Goal: Task Accomplishment & Management: Manage account settings

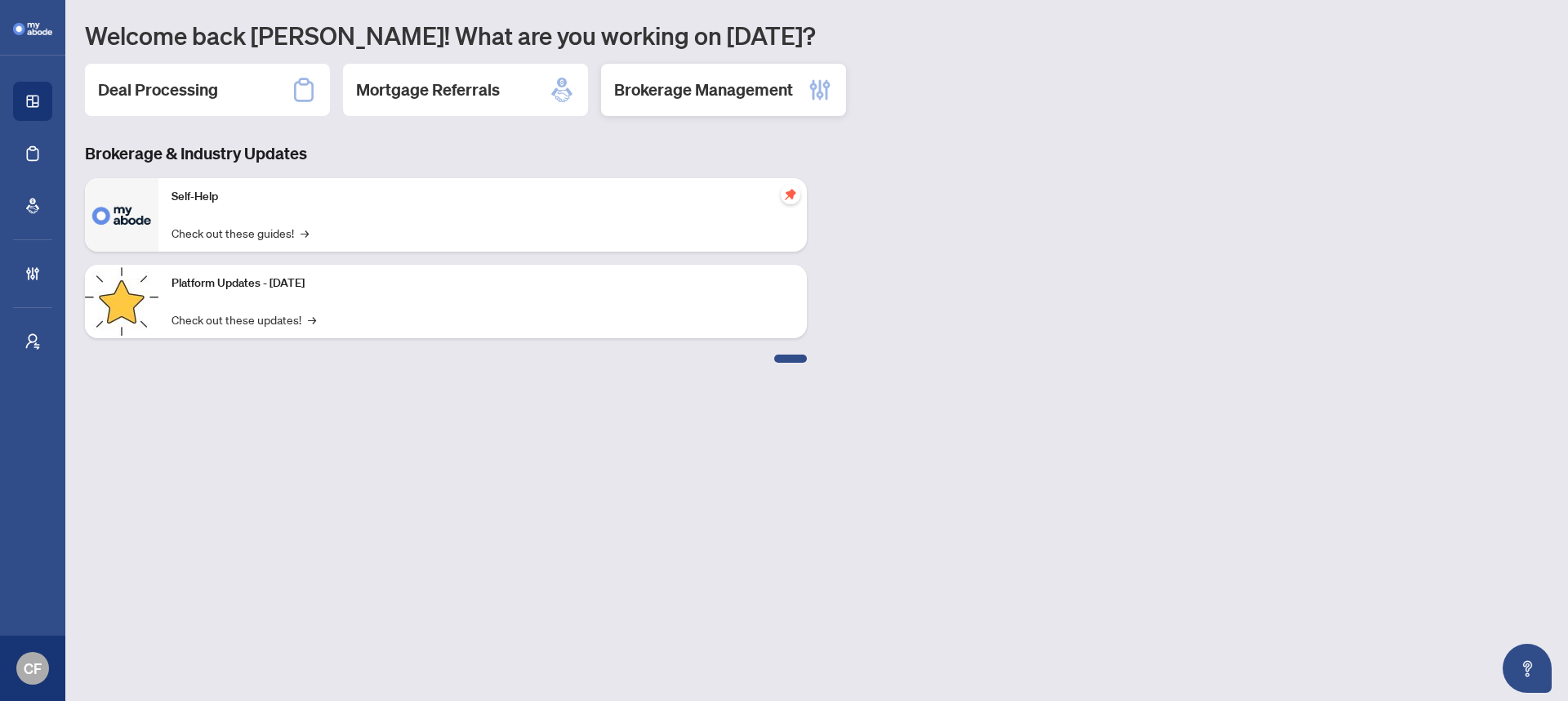
click at [704, 78] on h2 "Brokerage Management" at bounding box center [704, 89] width 179 height 23
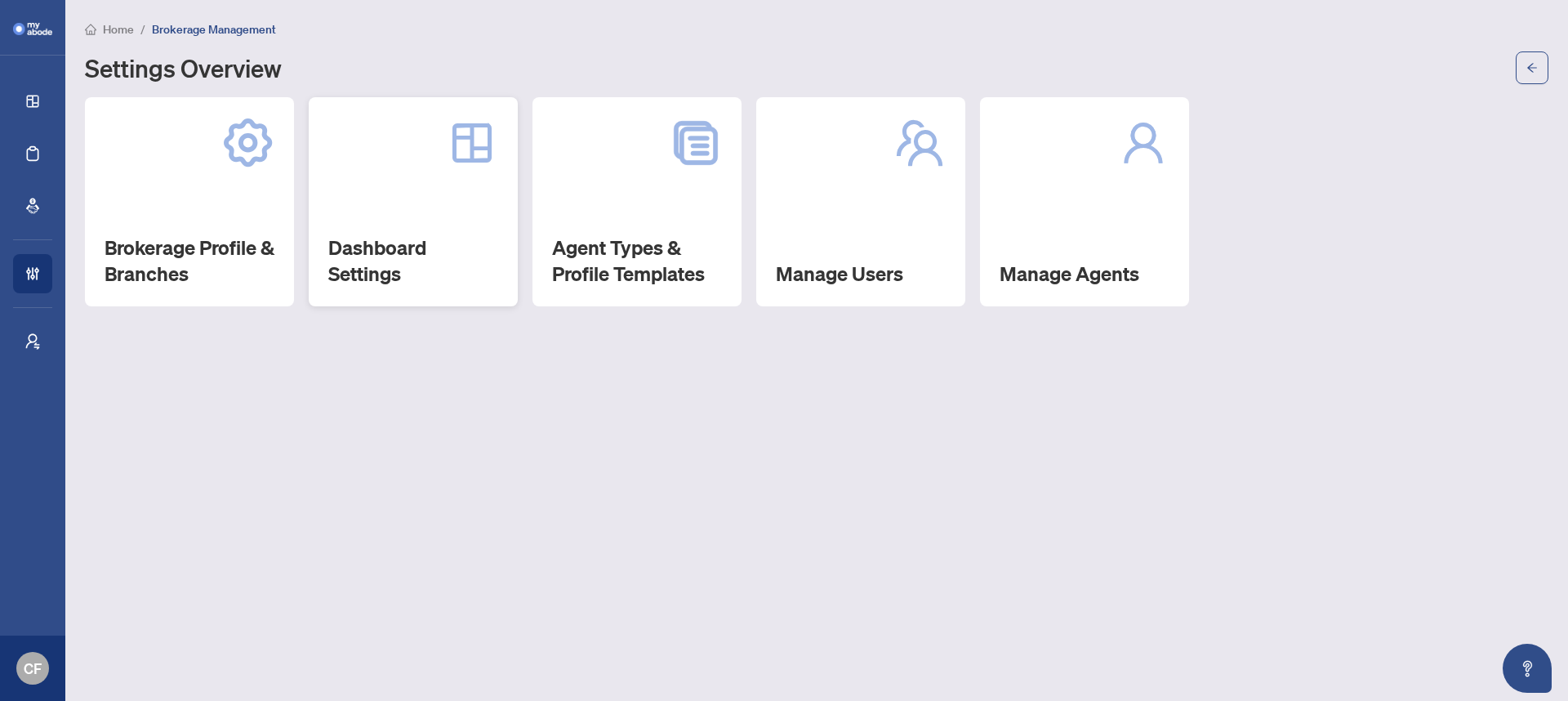
click at [334, 234] on h2 "Dashboard Settings" at bounding box center [413, 260] width 170 height 53
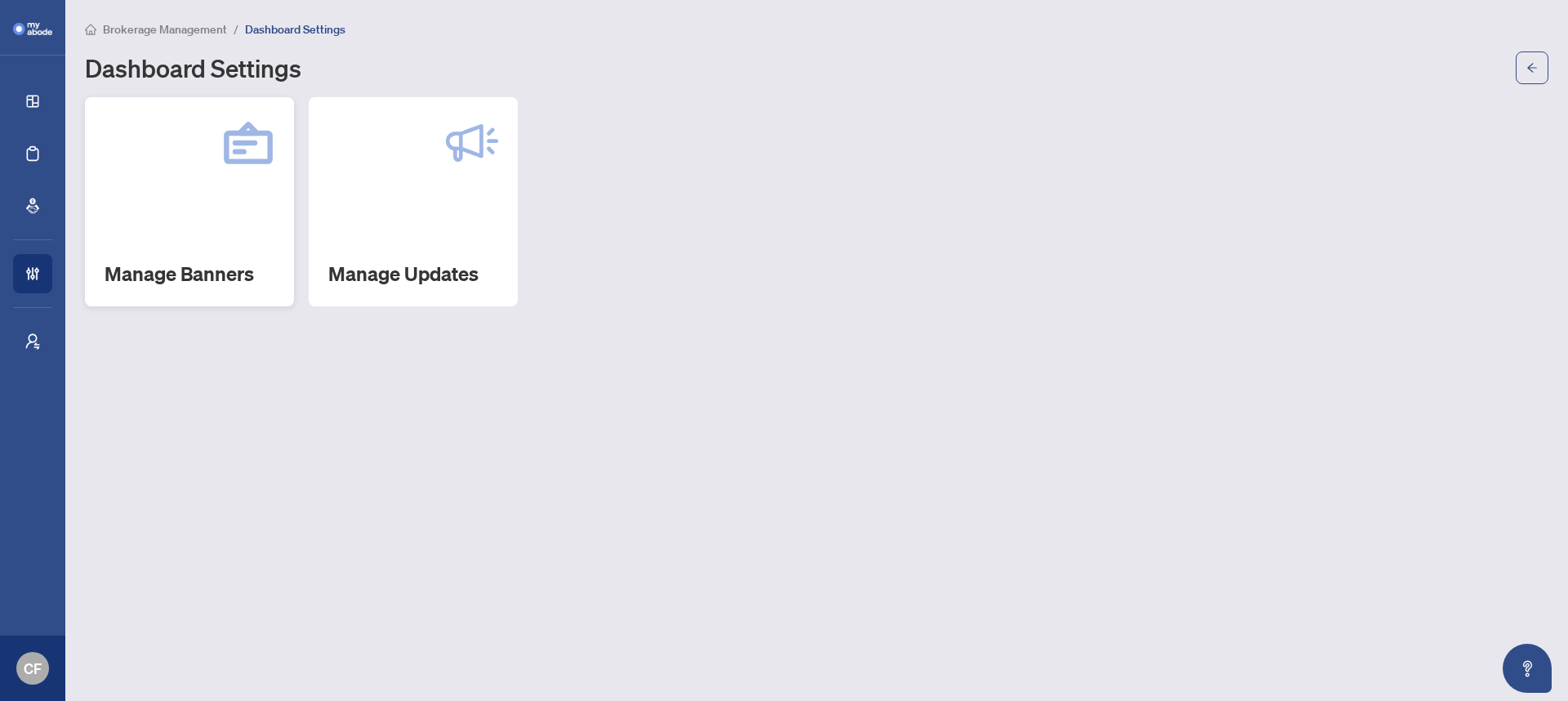
click at [154, 245] on div "Manage Banners" at bounding box center [190, 202] width 210 height 210
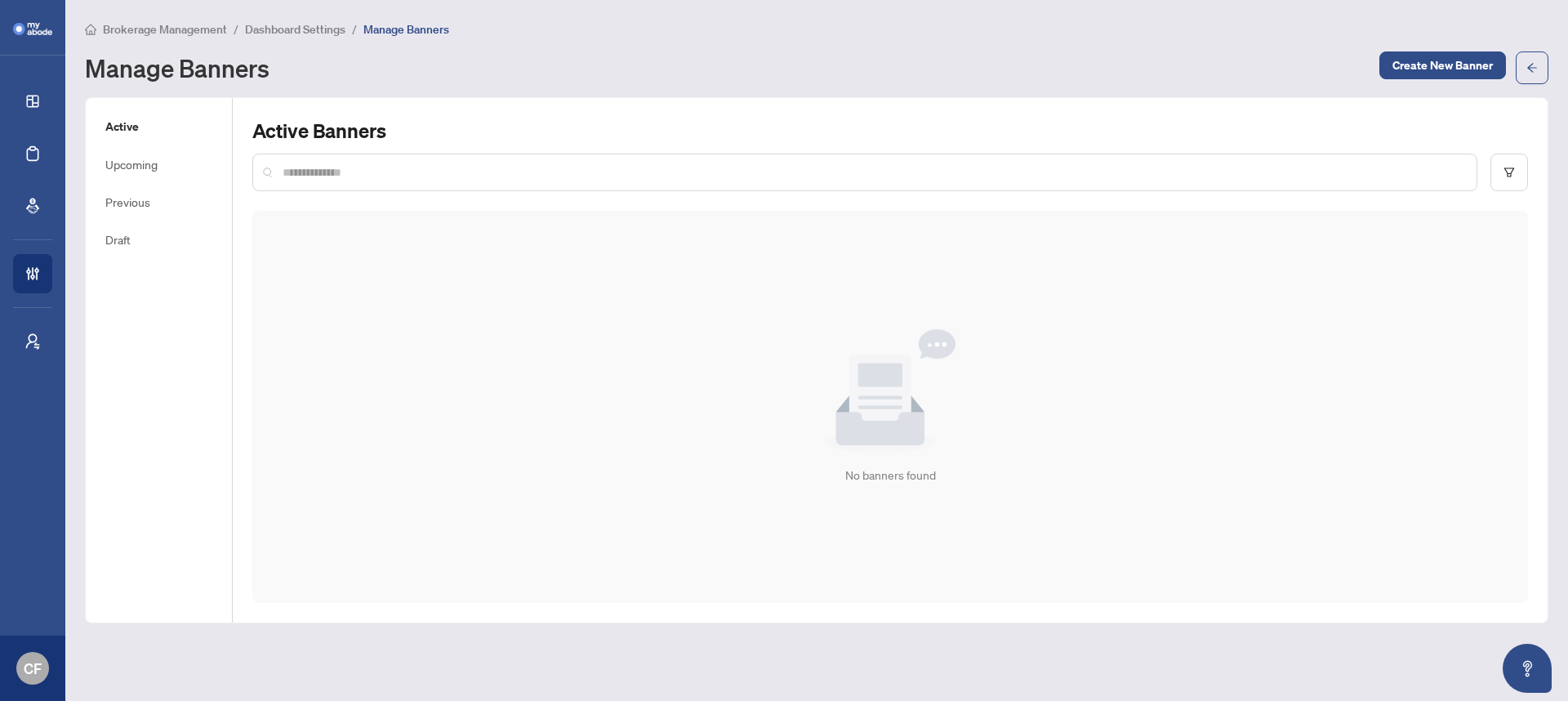
click at [142, 190] on div "Active Upcoming Previous Draft" at bounding box center [159, 360] width 147 height 524
click at [140, 196] on h5 "Previous" at bounding box center [159, 202] width 107 height 18
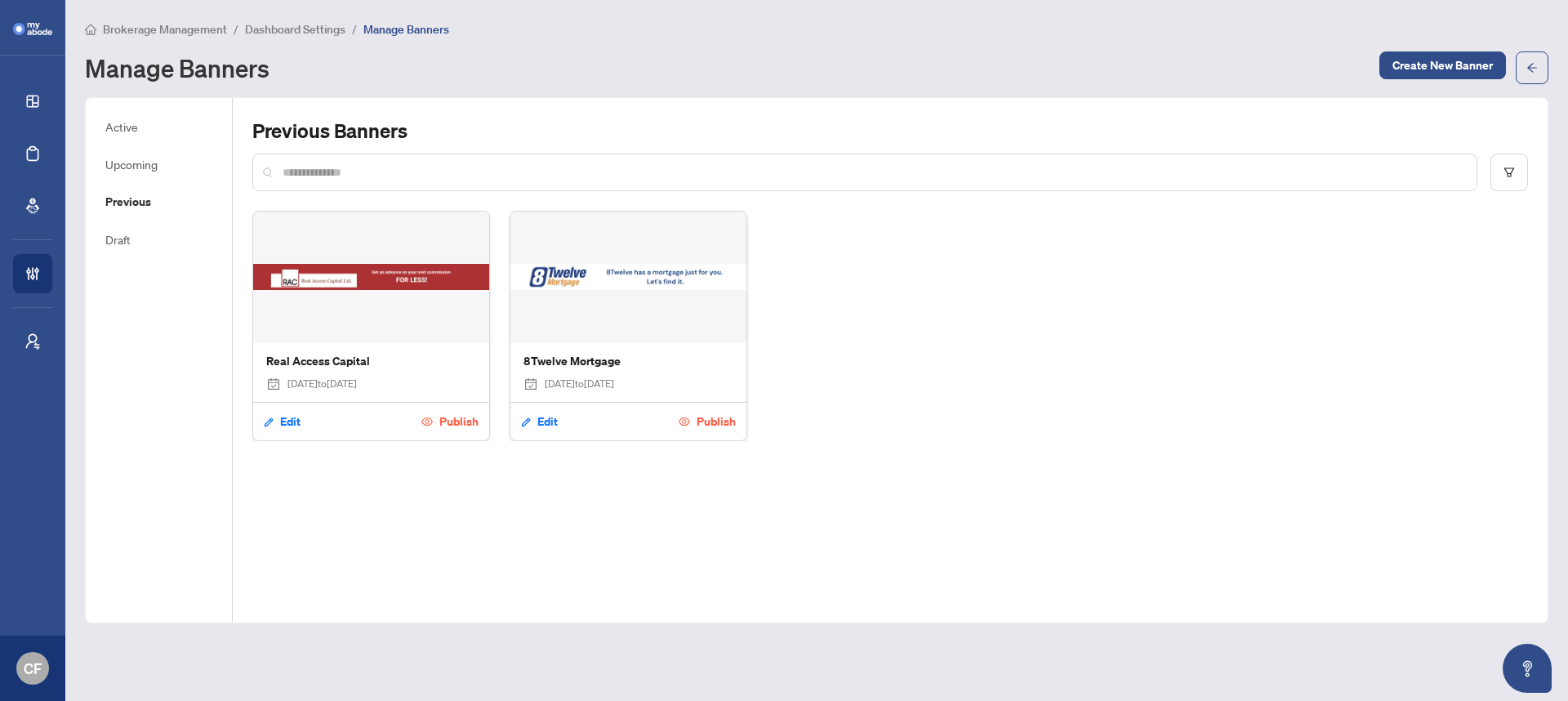
click at [311, 36] on li "Dashboard Settings" at bounding box center [295, 29] width 100 height 19
click at [306, 29] on span "Dashboard Settings" at bounding box center [295, 29] width 100 height 15
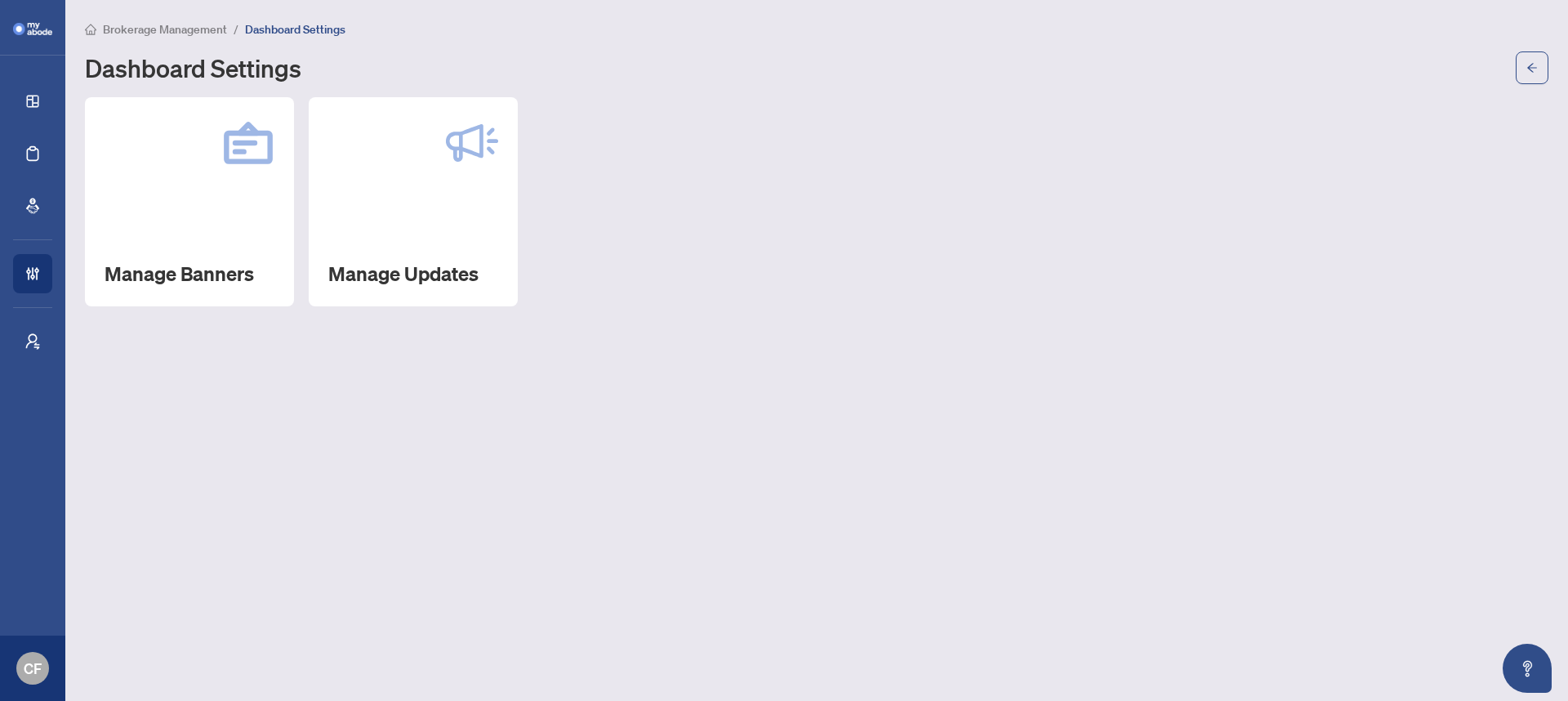
click at [180, 34] on span "Brokerage Management" at bounding box center [165, 29] width 124 height 15
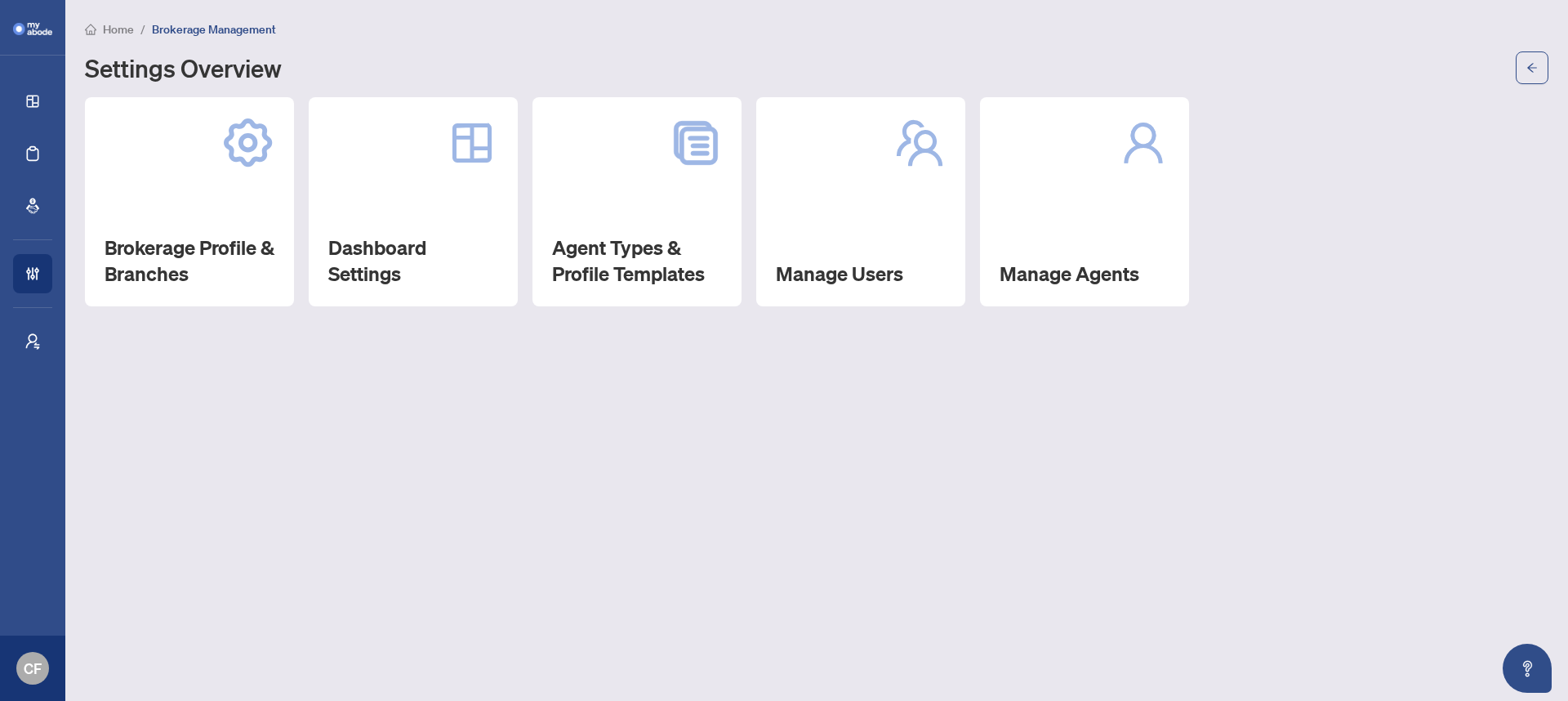
click at [130, 28] on span "Home" at bounding box center [118, 29] width 31 height 15
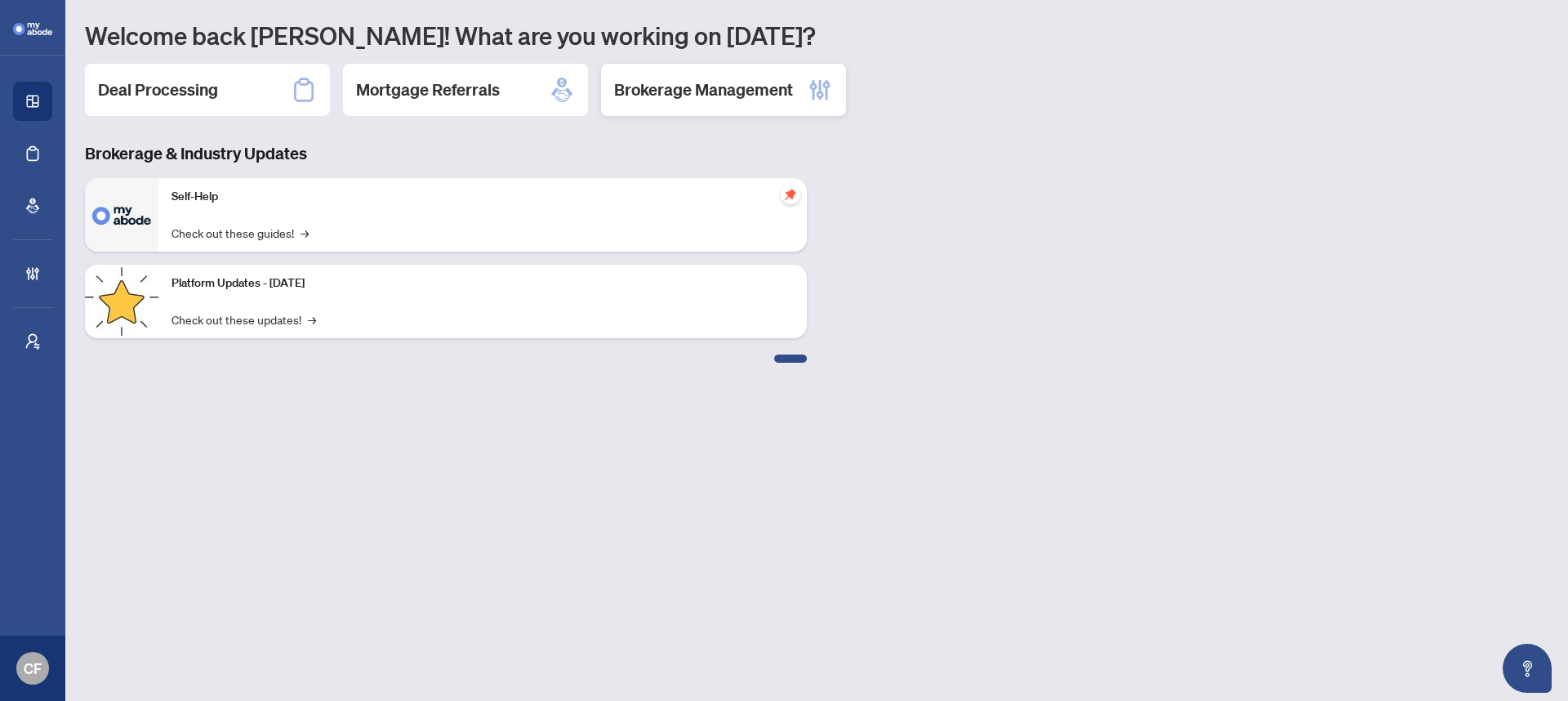
click at [750, 110] on div "Brokerage Management" at bounding box center [723, 89] width 245 height 53
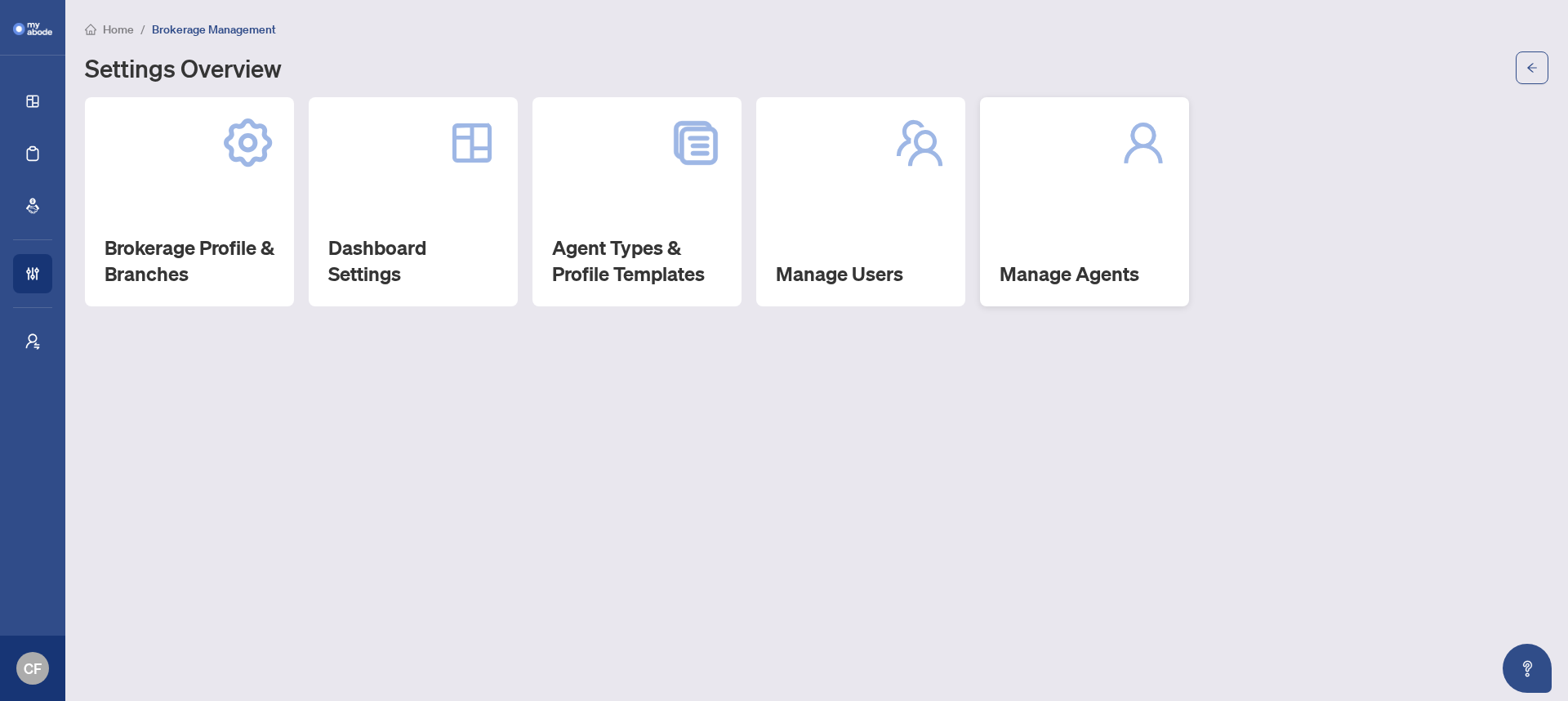
click at [1043, 217] on div "Manage Agents" at bounding box center [1084, 202] width 210 height 210
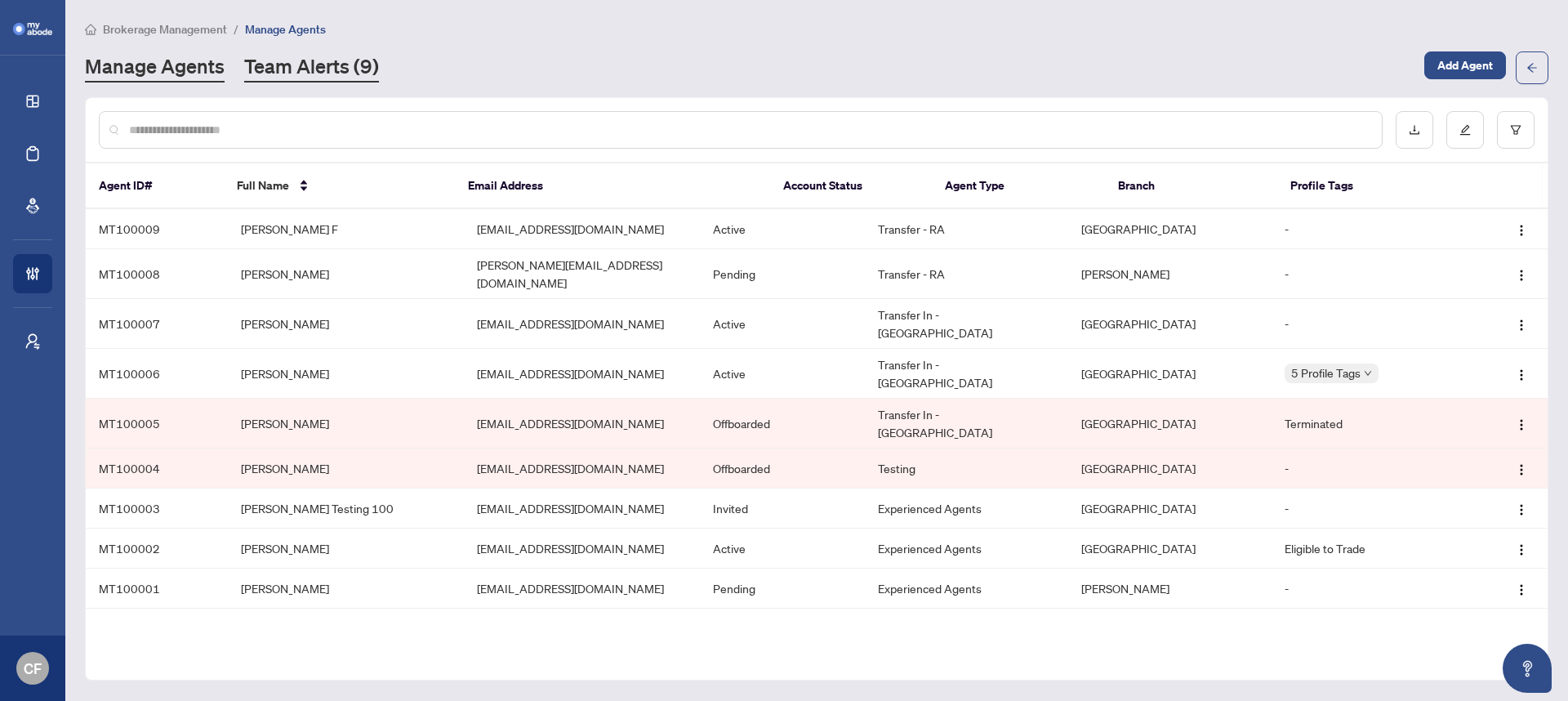
click at [285, 61] on link "Team Alerts (9)" at bounding box center [312, 68] width 135 height 30
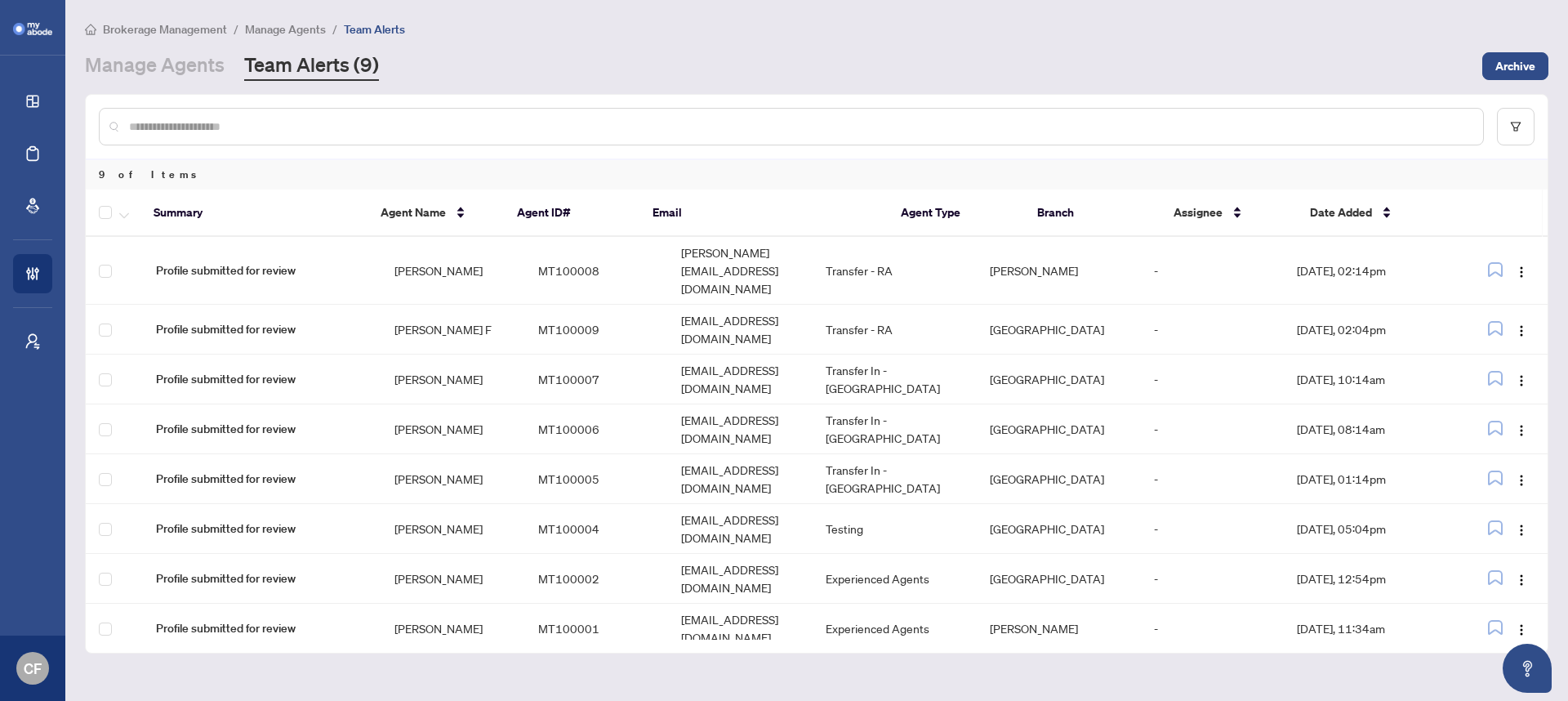
click at [183, 47] on div "Brokerage Management / Manage Agents / Team Alerts Manage Agents Team Alerts (9…" at bounding box center [817, 51] width 1464 height 62
click at [185, 58] on link "Manage Agents" at bounding box center [155, 67] width 140 height 30
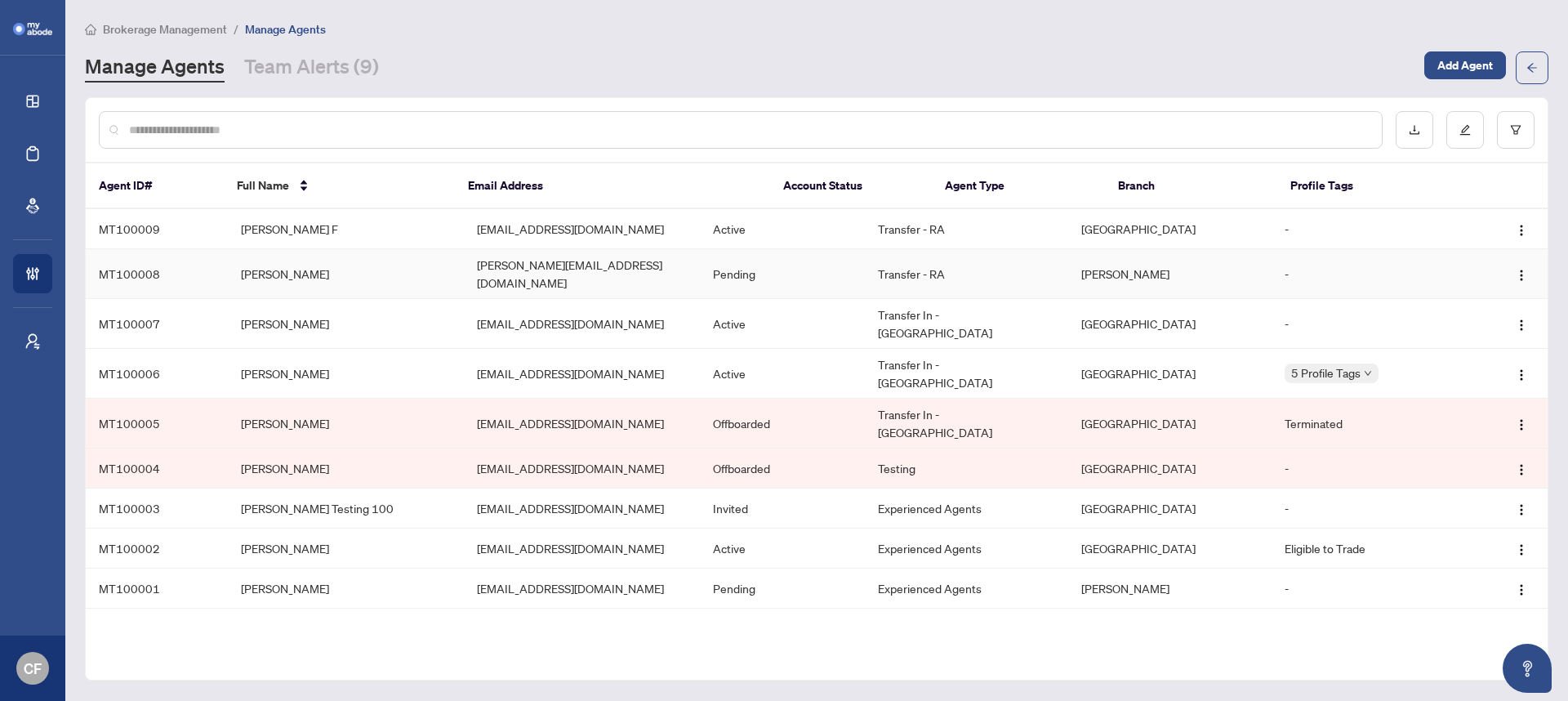
click at [473, 270] on td "[PERSON_NAME][EMAIL_ADDRESS][DOMAIN_NAME]" at bounding box center [582, 274] width 236 height 50
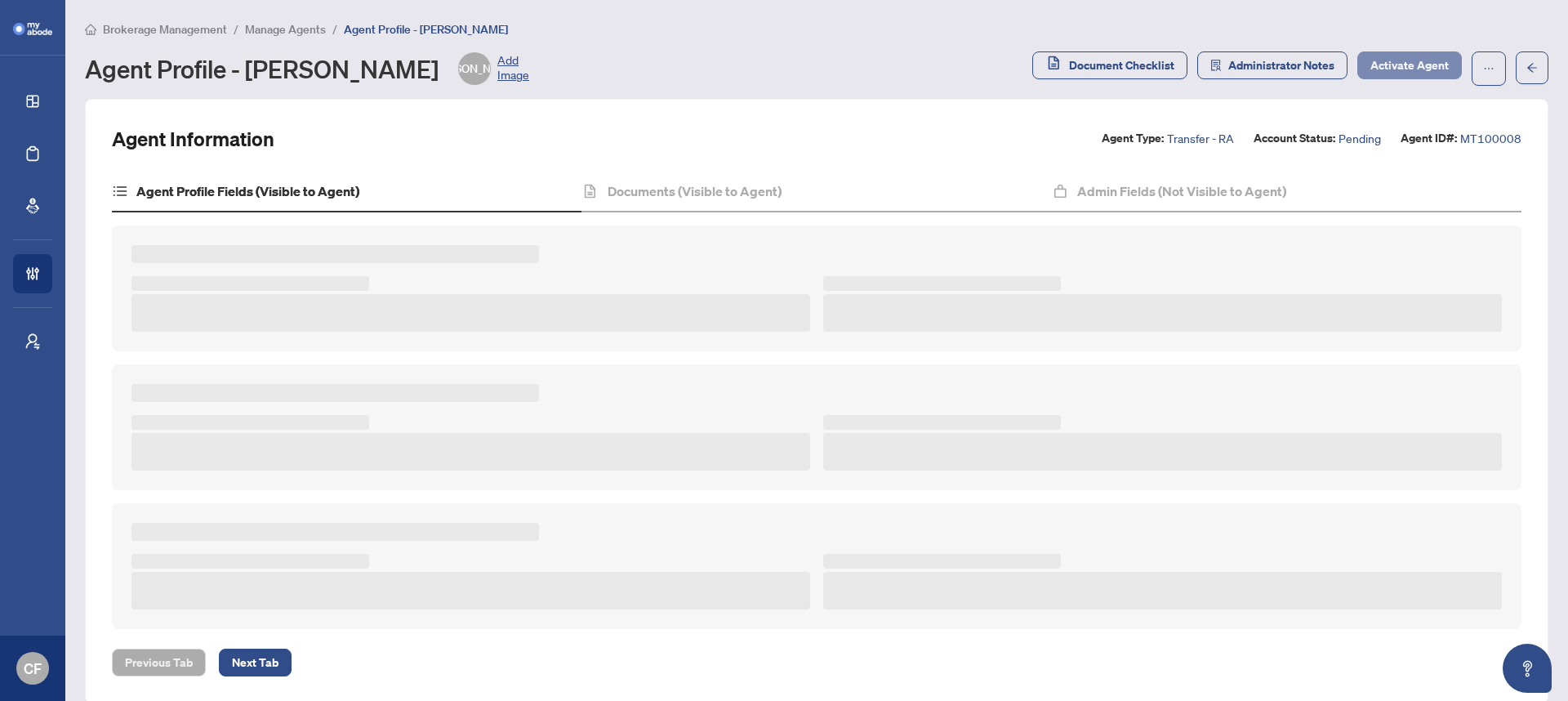
click at [1376, 75] on span "Activate Agent" at bounding box center [1409, 66] width 78 height 26
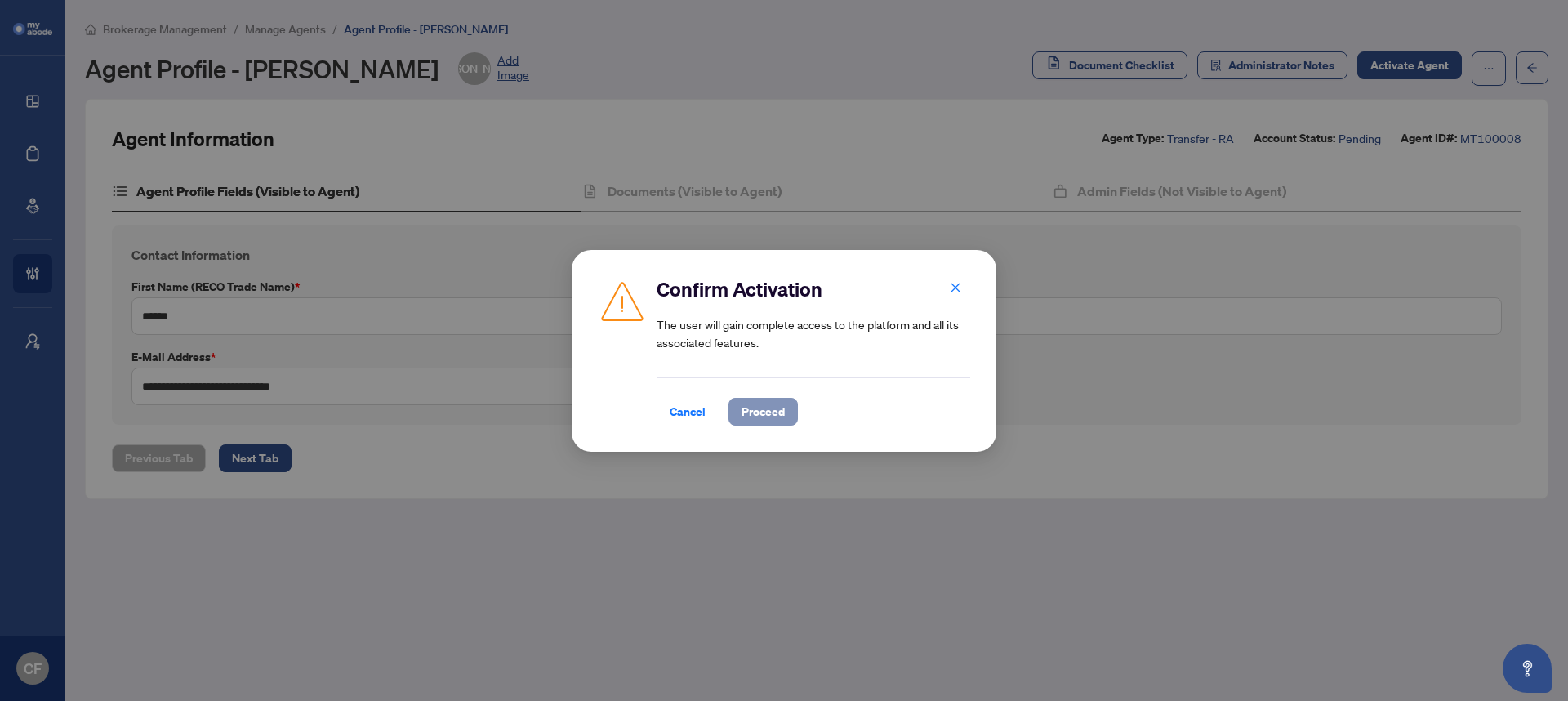
click at [765, 416] on span "Proceed" at bounding box center [764, 411] width 44 height 26
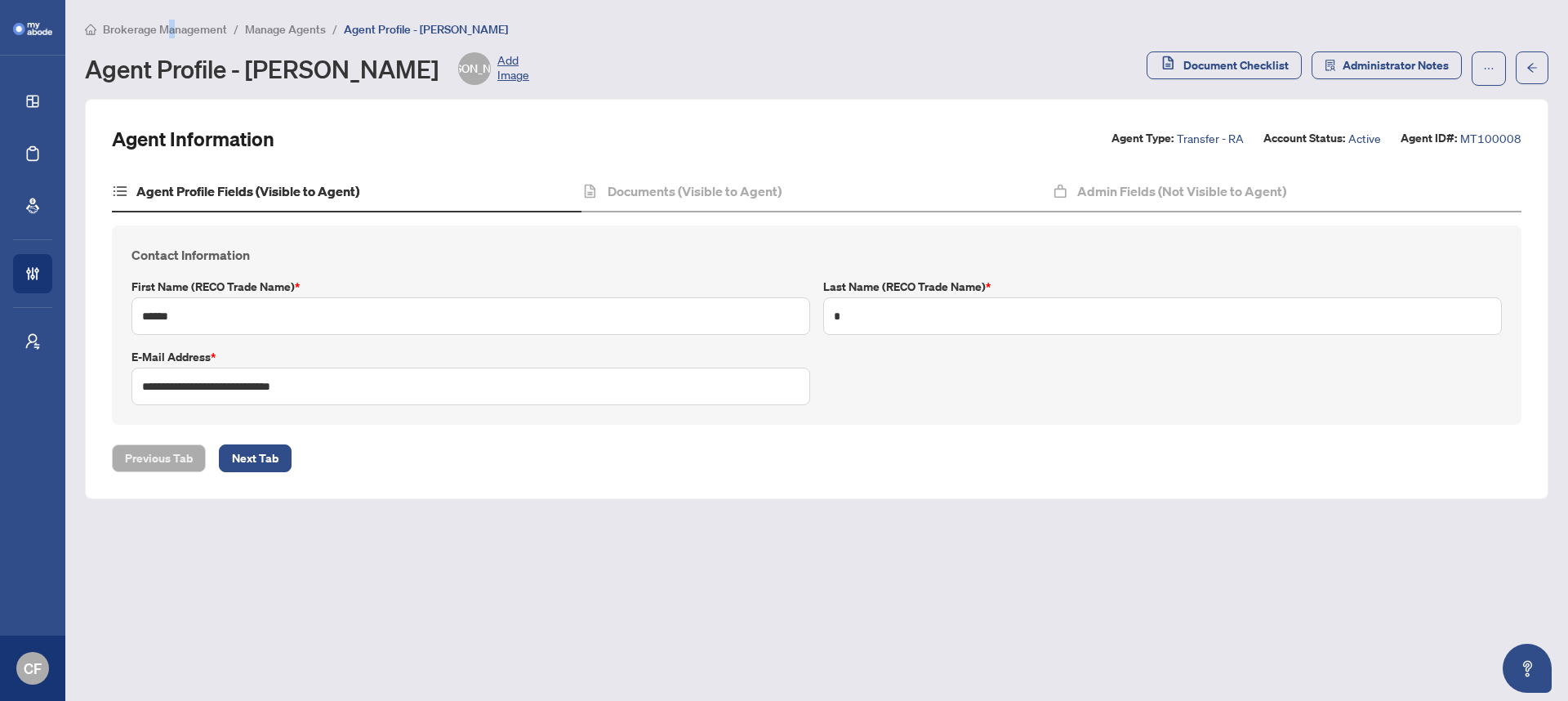
click at [170, 30] on span "Brokerage Management" at bounding box center [165, 29] width 124 height 15
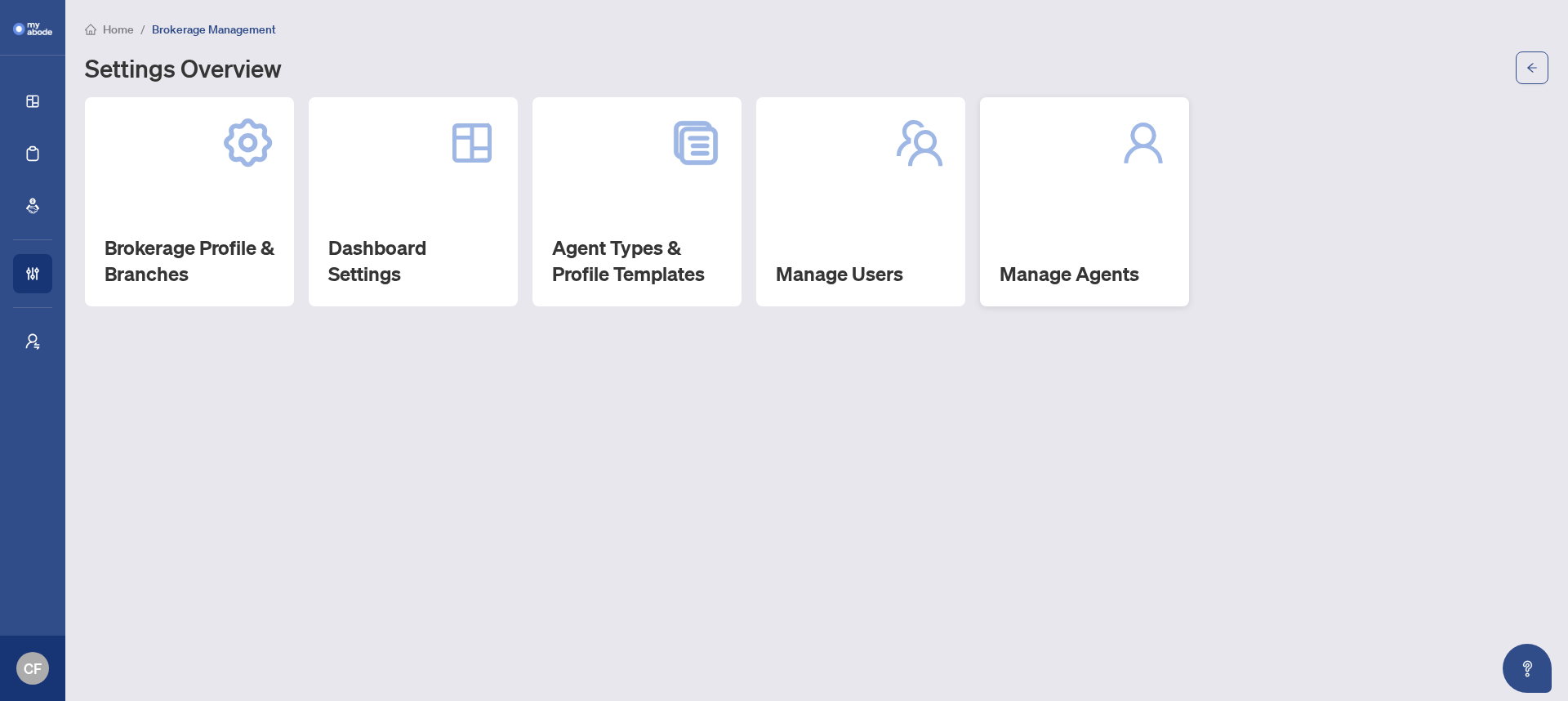
click at [1103, 245] on div "Manage Agents" at bounding box center [1084, 202] width 210 height 210
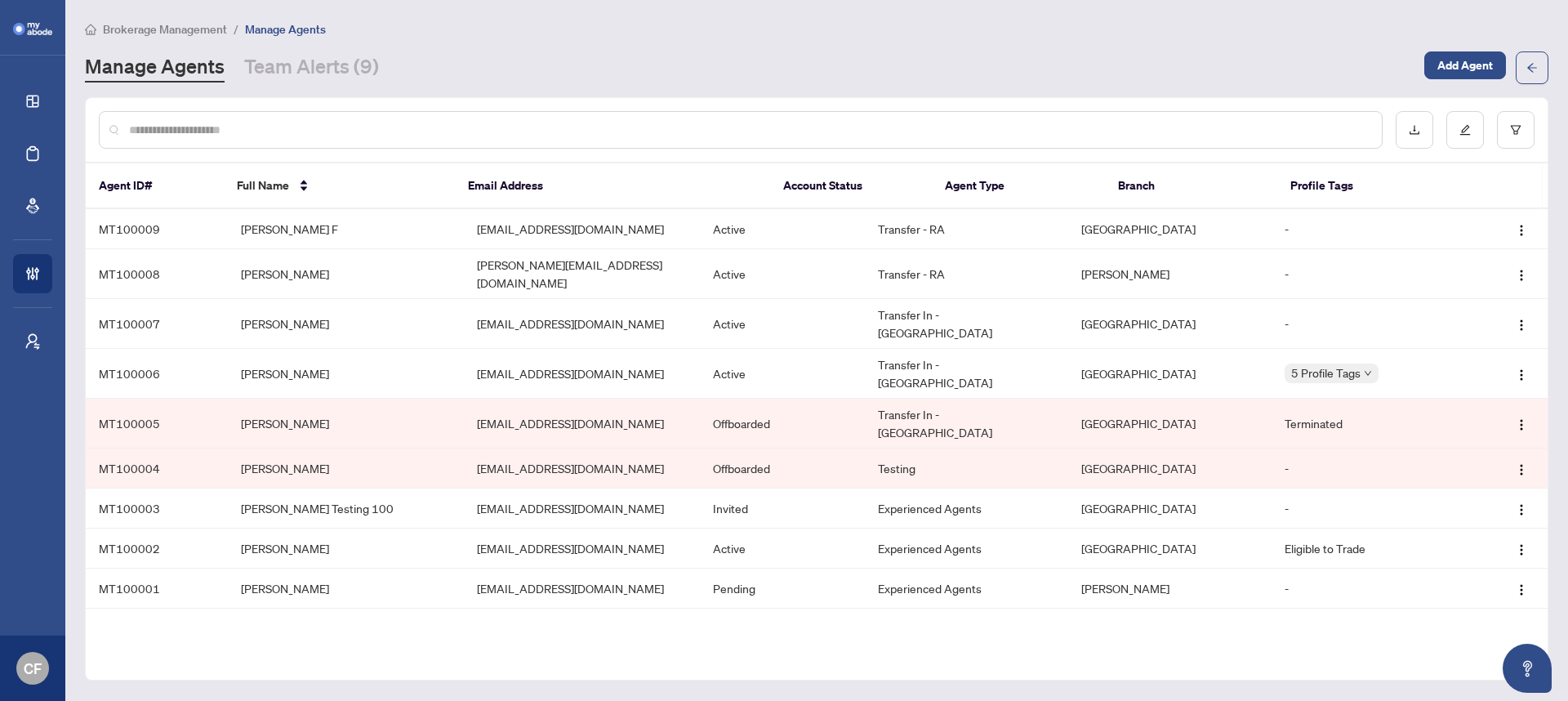
click at [198, 33] on span "Brokerage Management" at bounding box center [165, 29] width 124 height 15
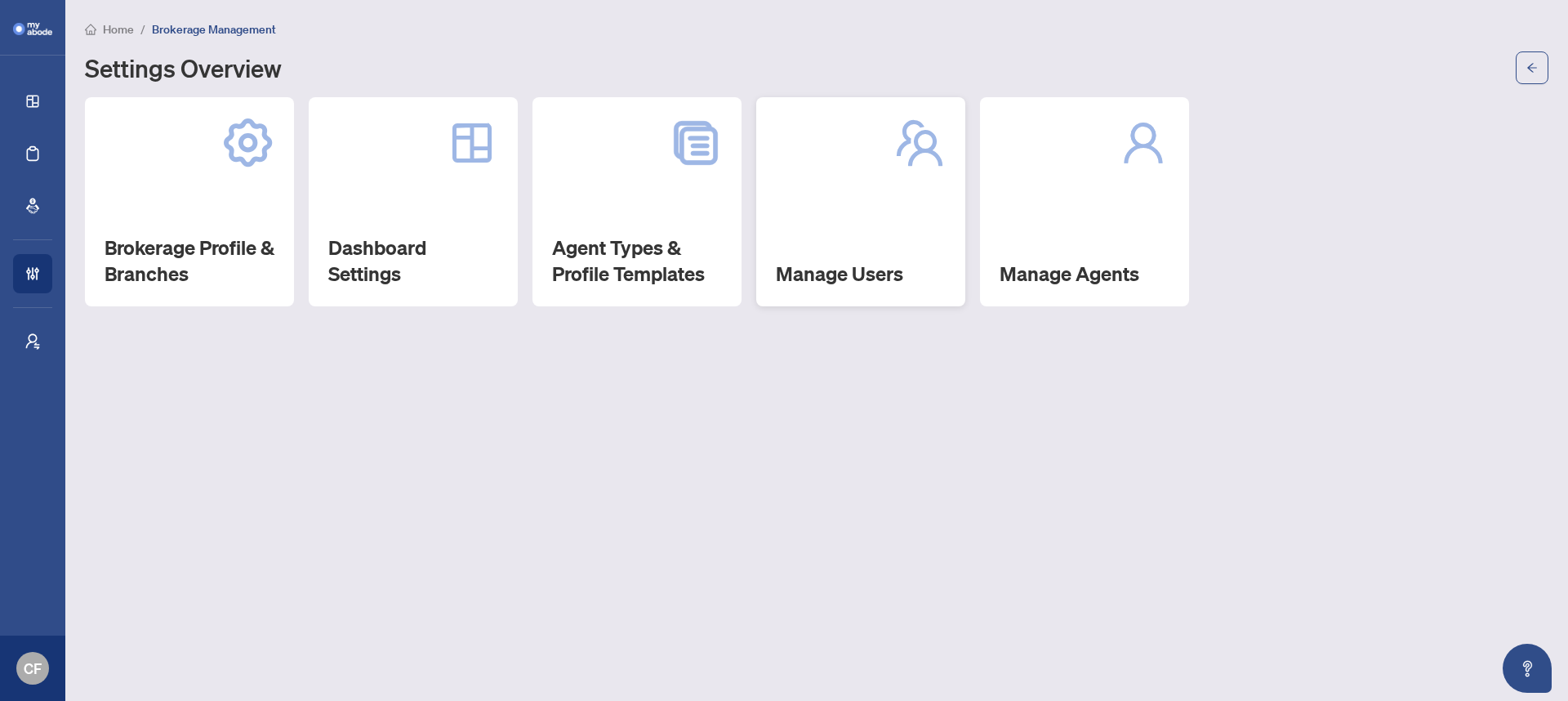
click at [844, 202] on div "Manage Users" at bounding box center [861, 202] width 210 height 210
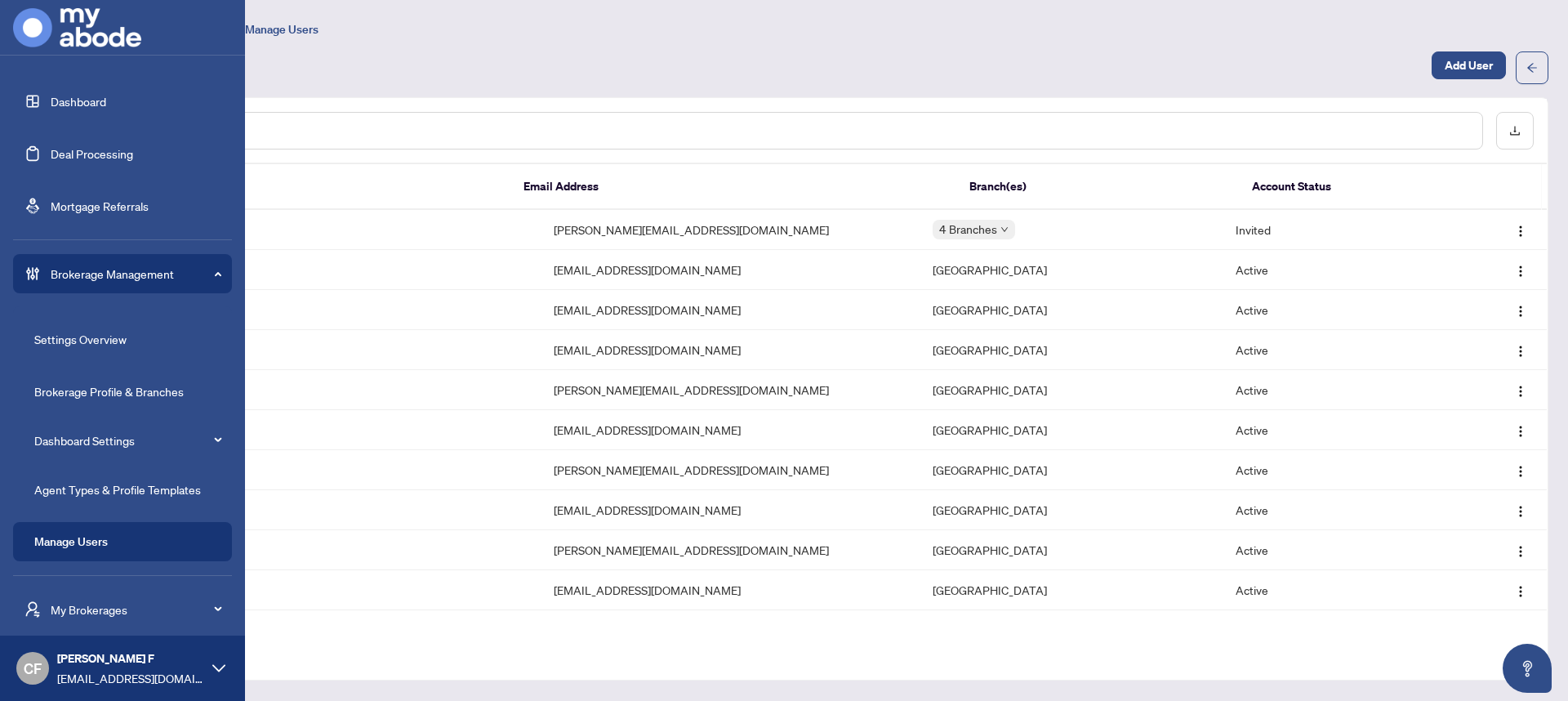
click at [129, 621] on div "My Brokerages" at bounding box center [122, 609] width 218 height 39
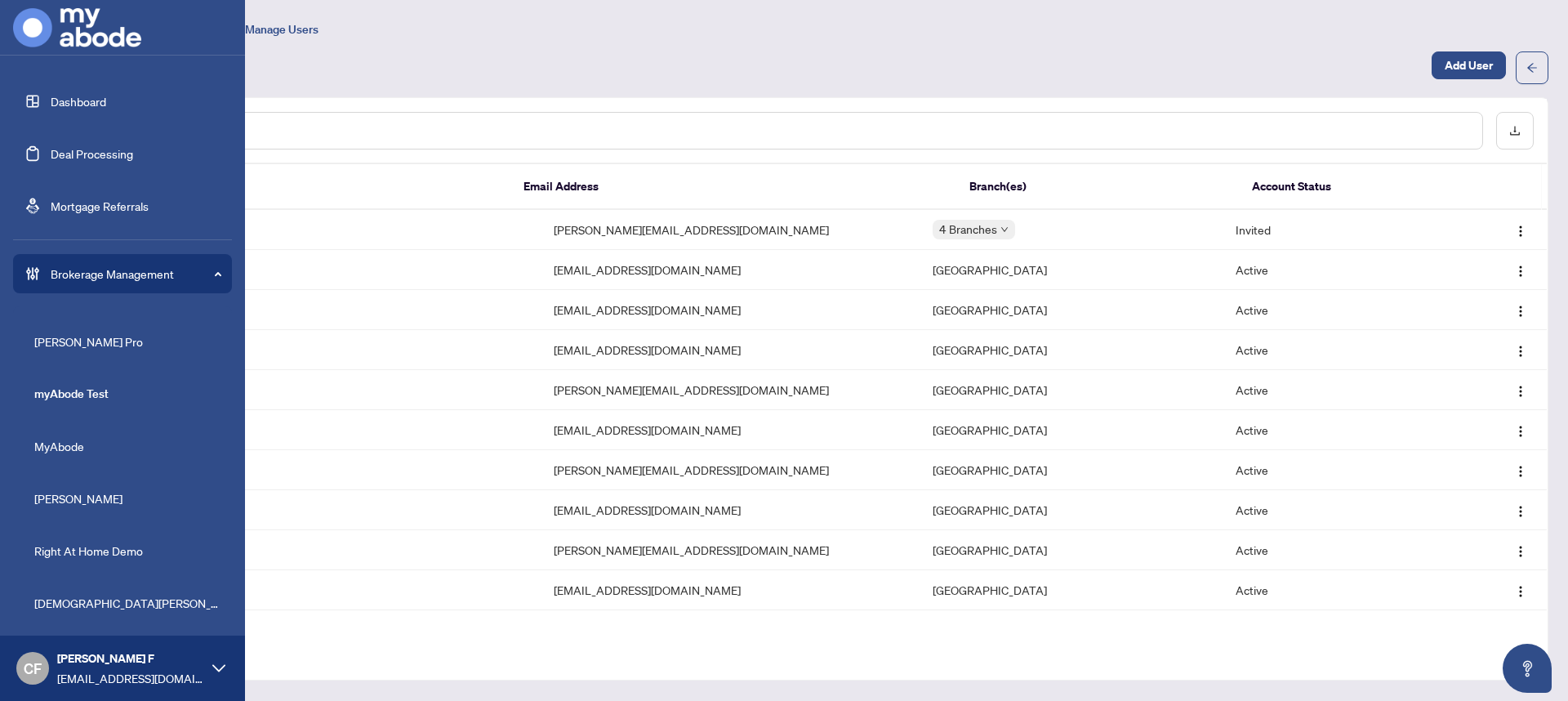
scroll to position [297, 0]
click at [58, 440] on span "MyAbode" at bounding box center [128, 447] width 187 height 18
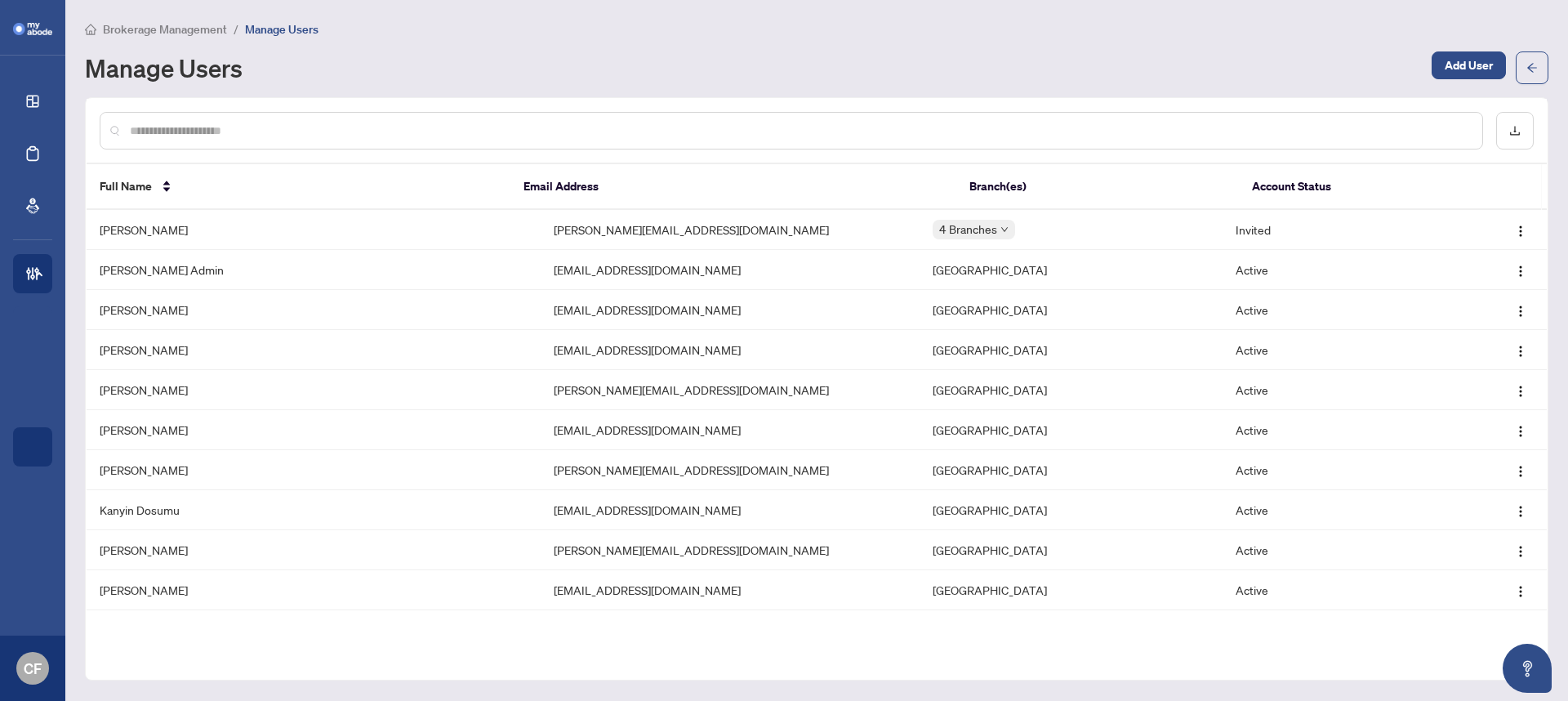
scroll to position [0, 0]
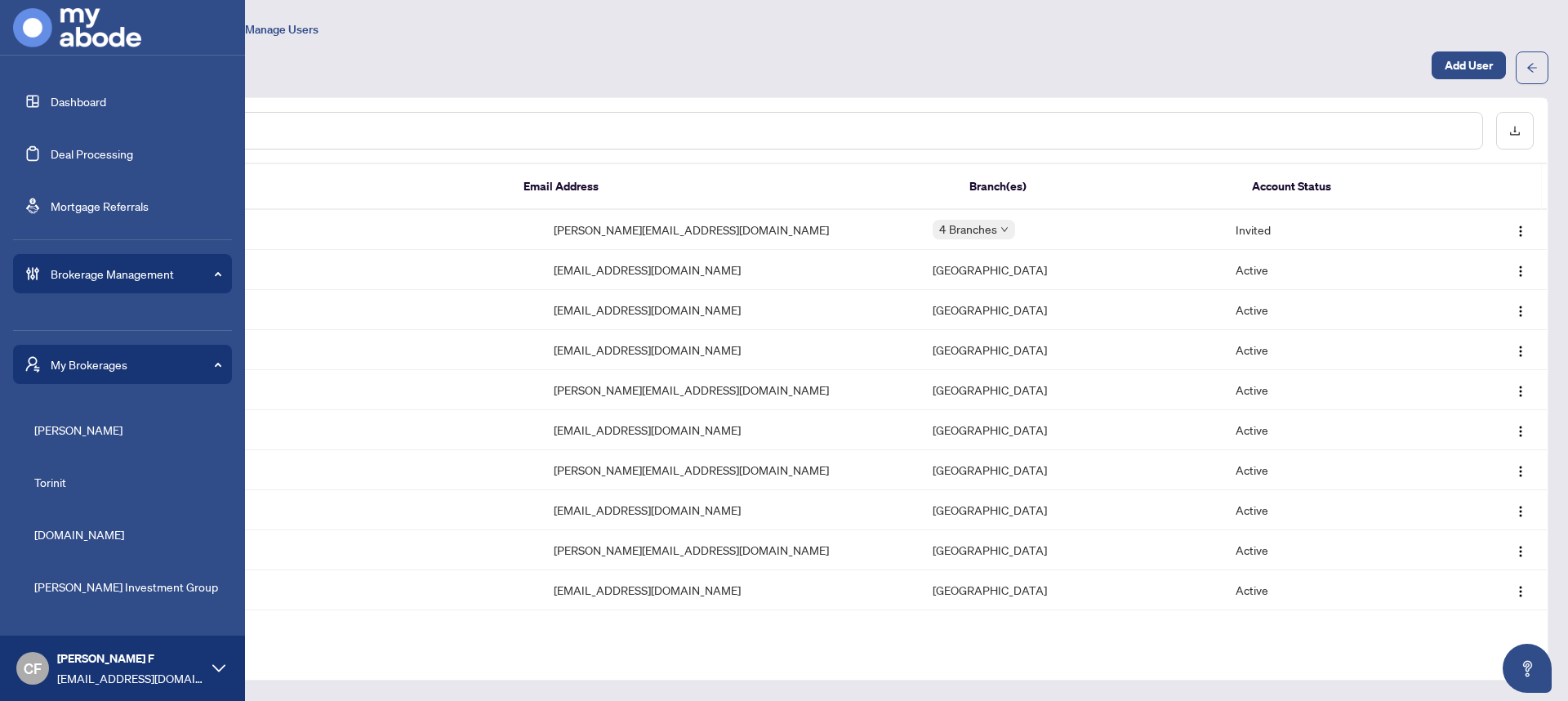
click at [157, 370] on span "My Brokerages" at bounding box center [135, 364] width 170 height 18
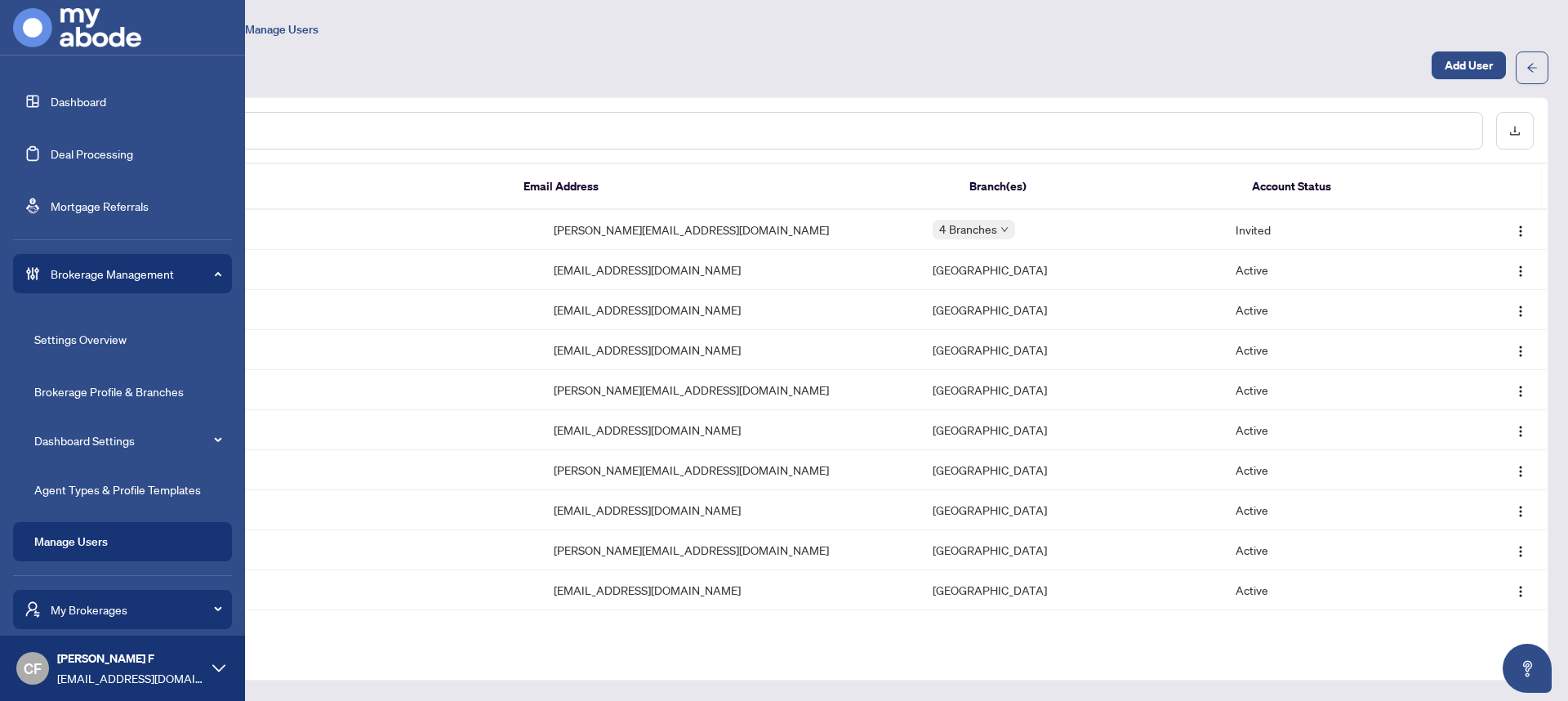
click at [200, 269] on span "Brokerage Management" at bounding box center [135, 274] width 170 height 18
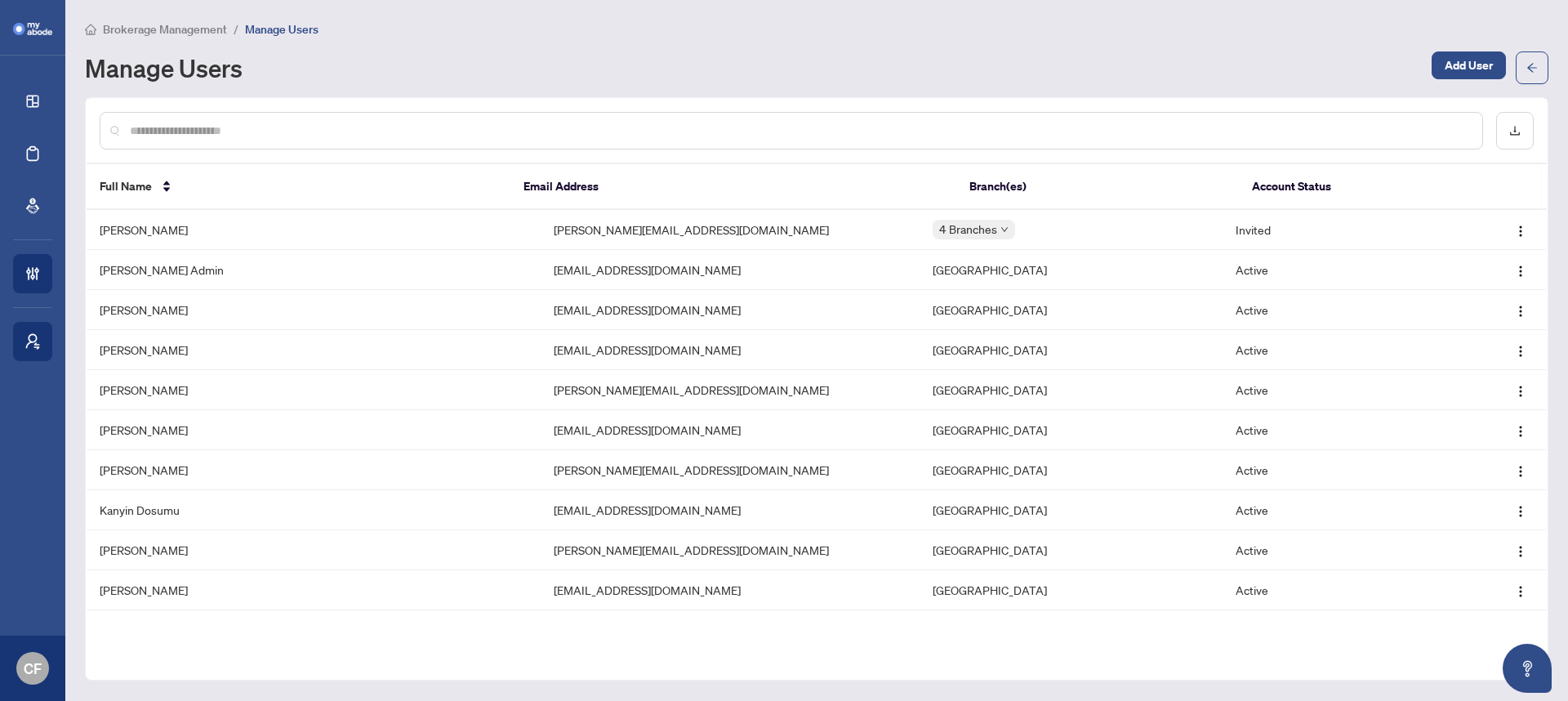
click at [788, 39] on div "Brokerage Management / Manage Users Manage Users Add User" at bounding box center [817, 52] width 1464 height 65
click at [205, 35] on span "Brokerage Management" at bounding box center [165, 29] width 124 height 15
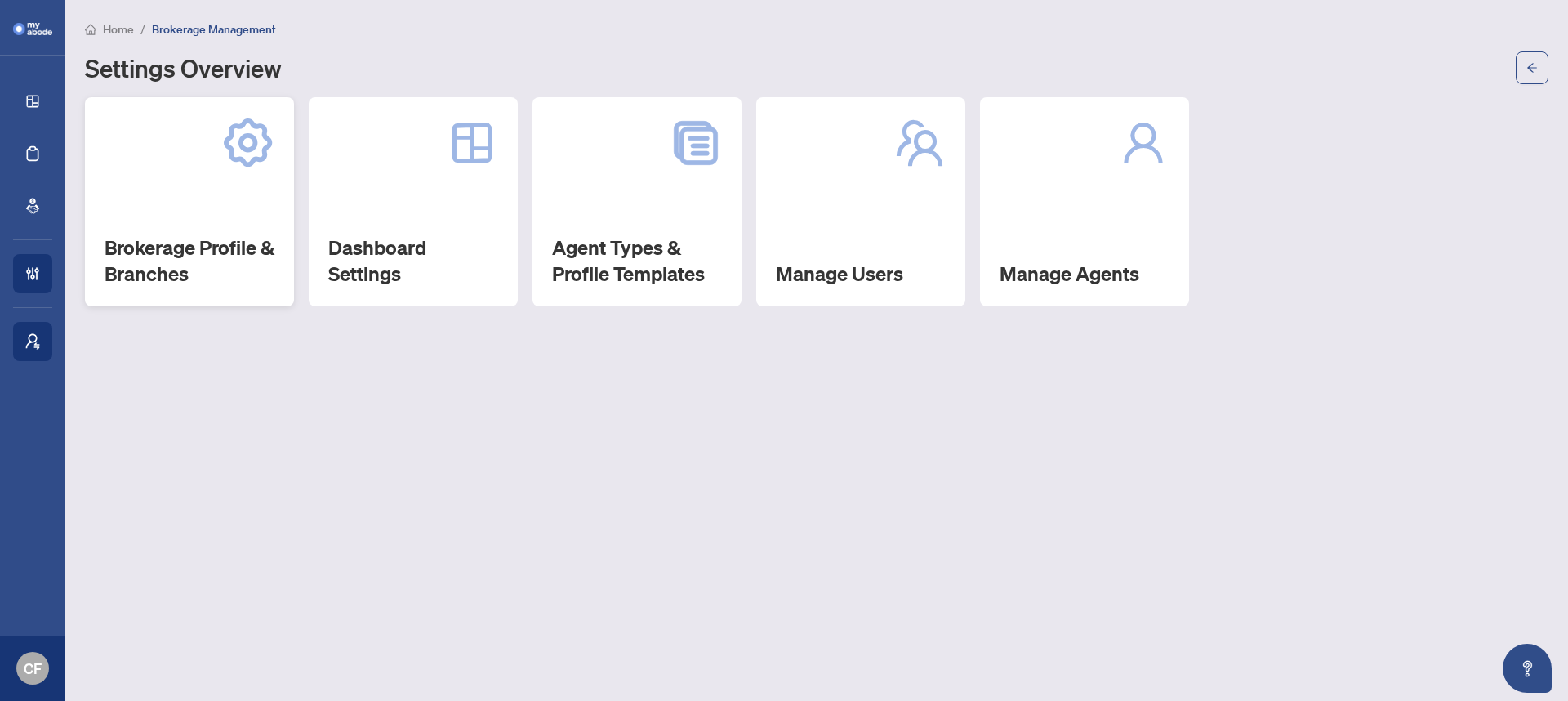
click at [160, 267] on h2 "Brokerage Profile & Branches" at bounding box center [189, 260] width 170 height 53
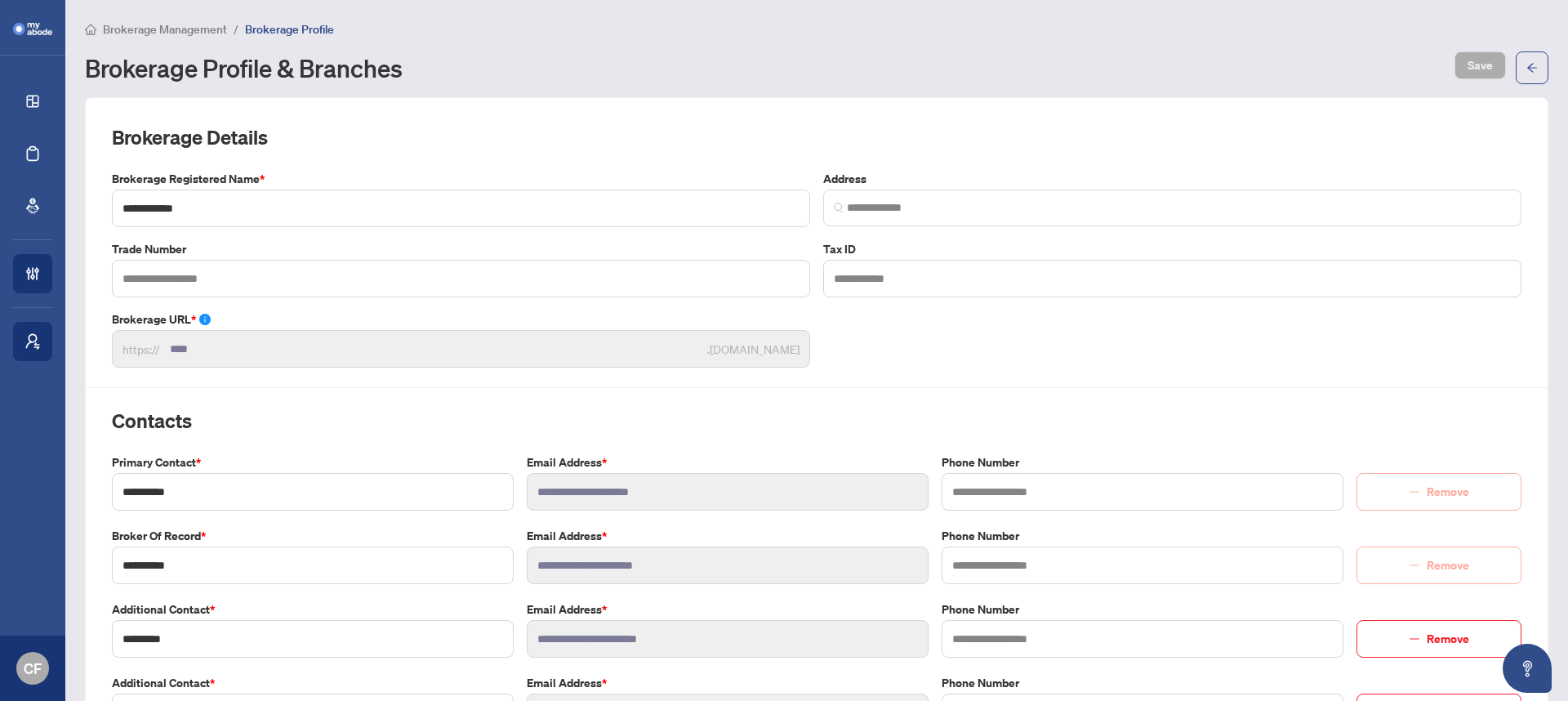
click at [196, 31] on span "Brokerage Management" at bounding box center [165, 29] width 124 height 15
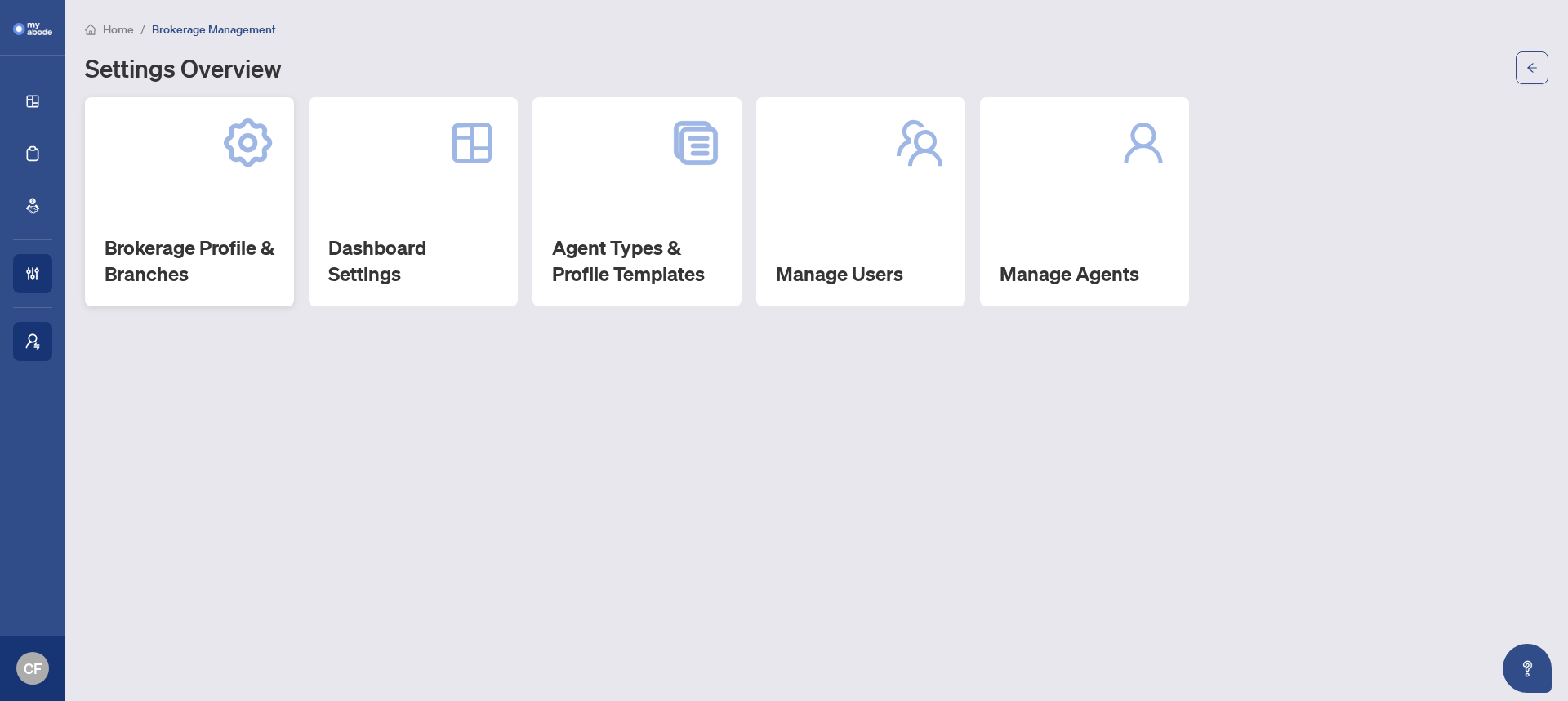
click at [174, 234] on h2 "Brokerage Profile & Branches" at bounding box center [189, 260] width 170 height 53
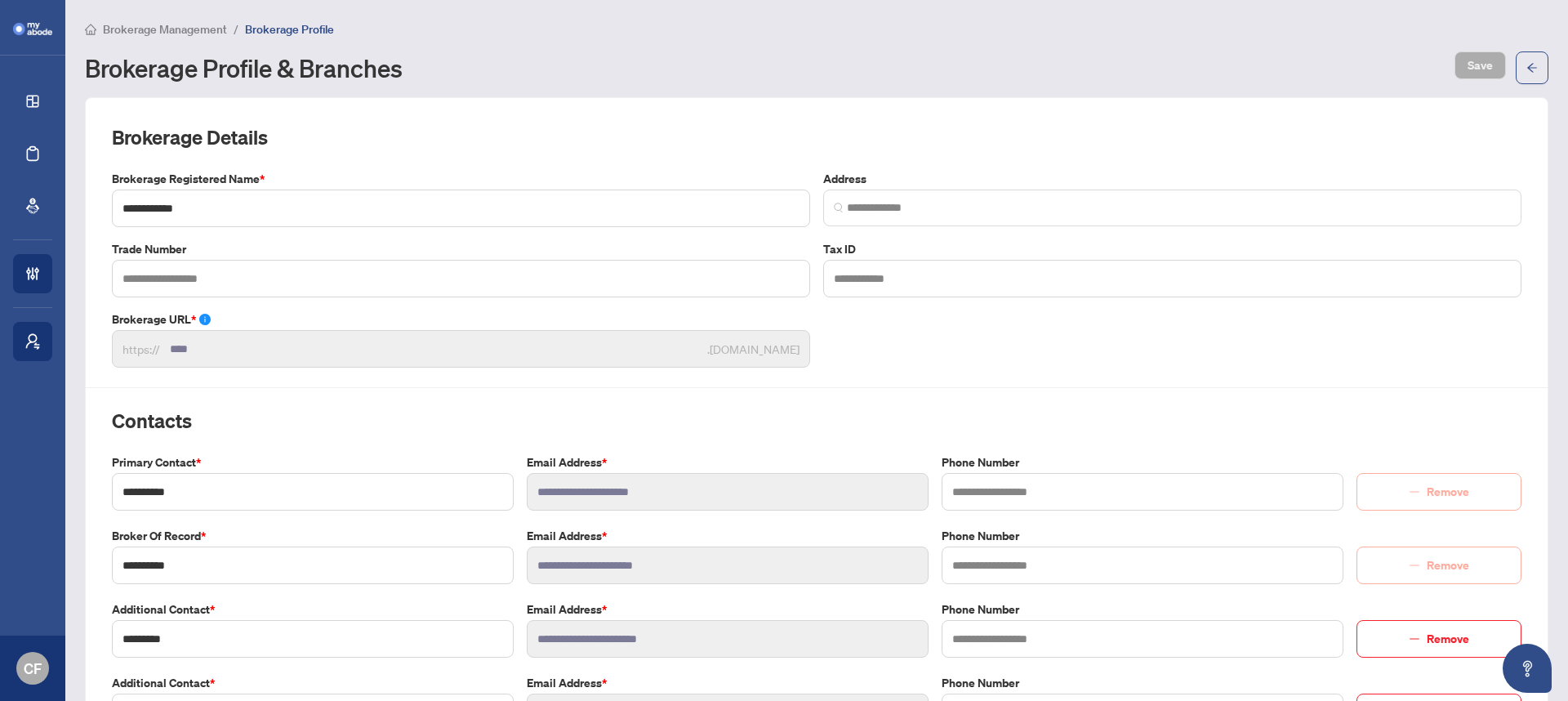
click at [190, 30] on span "Brokerage Management" at bounding box center [165, 29] width 124 height 15
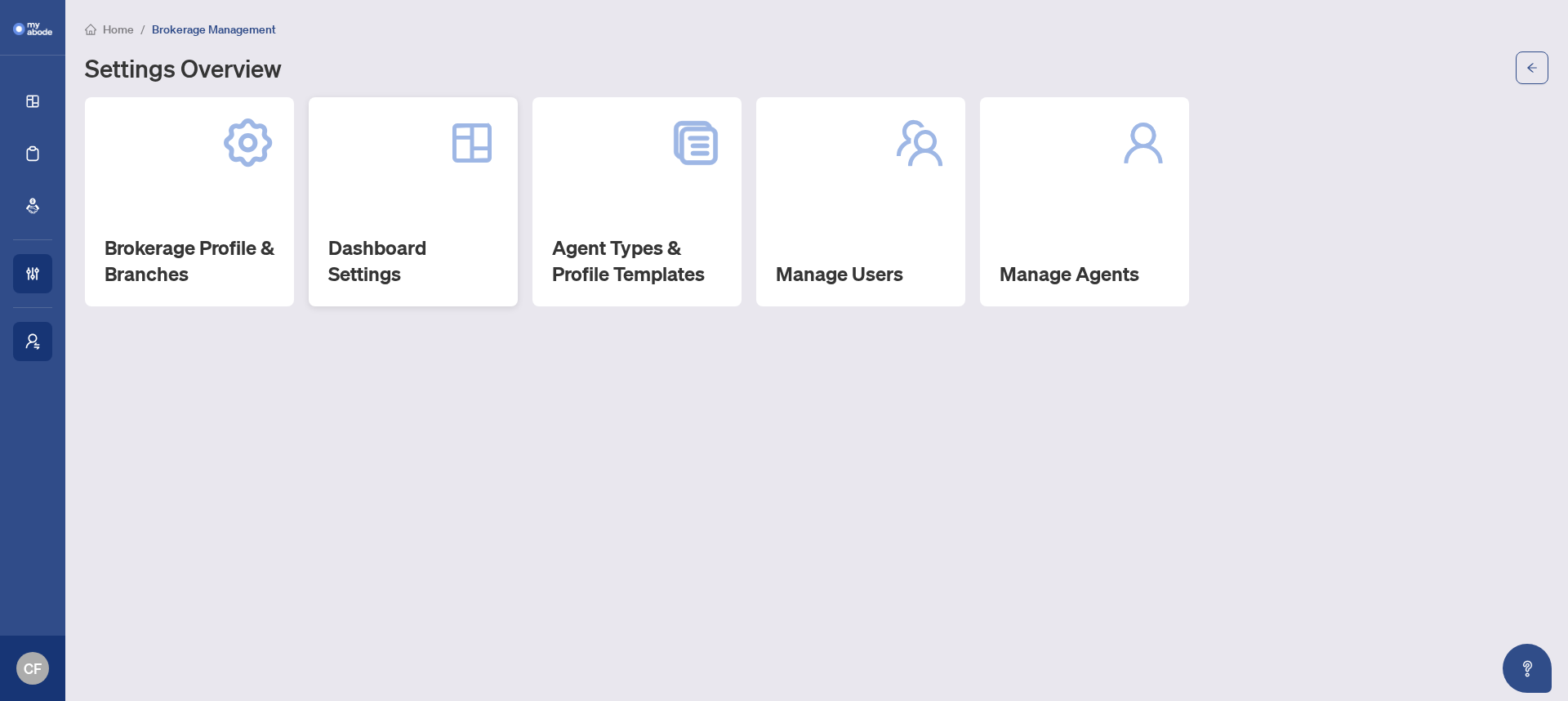
click at [443, 245] on h2 "Dashboard Settings" at bounding box center [413, 260] width 170 height 53
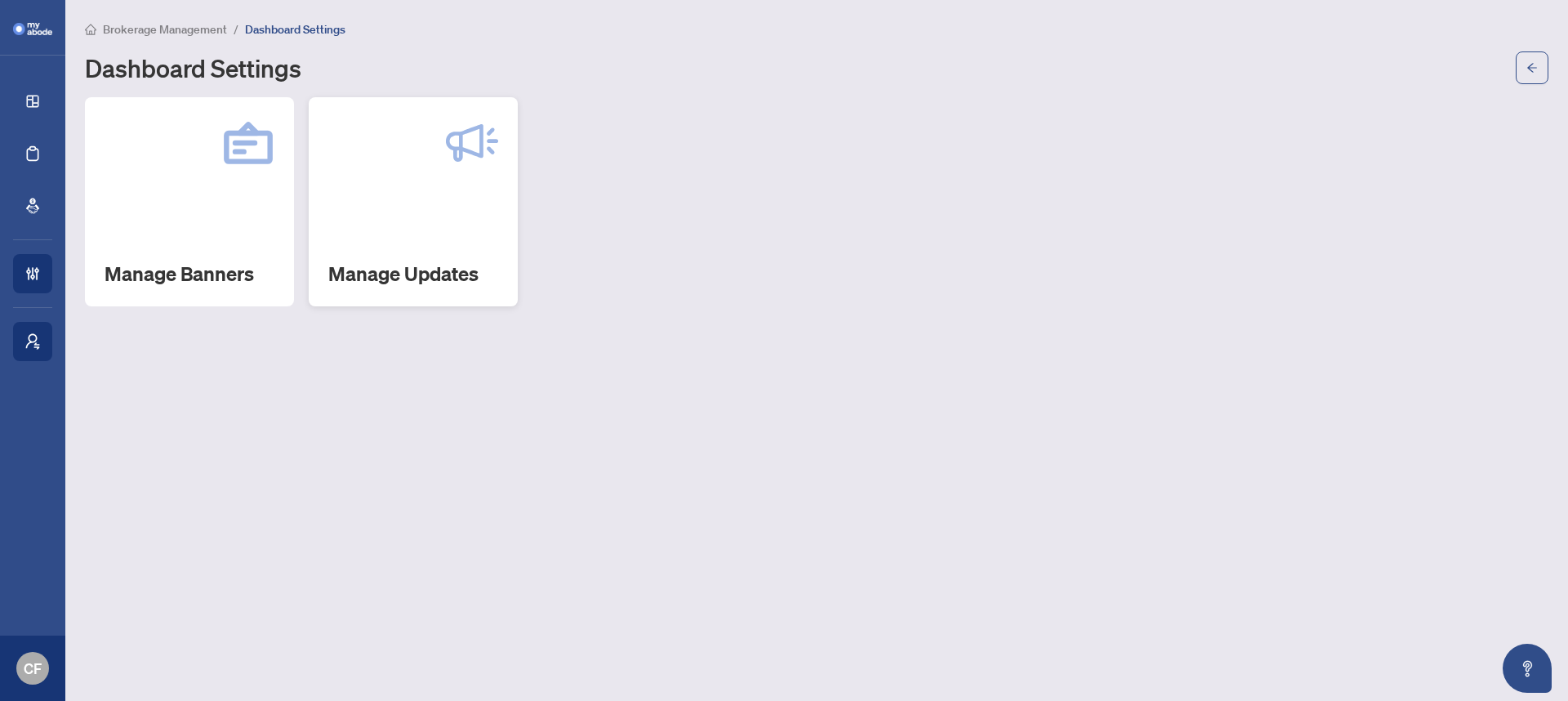
click at [342, 258] on div "Manage Updates" at bounding box center [413, 202] width 210 height 210
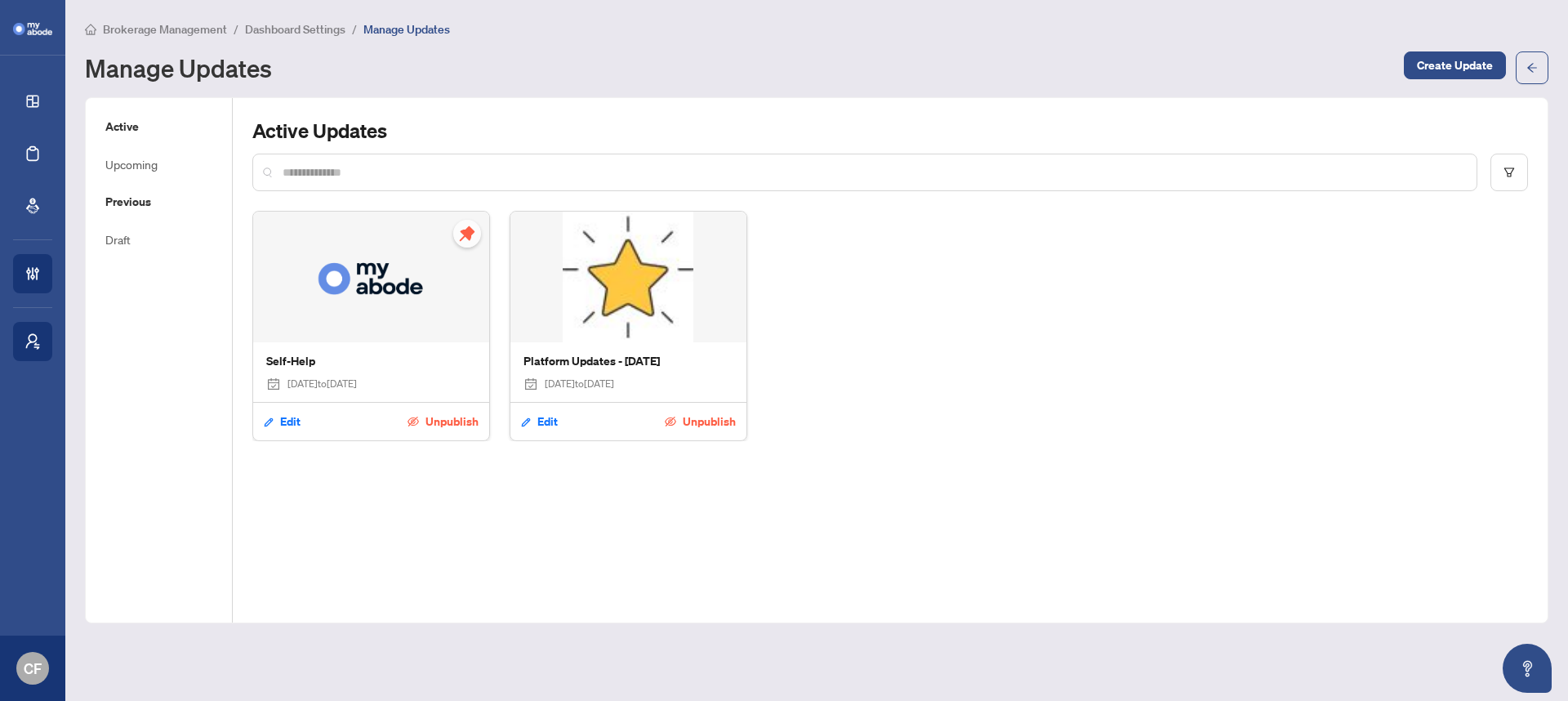
click at [137, 205] on h5 "Previous" at bounding box center [159, 202] width 107 height 18
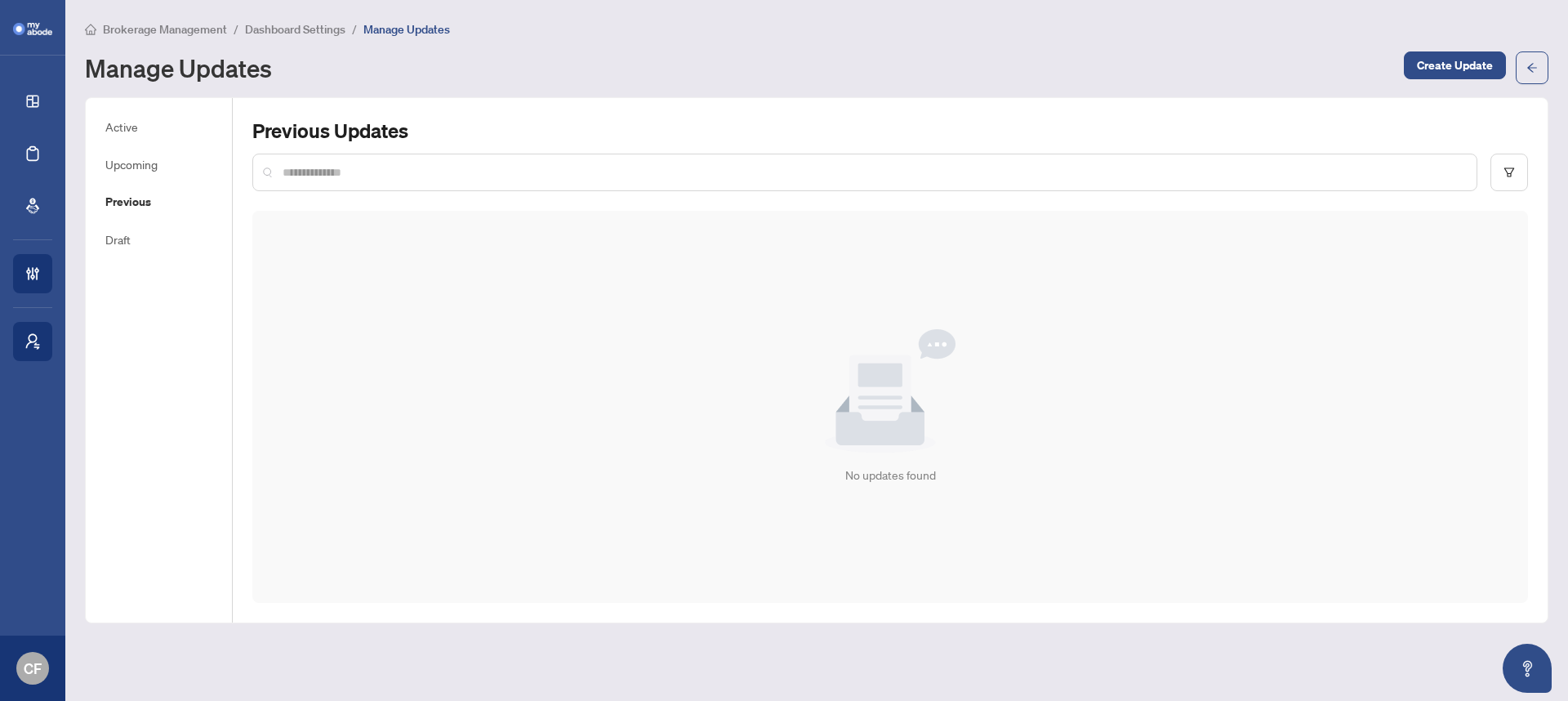
click at [279, 29] on span "Dashboard Settings" at bounding box center [295, 29] width 100 height 15
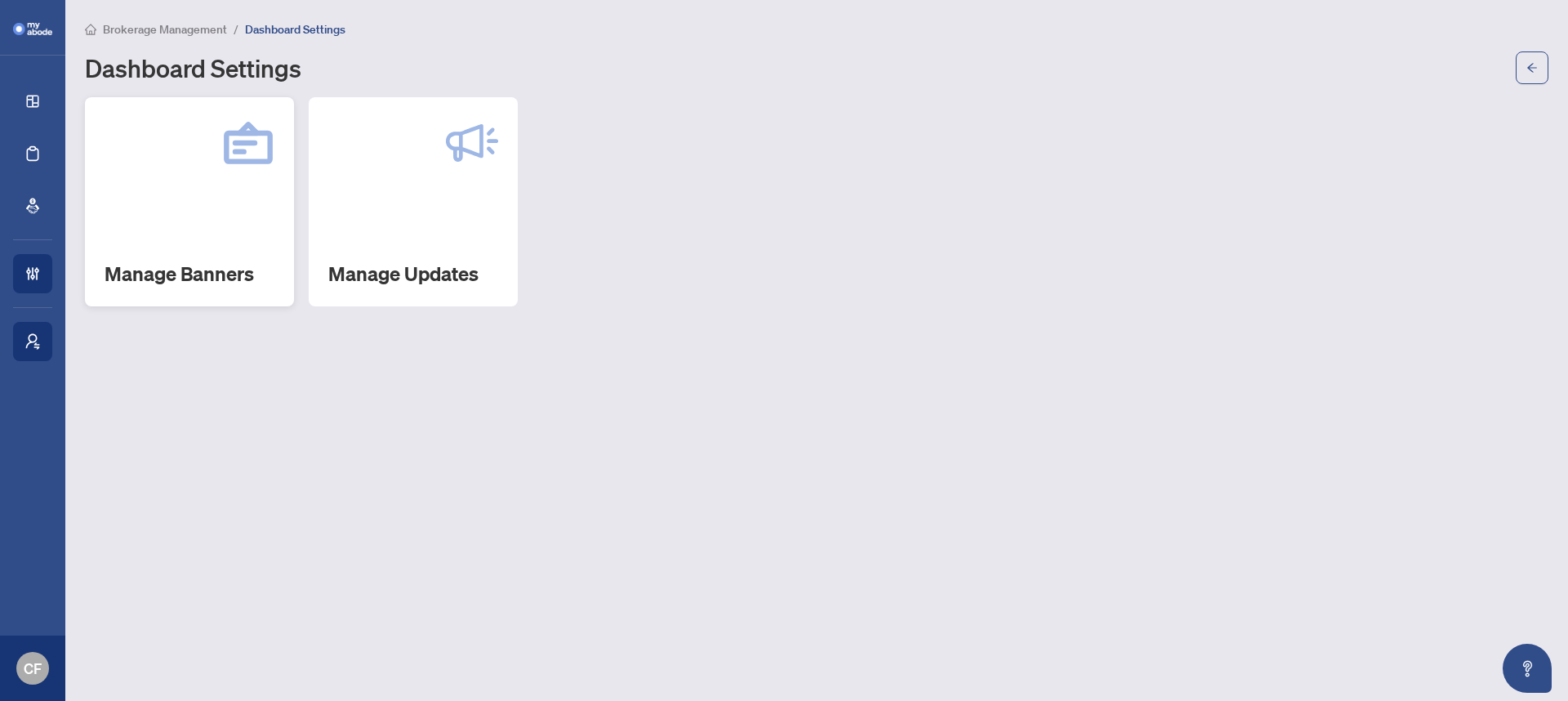
click at [228, 211] on div "Manage Banners" at bounding box center [190, 202] width 210 height 210
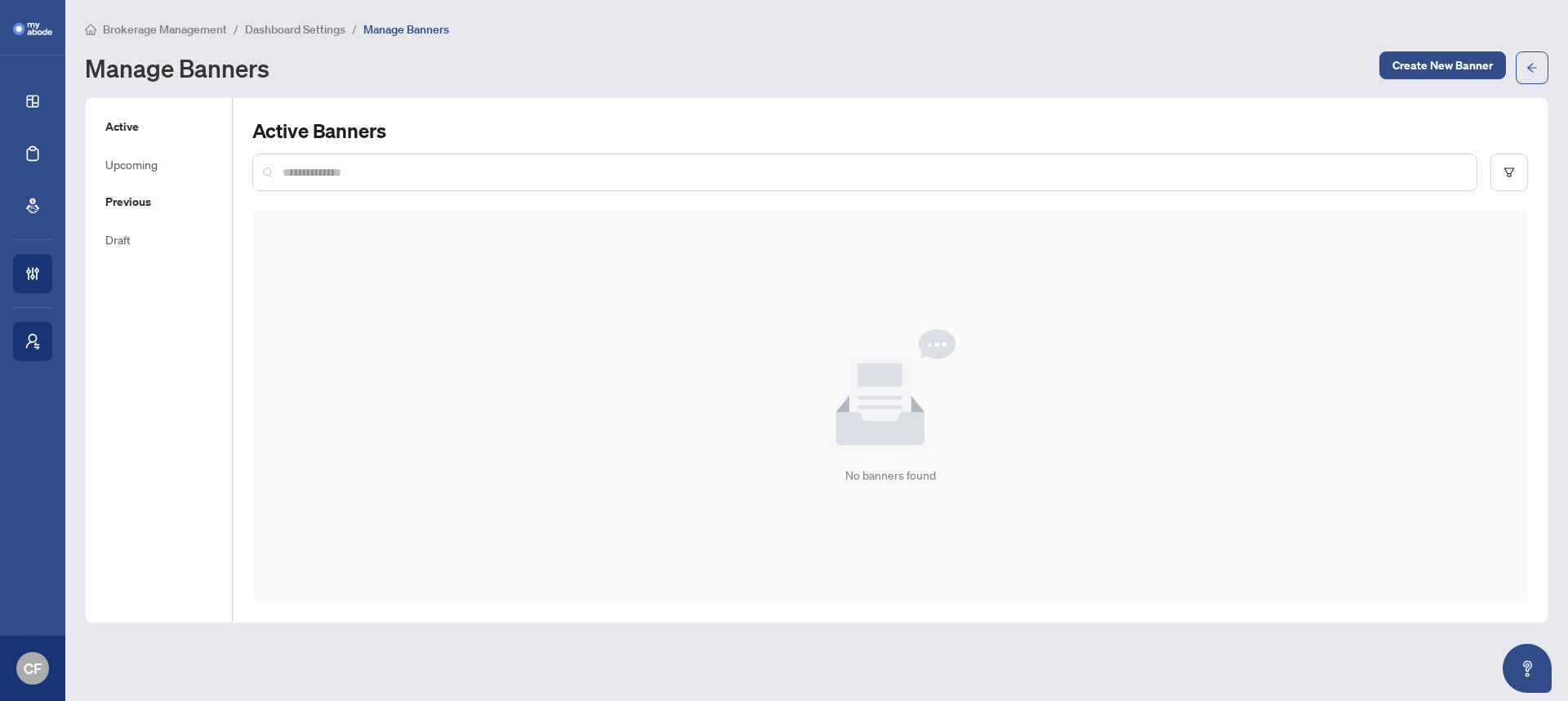
click at [150, 202] on h5 "Previous" at bounding box center [159, 202] width 107 height 18
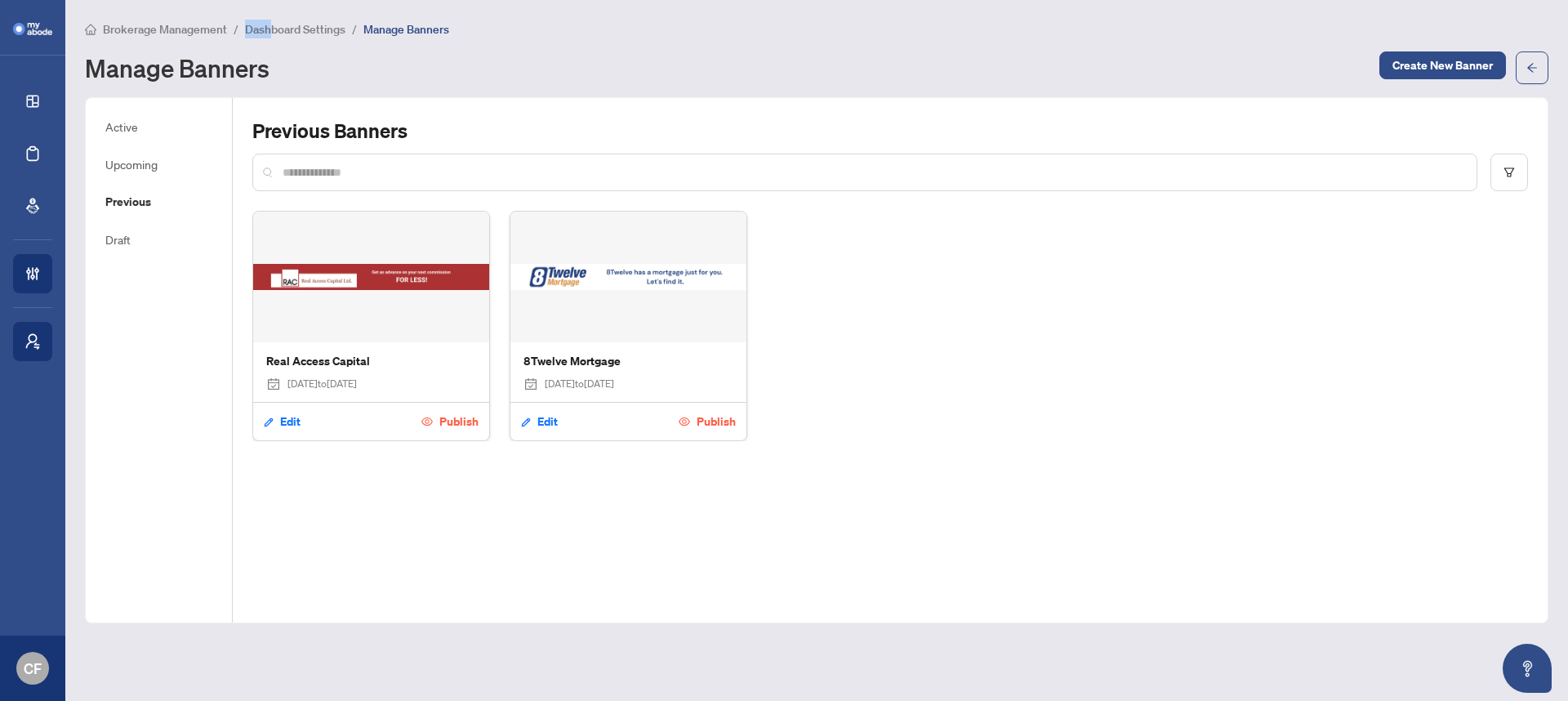
click at [270, 22] on main "Brokerage Management / Dashboard Settings / Manage Banners Manage Banners Creat…" at bounding box center [817, 350] width 1503 height 701
click at [272, 27] on span "Dashboard Settings" at bounding box center [295, 29] width 100 height 15
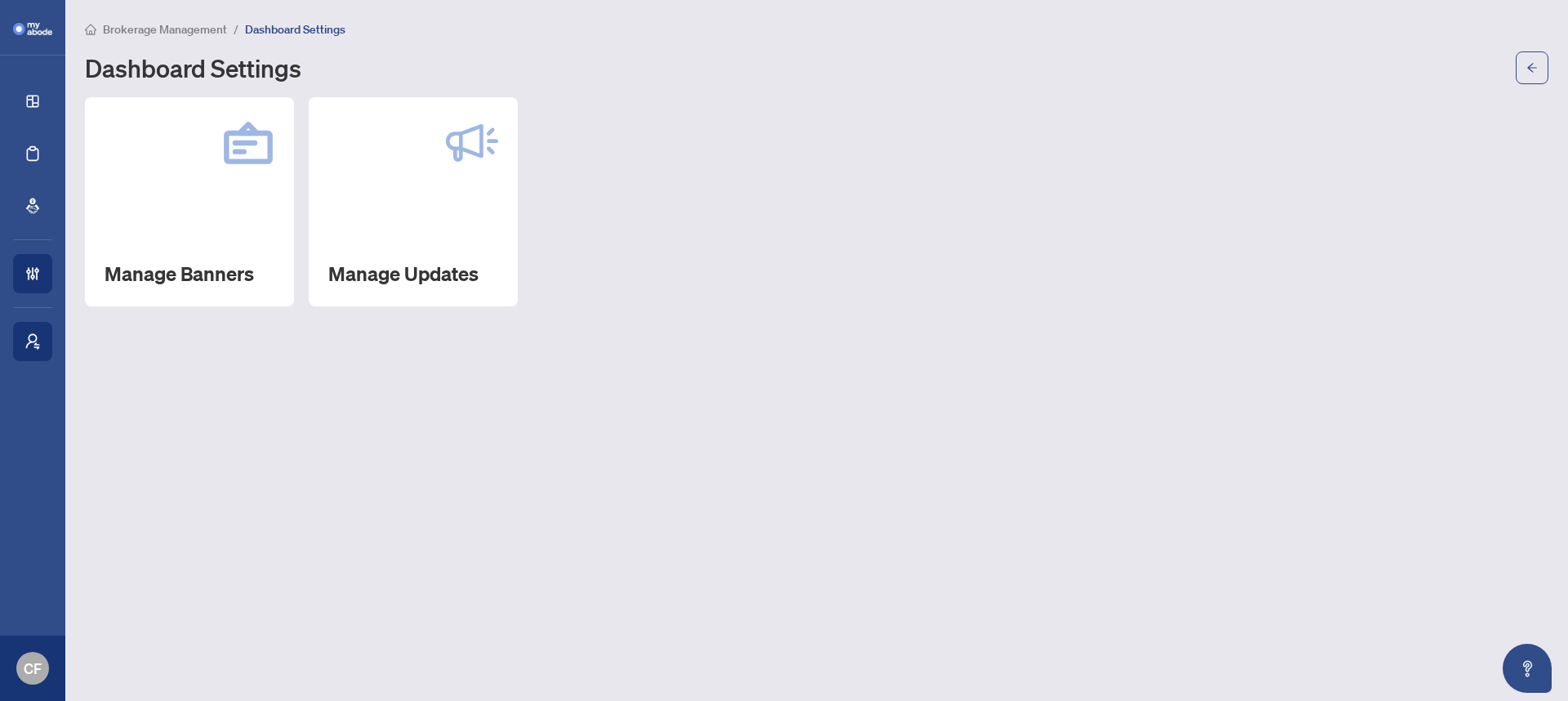
click at [211, 26] on span "Brokerage Management" at bounding box center [165, 29] width 124 height 15
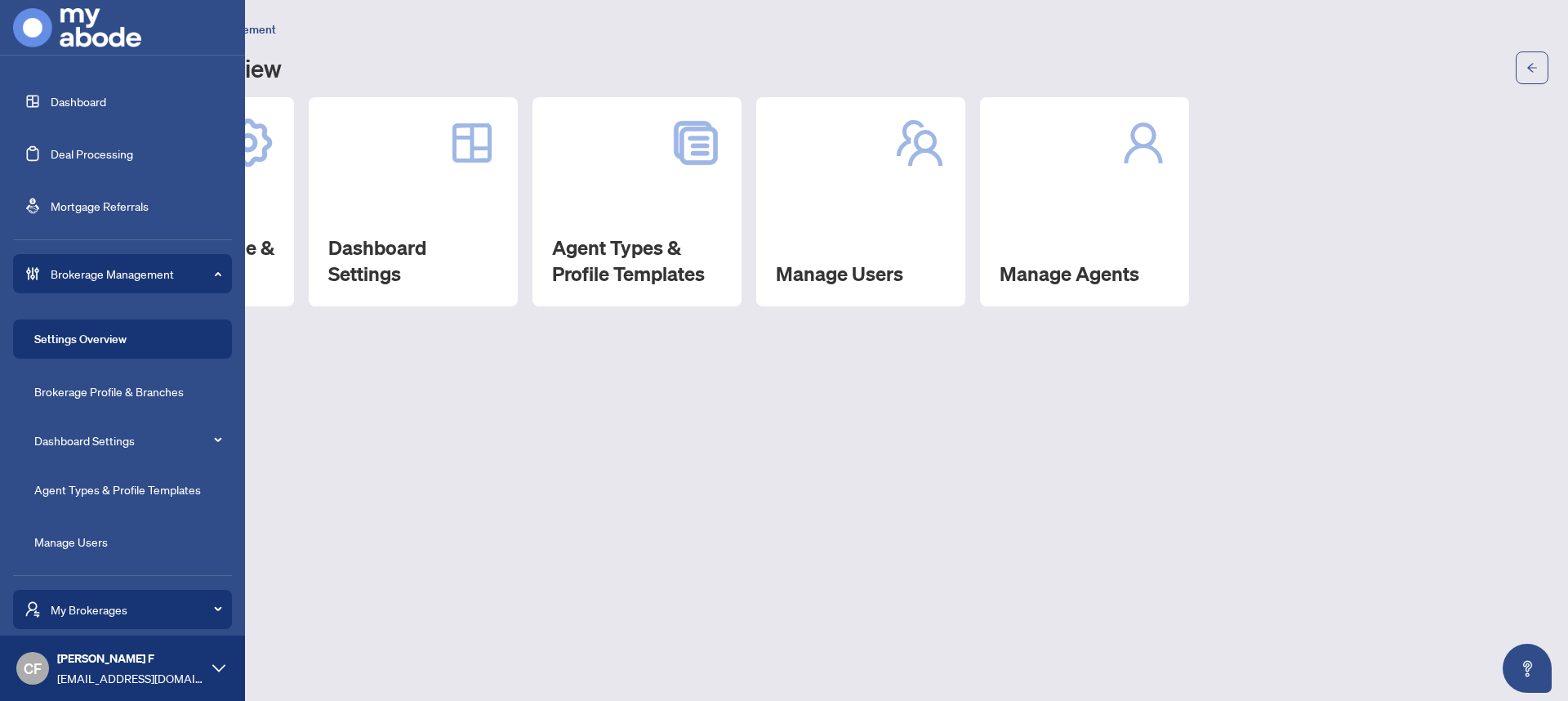
click at [66, 99] on link "Dashboard" at bounding box center [78, 101] width 56 height 15
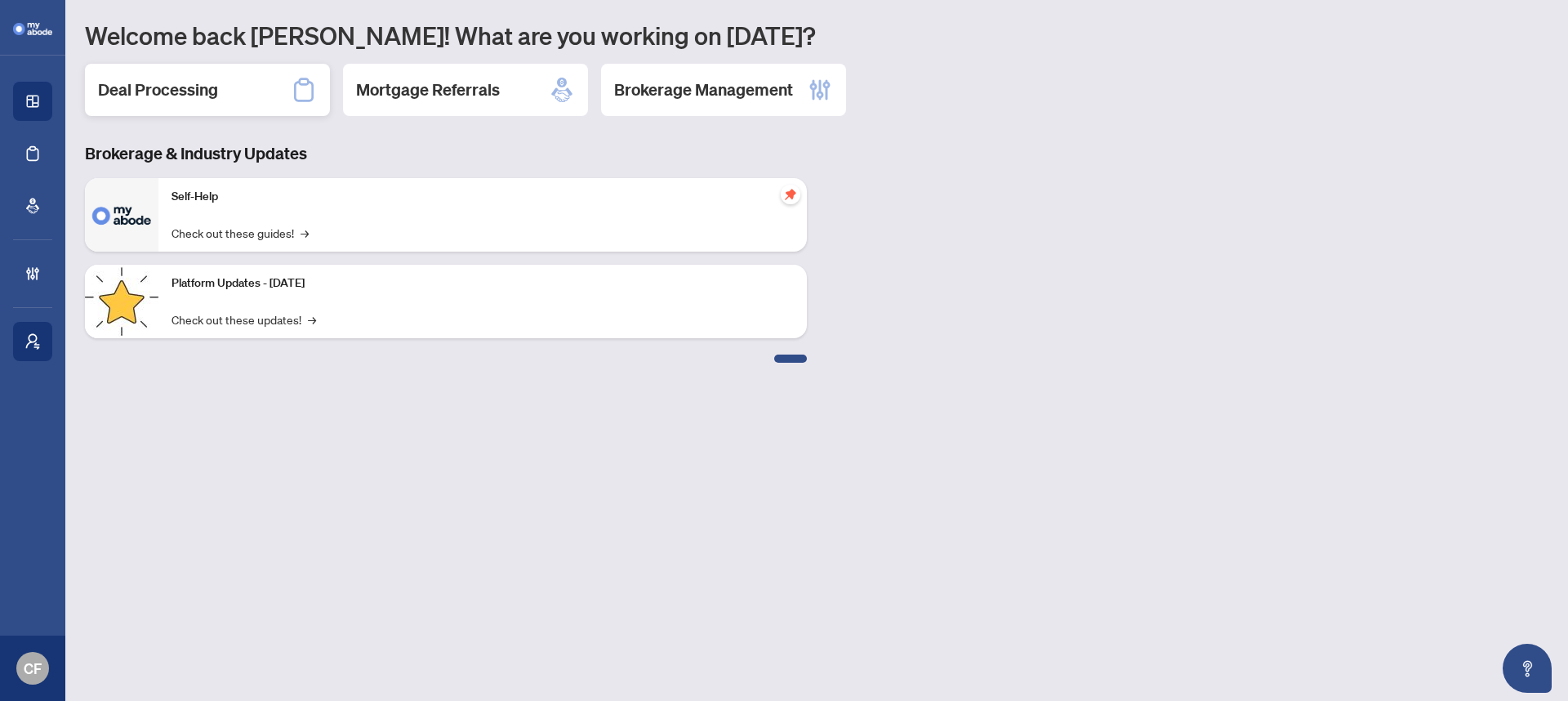
click at [286, 97] on div "Deal Processing" at bounding box center [208, 89] width 245 height 53
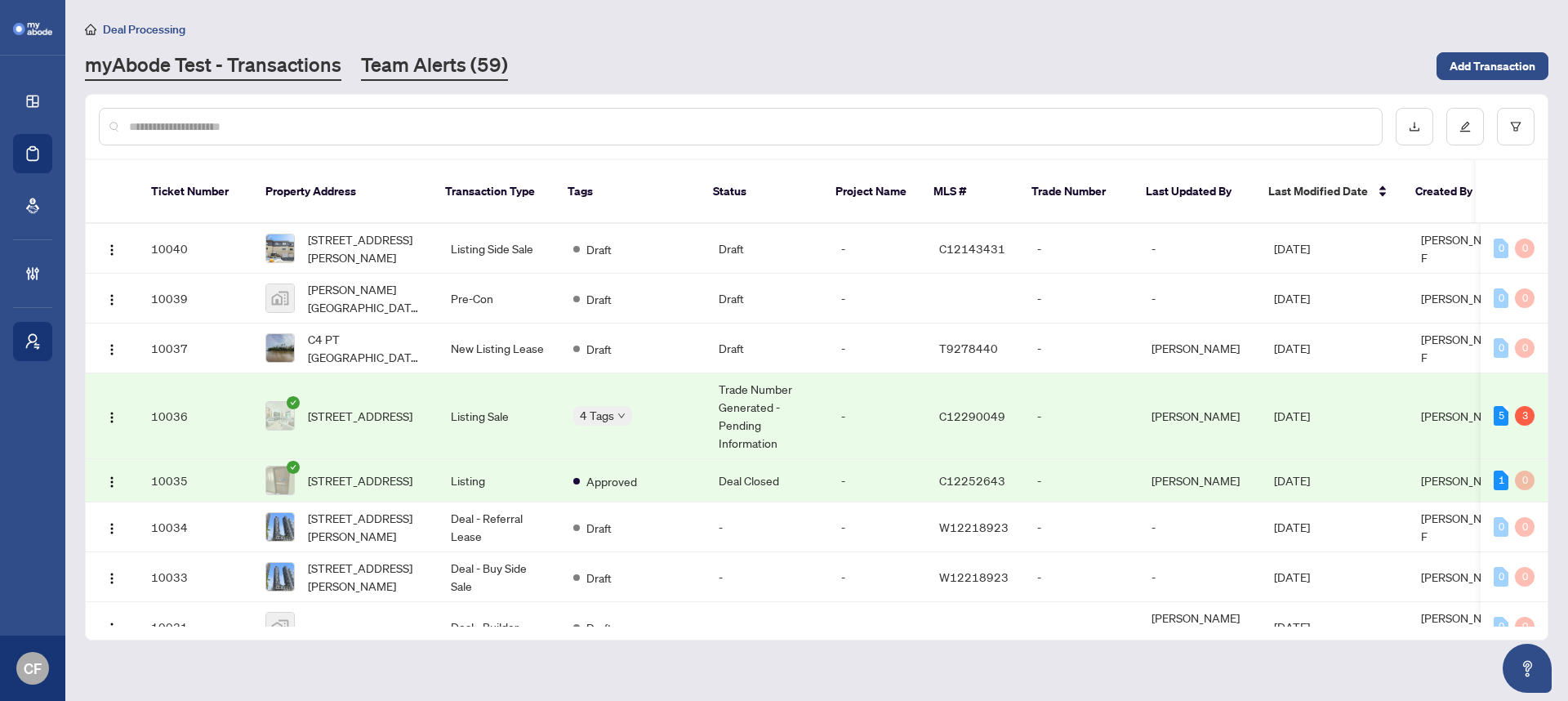
click at [389, 65] on link "Team Alerts (59)" at bounding box center [435, 67] width 147 height 30
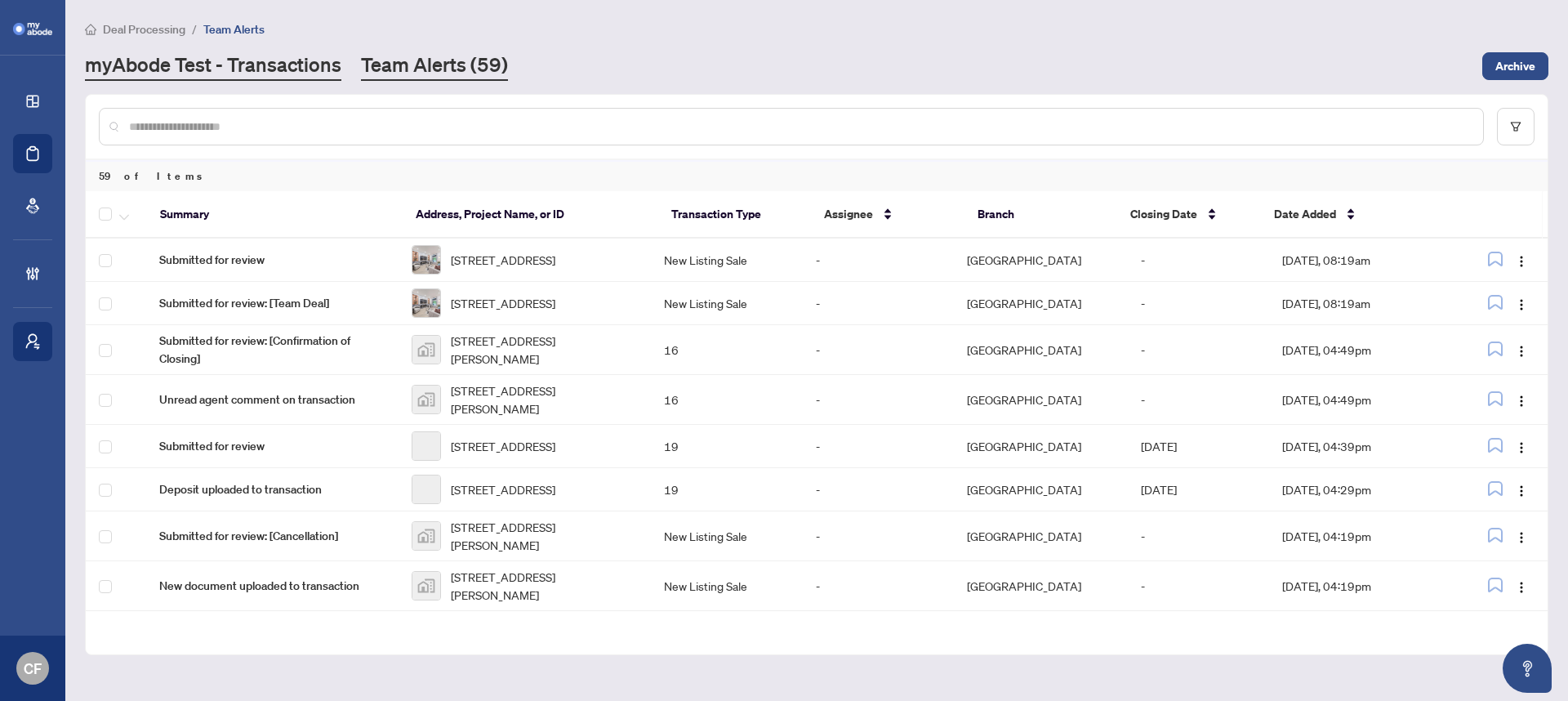
click at [264, 65] on link "myAbode Test - Transactions" at bounding box center [214, 67] width 256 height 30
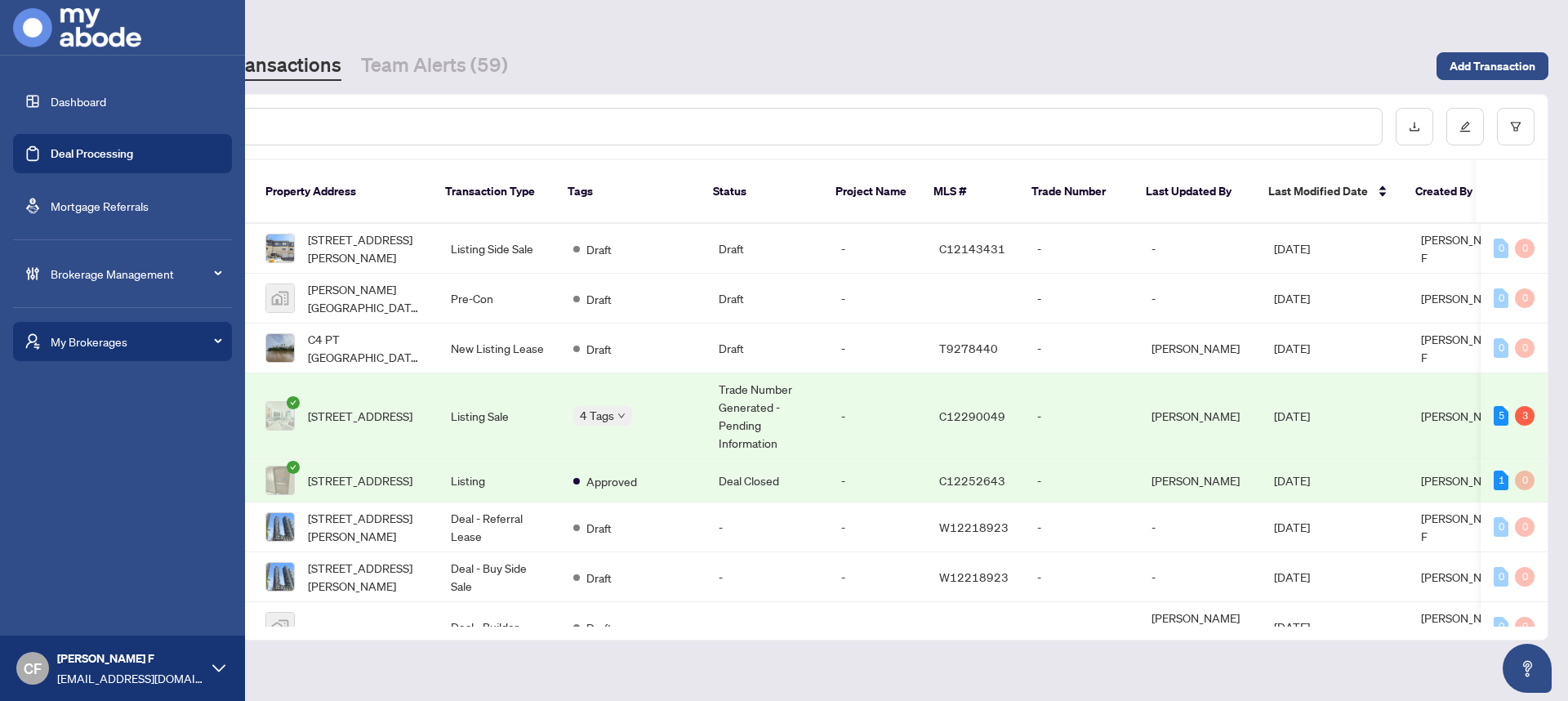
click at [51, 271] on span "Brokerage Management" at bounding box center [135, 274] width 170 height 18
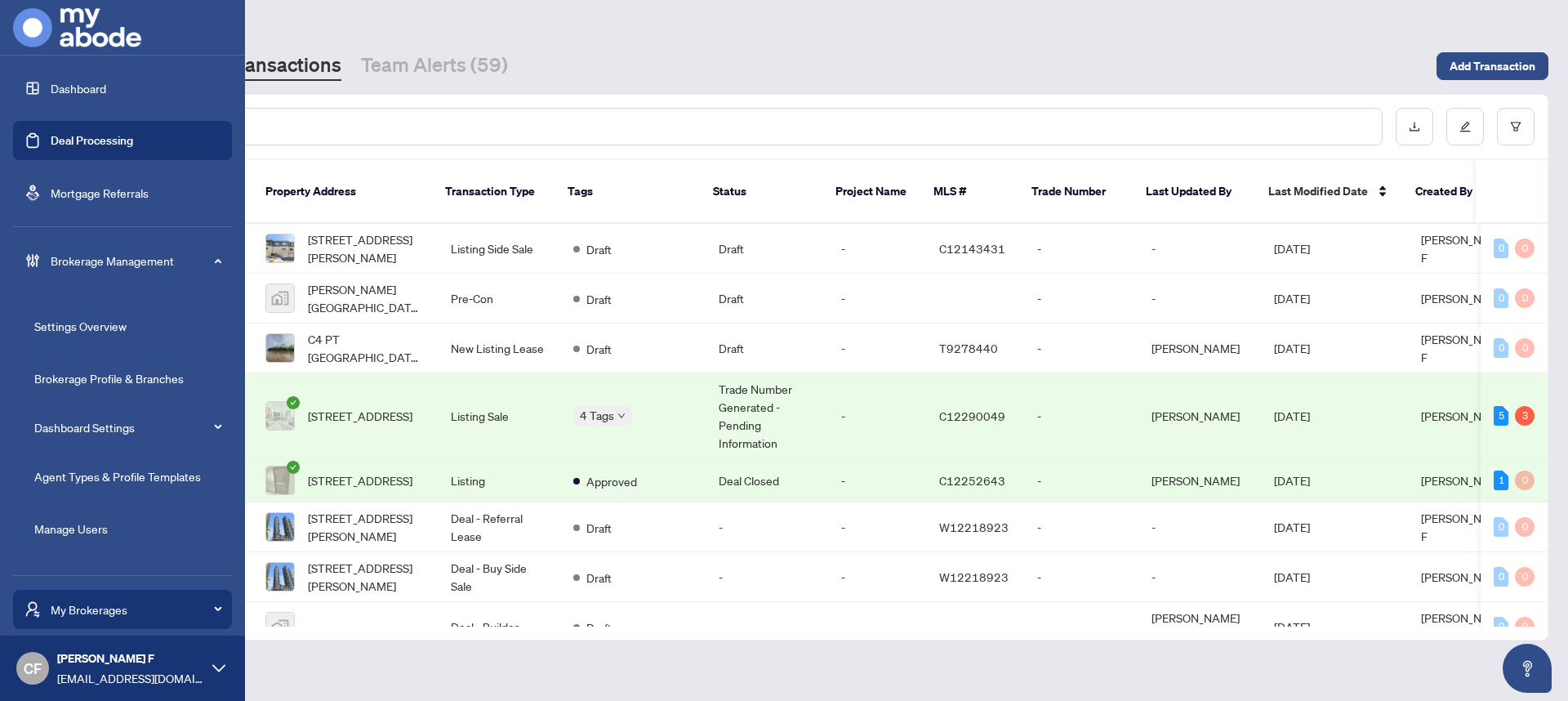
scroll to position [53, 0]
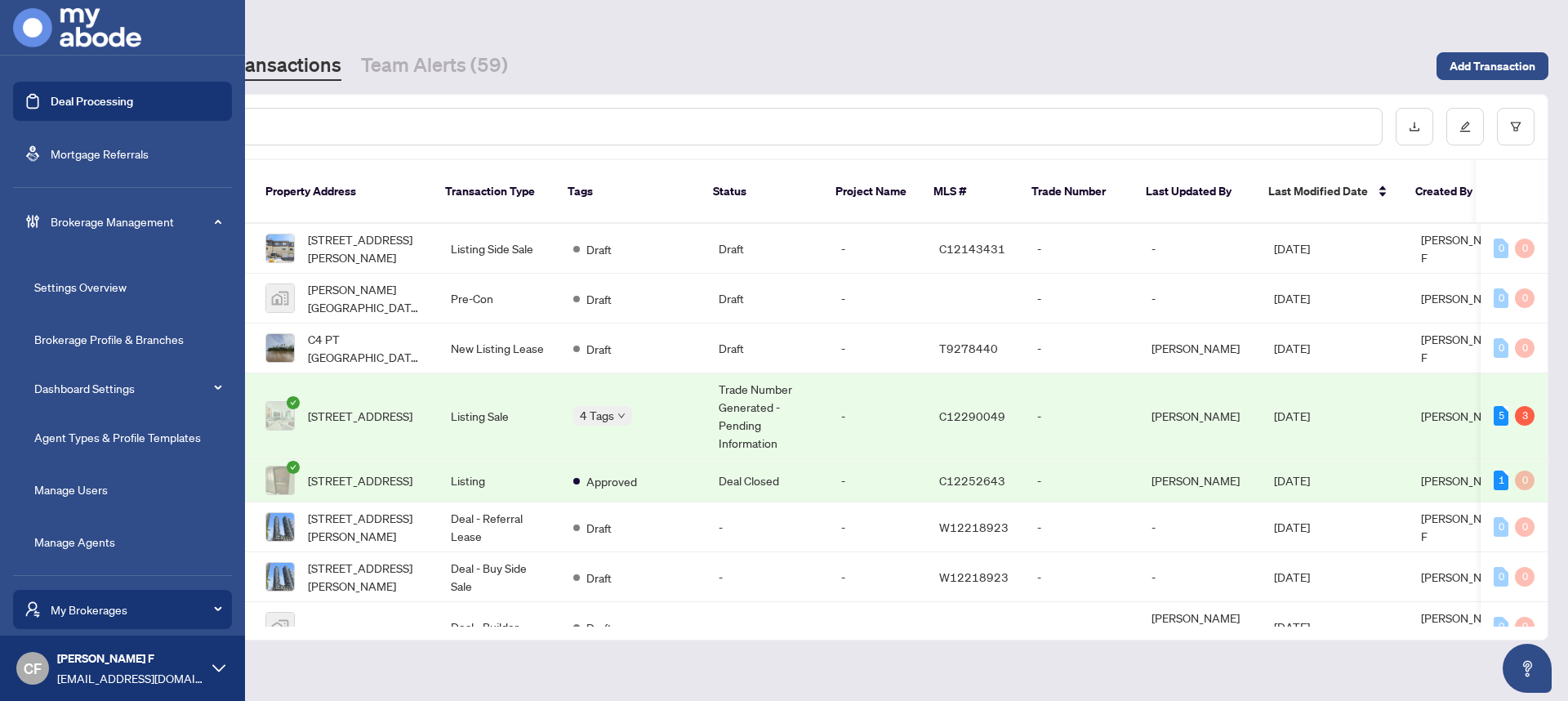
click at [111, 387] on link "Dashboard Settings" at bounding box center [84, 387] width 100 height 15
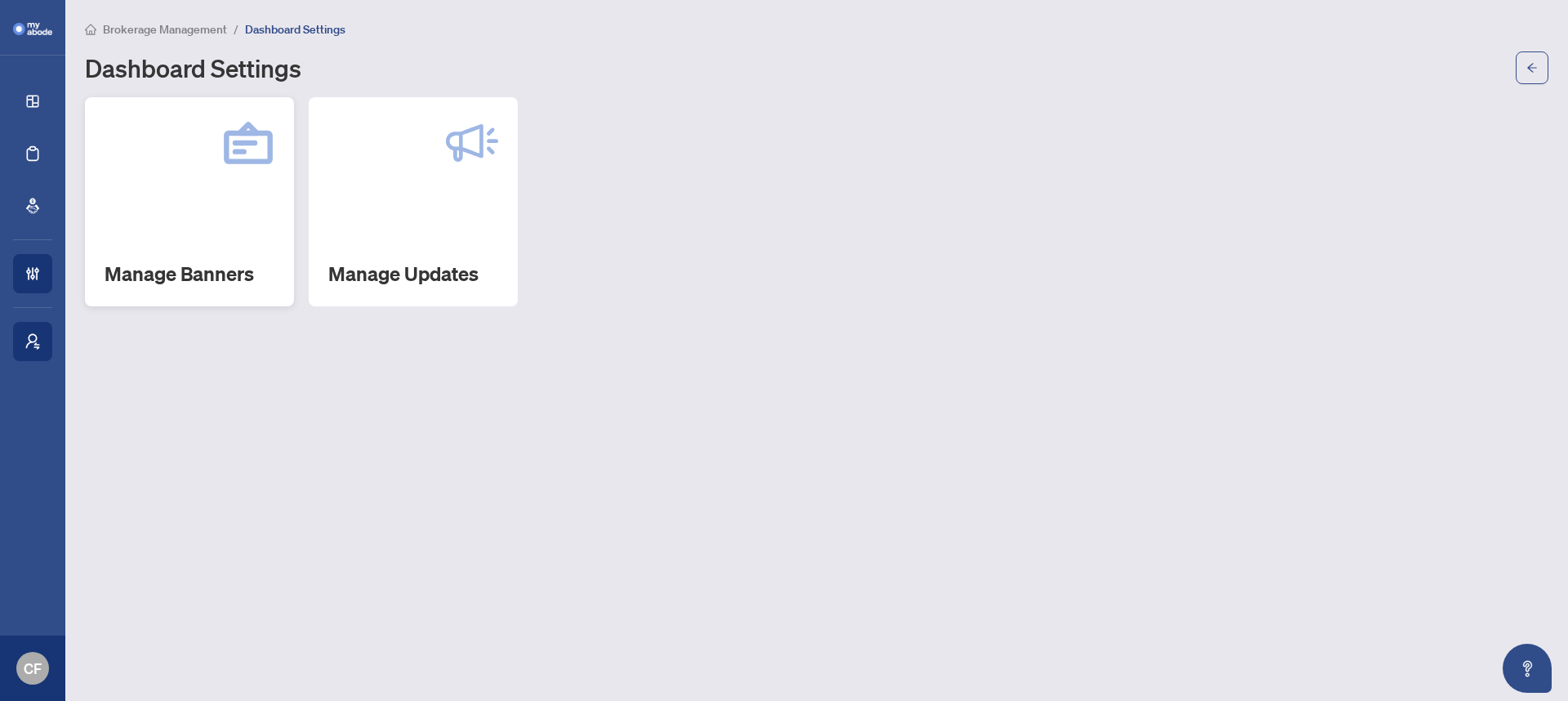
click at [201, 248] on div "Manage Banners" at bounding box center [190, 202] width 210 height 210
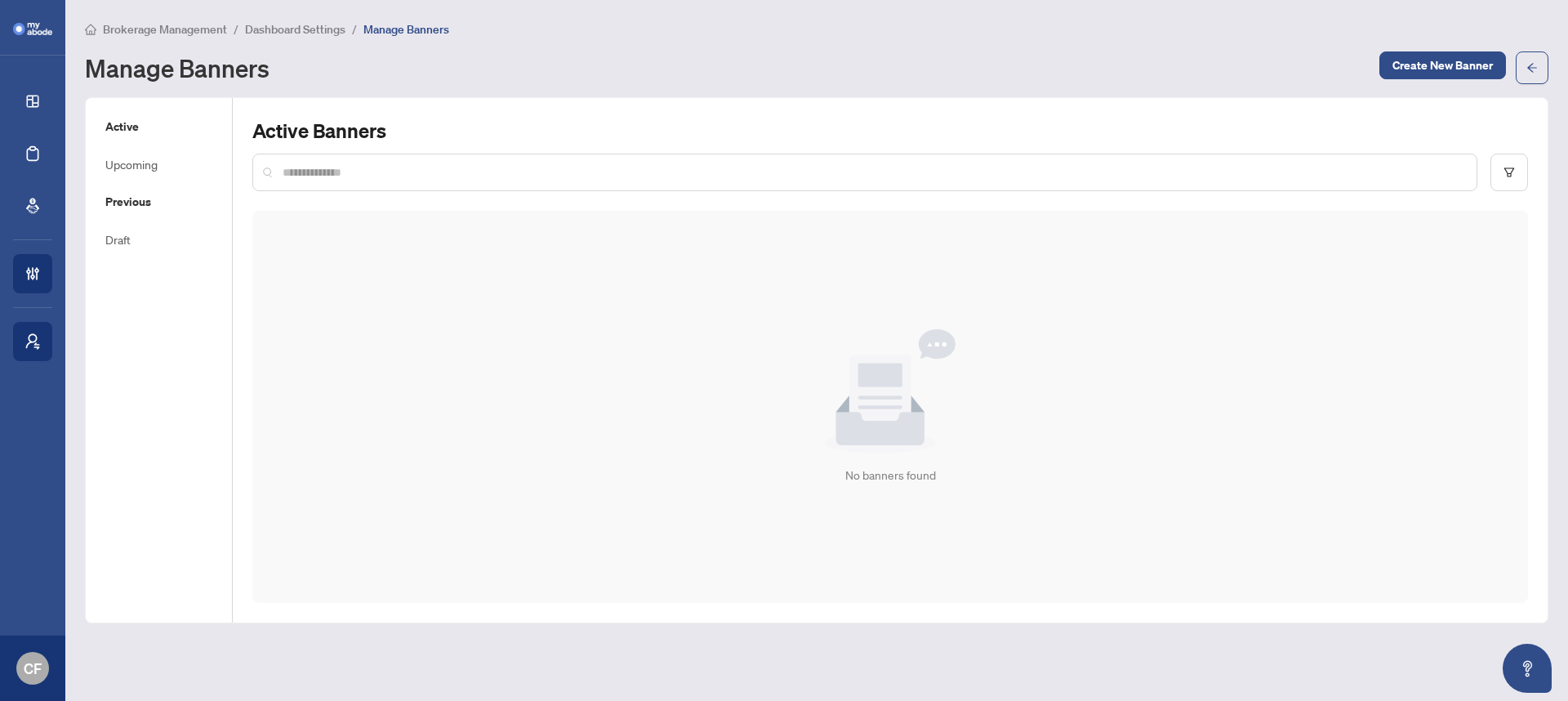
click at [117, 202] on h5 "Previous" at bounding box center [159, 202] width 107 height 18
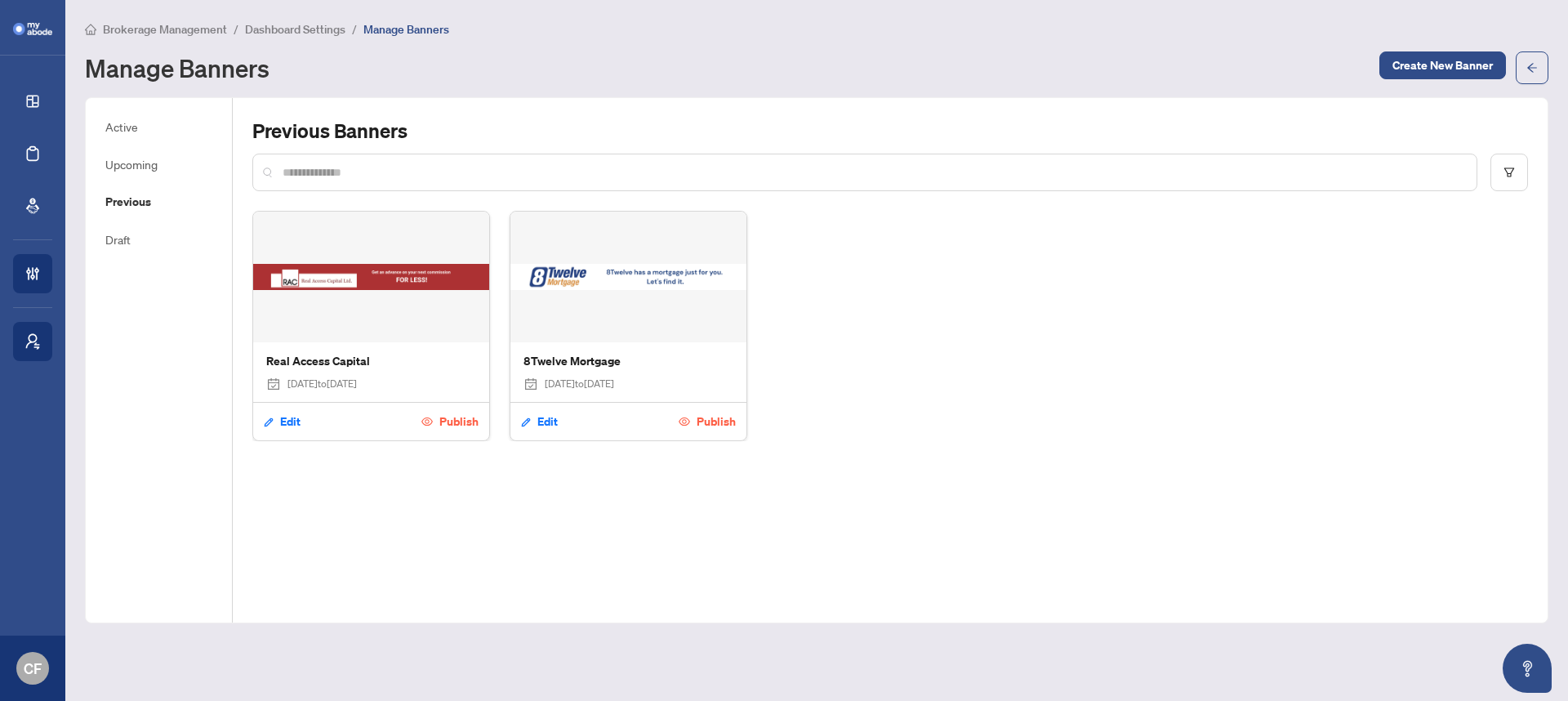
click at [141, 29] on span "Brokerage Management" at bounding box center [165, 29] width 124 height 15
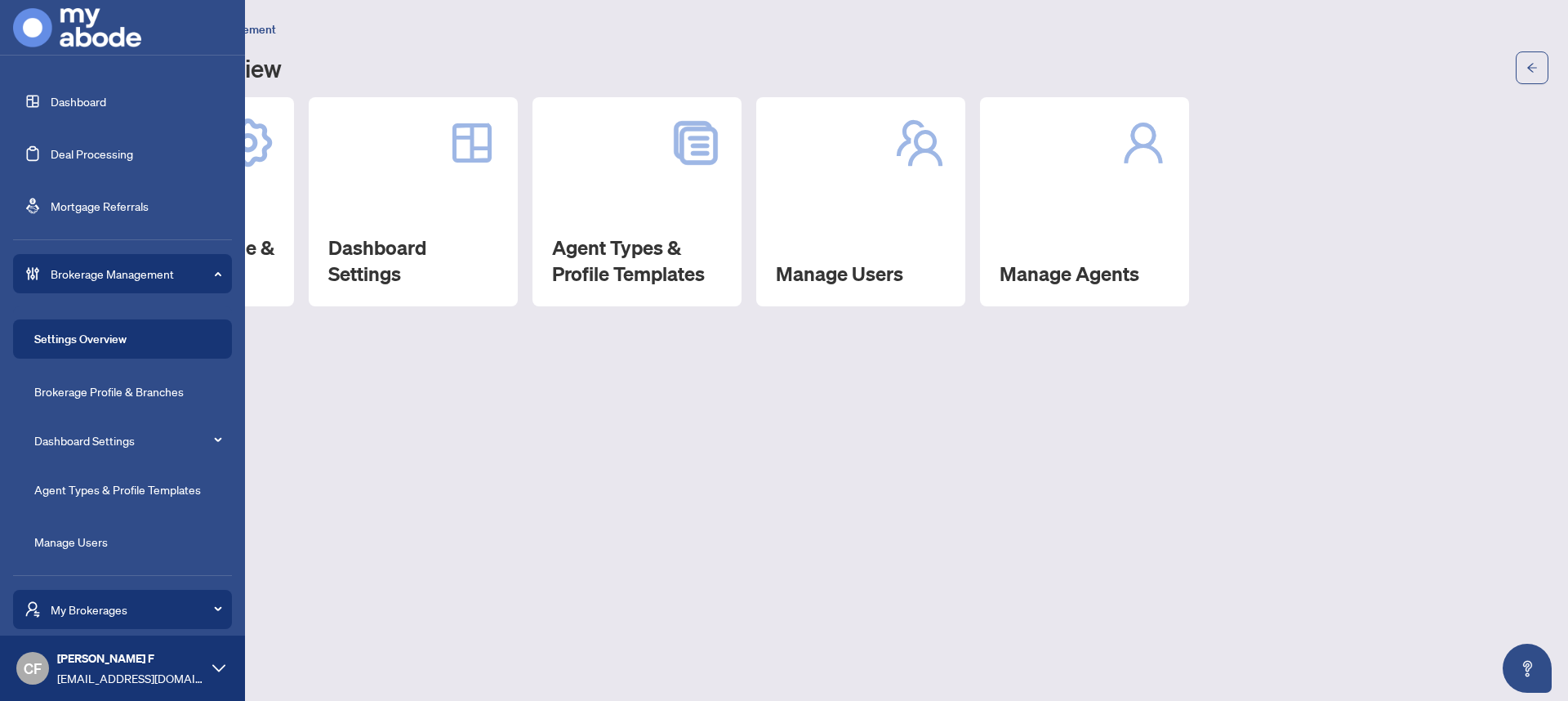
click at [91, 108] on link "Dashboard" at bounding box center [78, 101] width 56 height 15
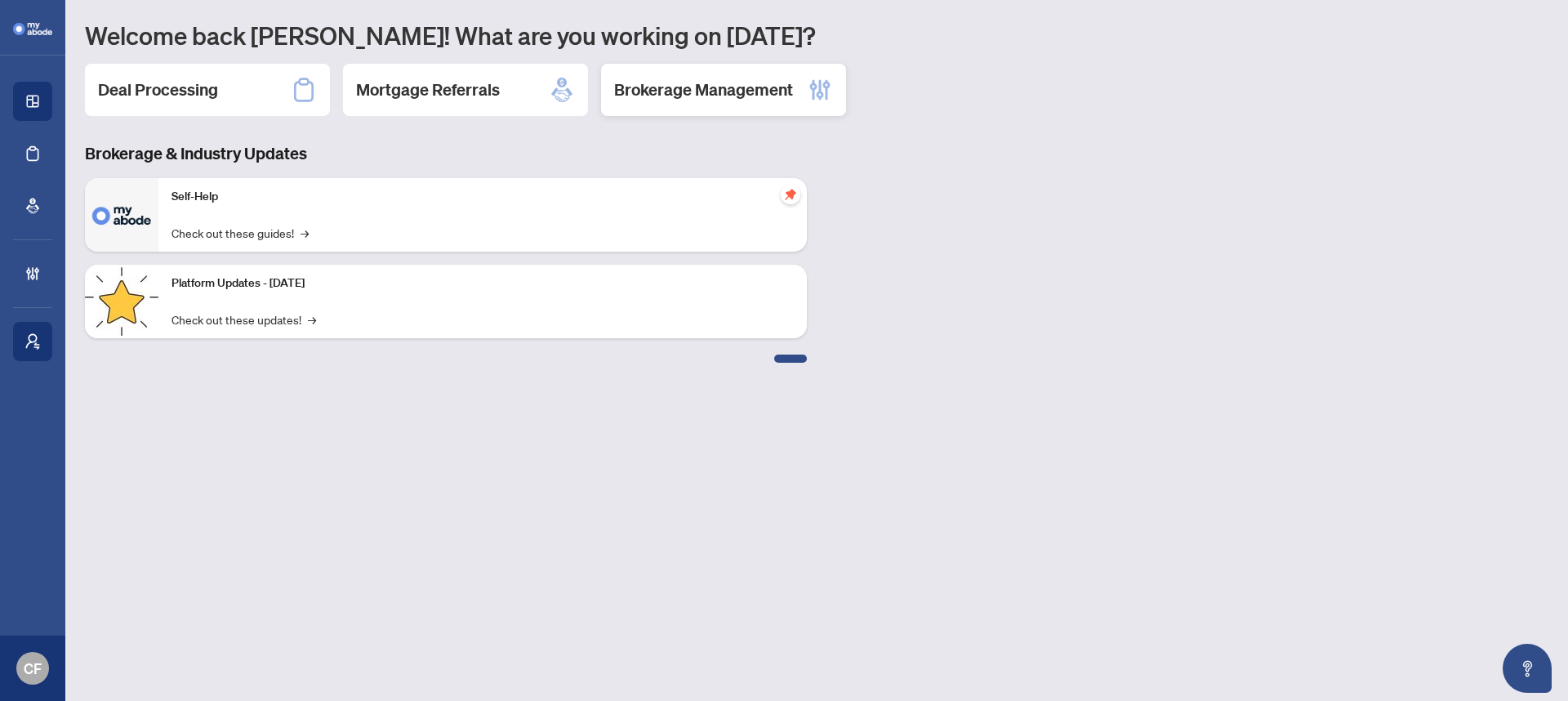
click at [775, 79] on h2 "Brokerage Management" at bounding box center [704, 89] width 179 height 23
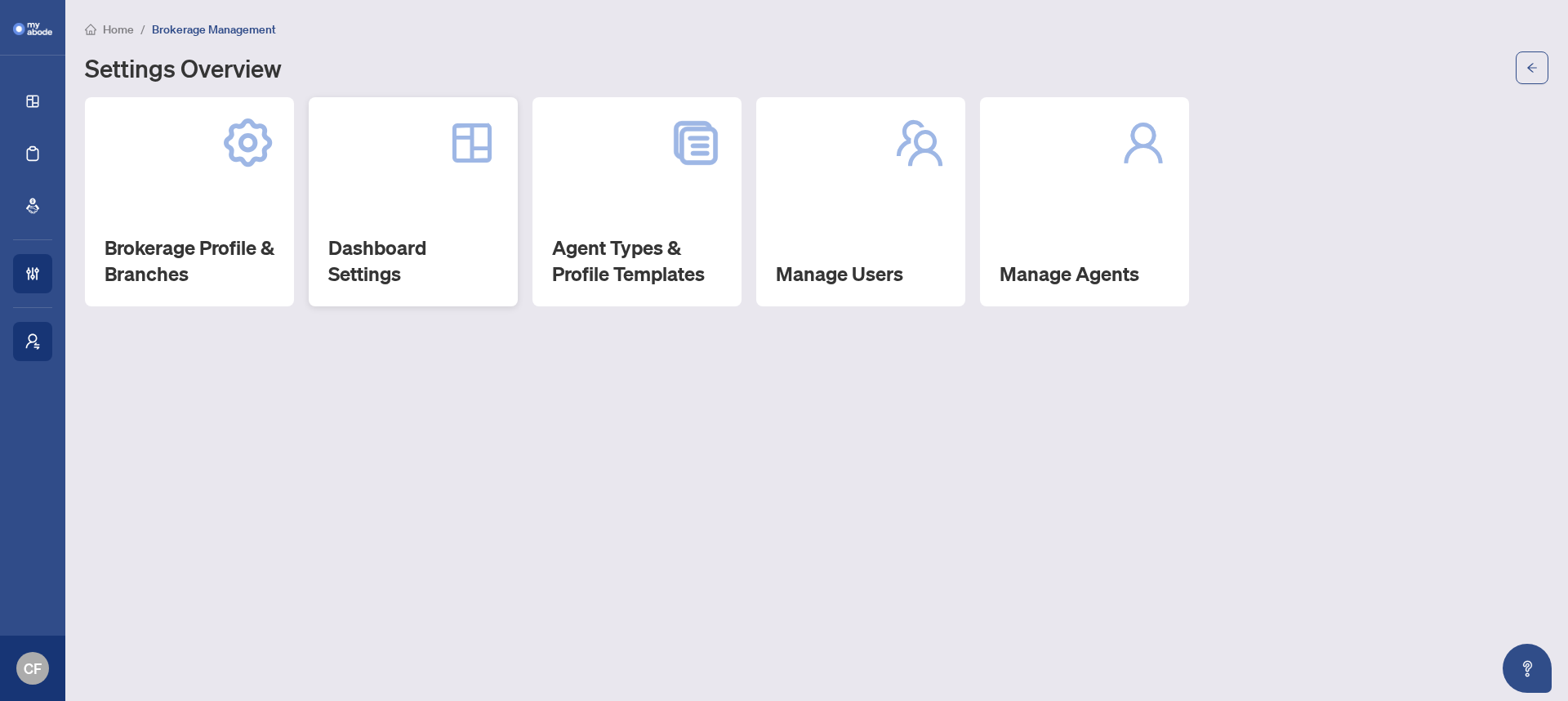
click at [479, 200] on div "Dashboard Settings" at bounding box center [413, 202] width 210 height 210
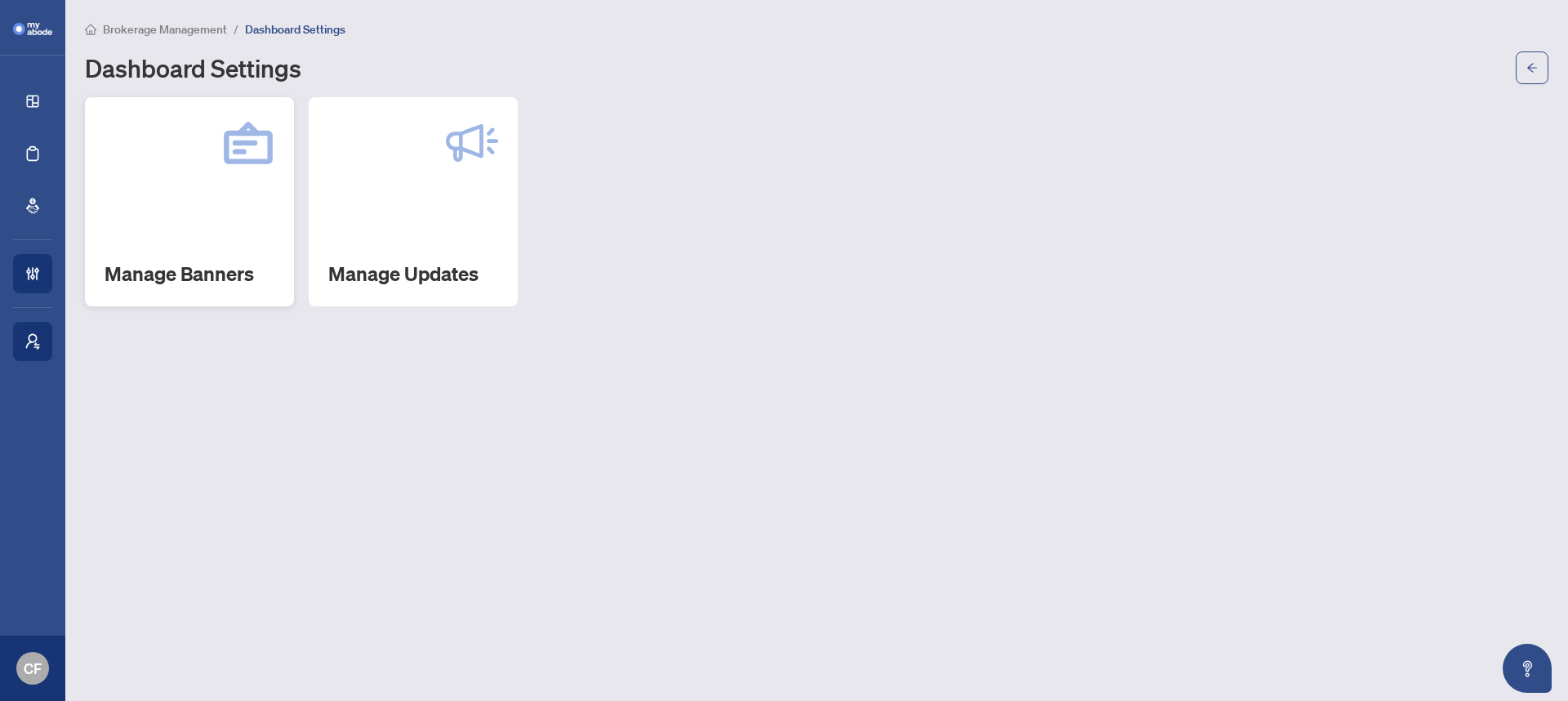
click at [197, 263] on h2 "Manage Banners" at bounding box center [189, 273] width 170 height 26
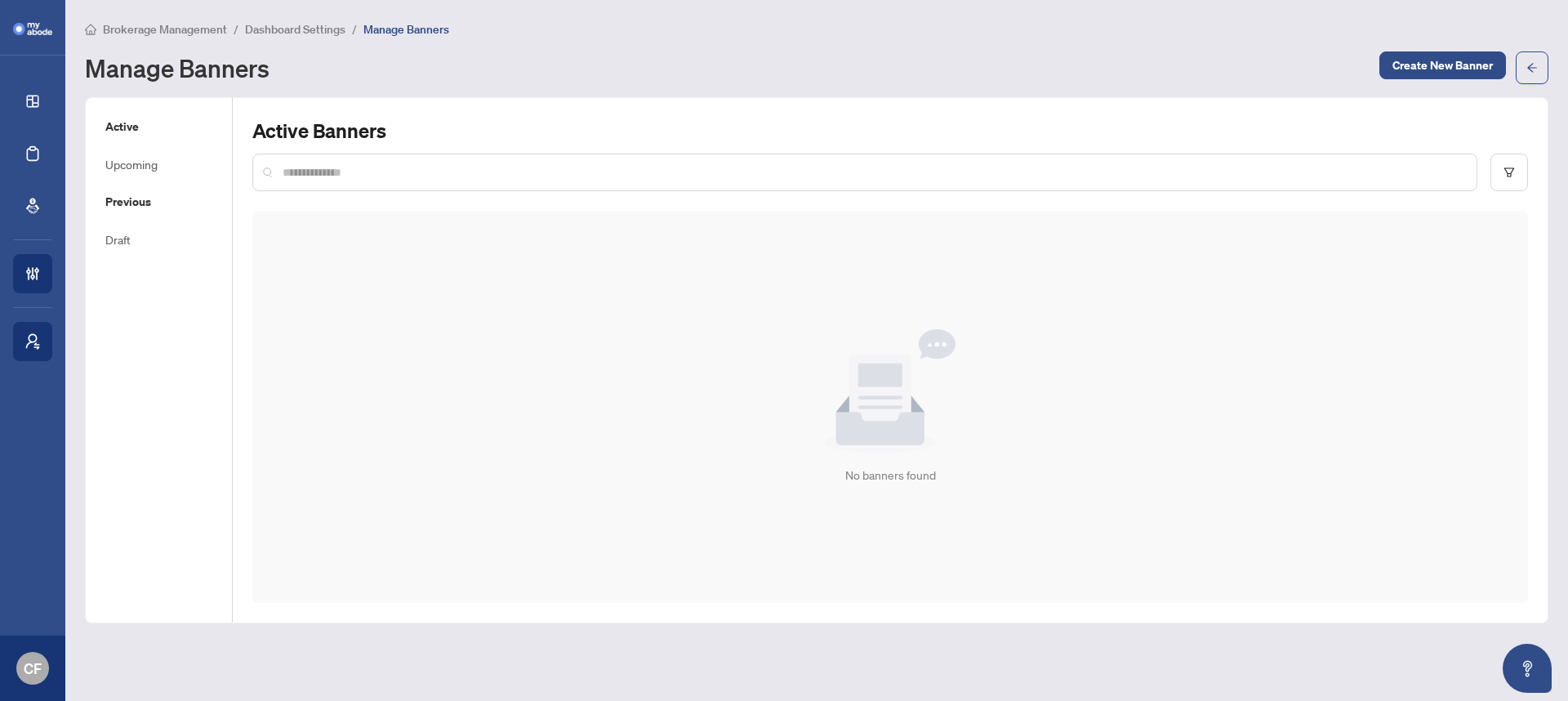
click at [137, 208] on h5 "Previous" at bounding box center [159, 202] width 107 height 18
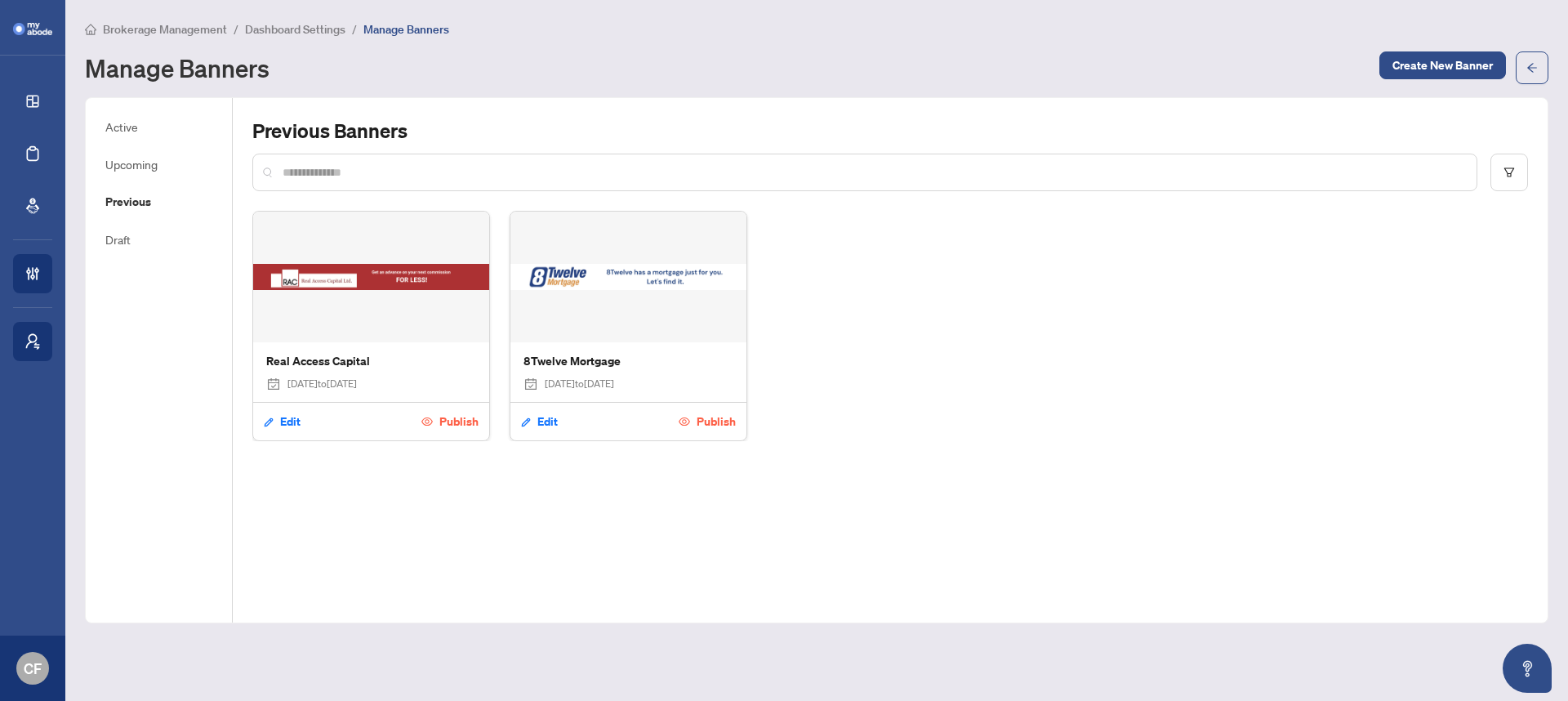
drag, startPoint x: 550, startPoint y: 386, endPoint x: 727, endPoint y: 388, distance: 177.0
click at [727, 388] on div "[DATE] to [DATE]" at bounding box center [628, 384] width 210 height 16
drag, startPoint x: 291, startPoint y: 388, endPoint x: 487, endPoint y: 389, distance: 196.0
click at [487, 389] on div "Real Access Capital [DATE] to [DATE]" at bounding box center [371, 372] width 236 height 60
click at [408, 393] on div "Real Access Capital [DATE] to [DATE]" at bounding box center [371, 372] width 236 height 60
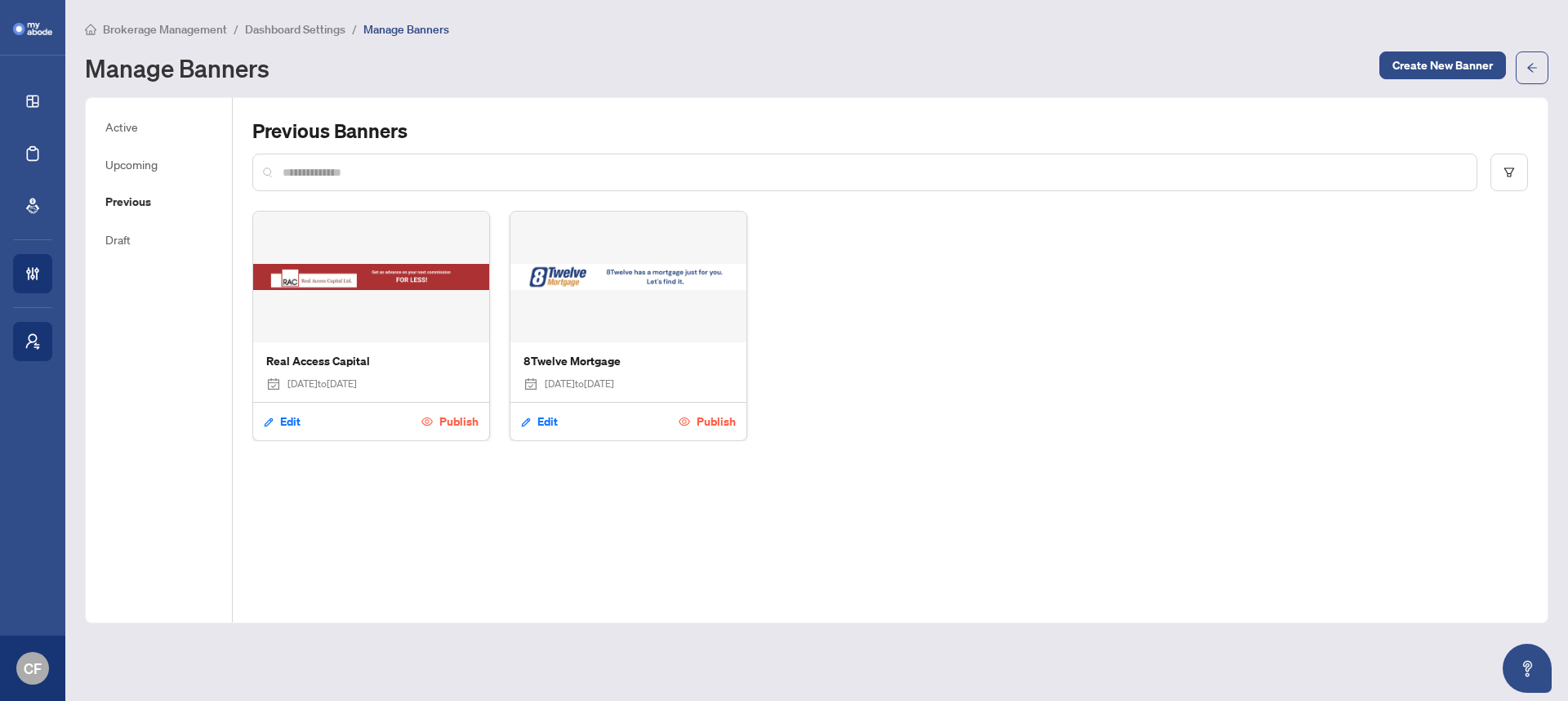
drag, startPoint x: 429, startPoint y: 380, endPoint x: 330, endPoint y: 373, distance: 99.2
click at [330, 373] on div "Real Access Capital [DATE] to [DATE]" at bounding box center [371, 372] width 236 height 60
click at [439, 376] on div "[DATE] to [DATE]" at bounding box center [370, 384] width 210 height 16
click at [137, 25] on span "Brokerage Management" at bounding box center [165, 29] width 124 height 15
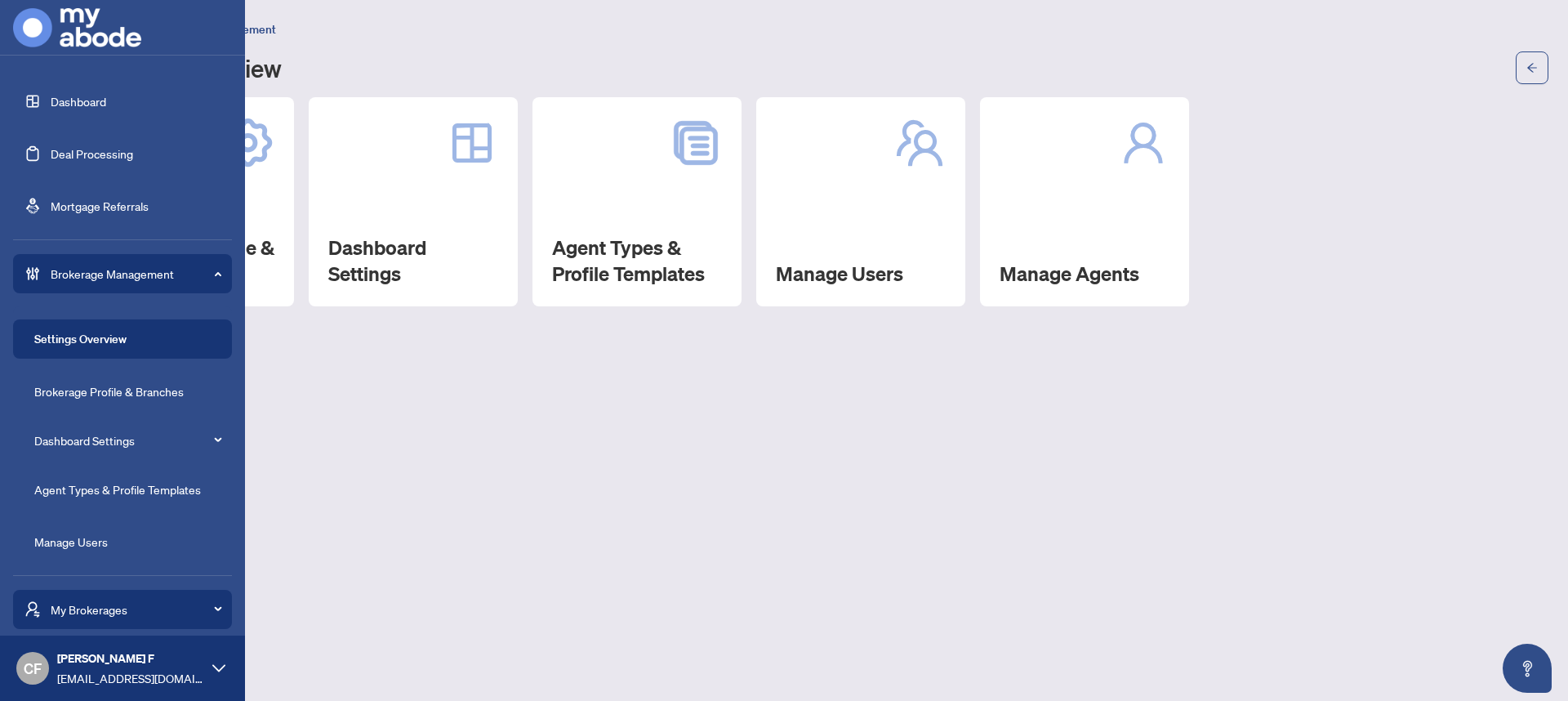
click at [58, 95] on link "Dashboard" at bounding box center [78, 101] width 56 height 15
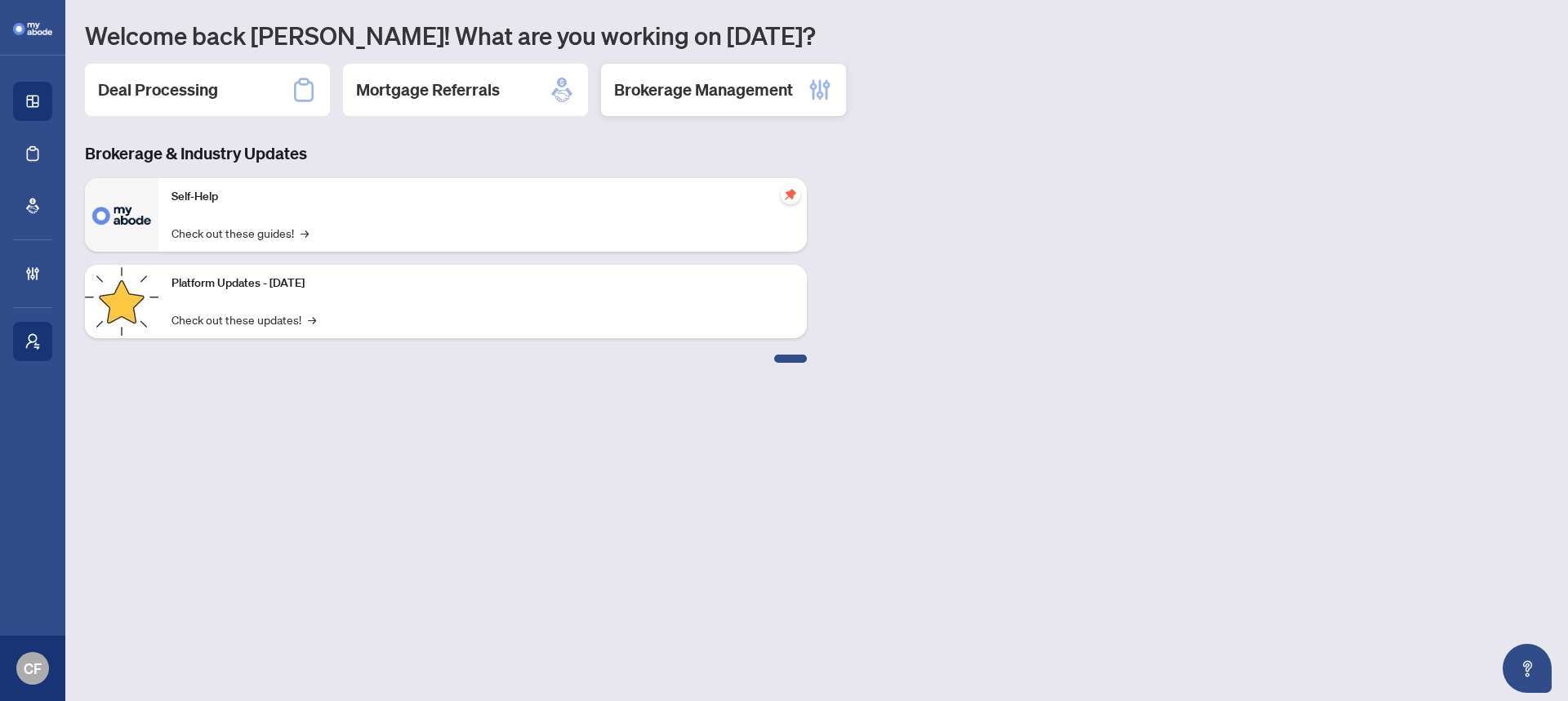
click at [803, 80] on div "Brokerage Management" at bounding box center [723, 89] width 245 height 53
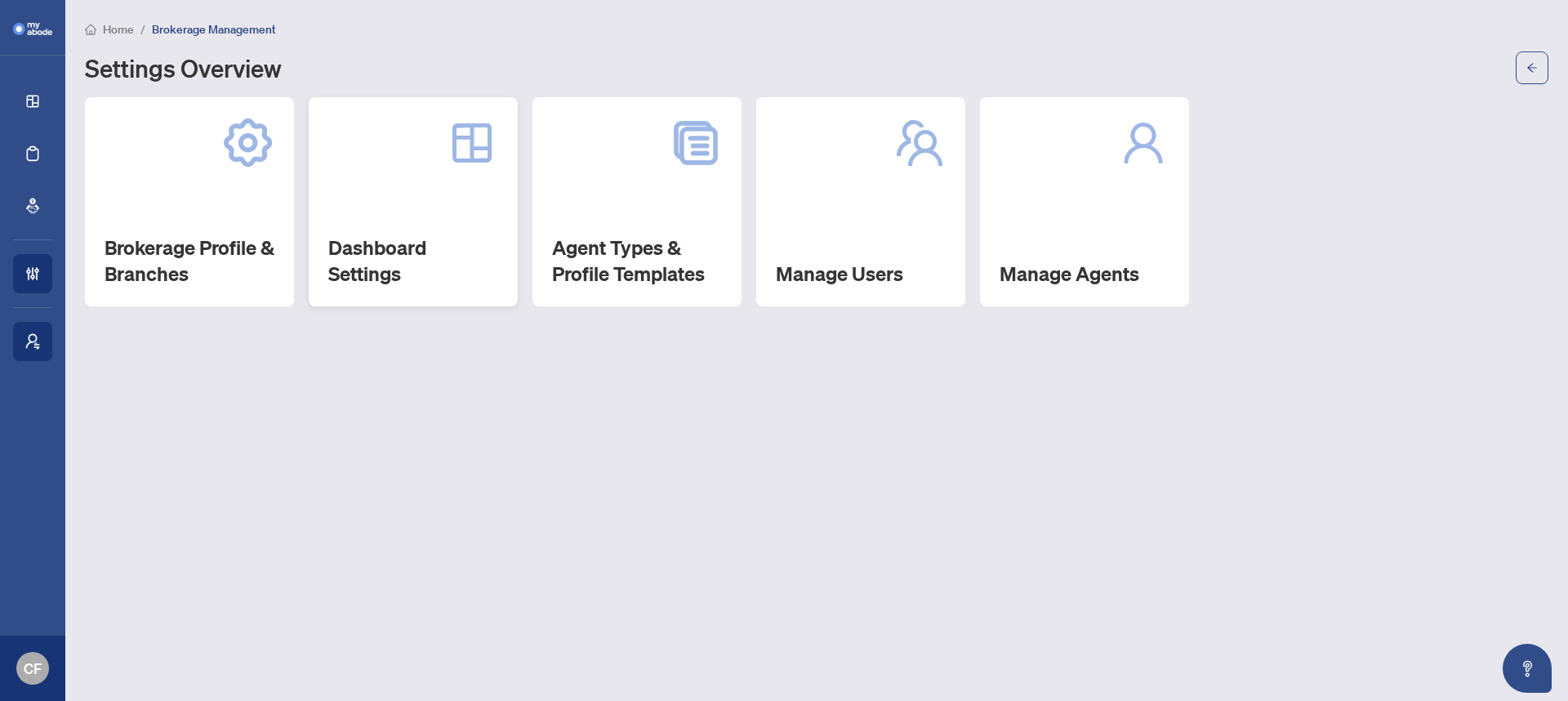
click at [398, 226] on div "Dashboard Settings" at bounding box center [413, 202] width 210 height 210
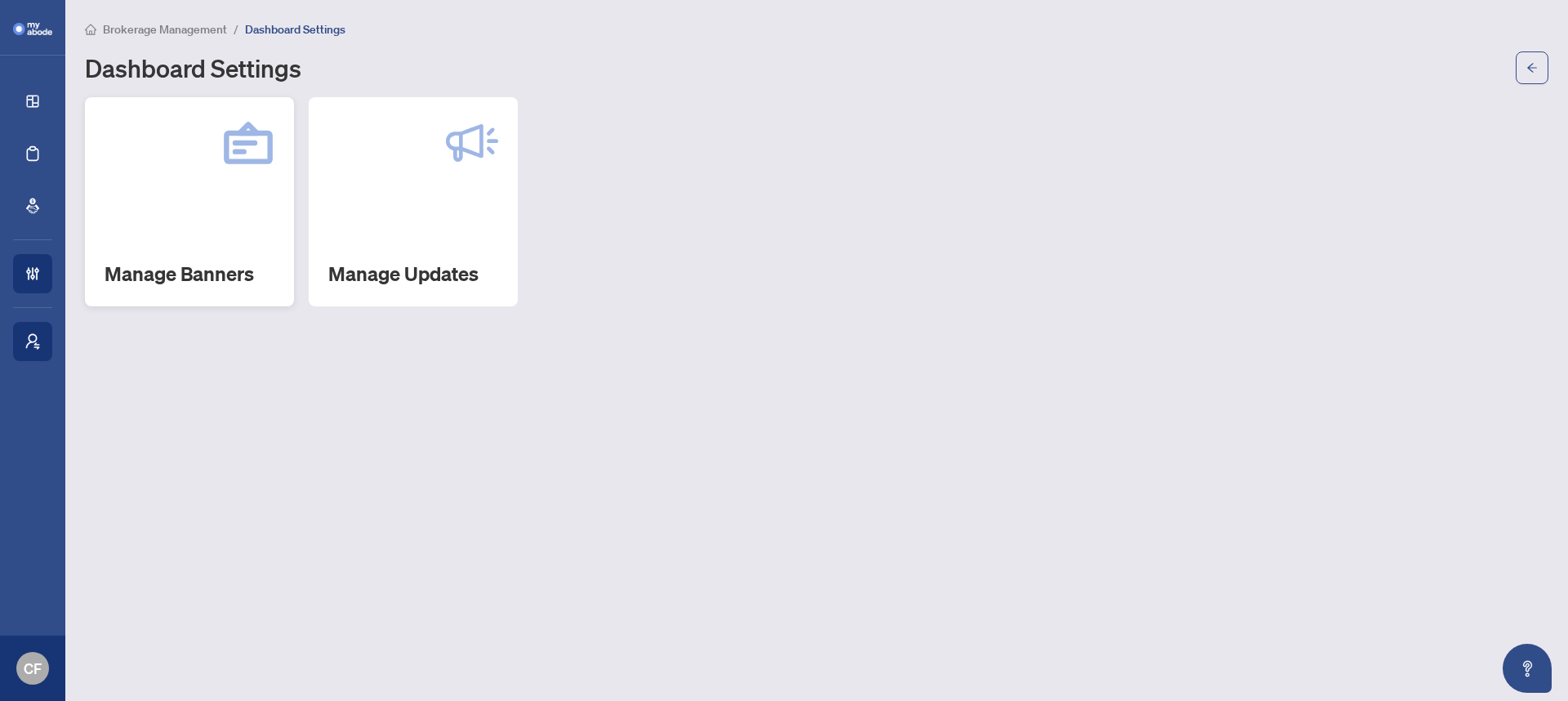
click at [187, 276] on h2 "Manage Banners" at bounding box center [189, 273] width 170 height 26
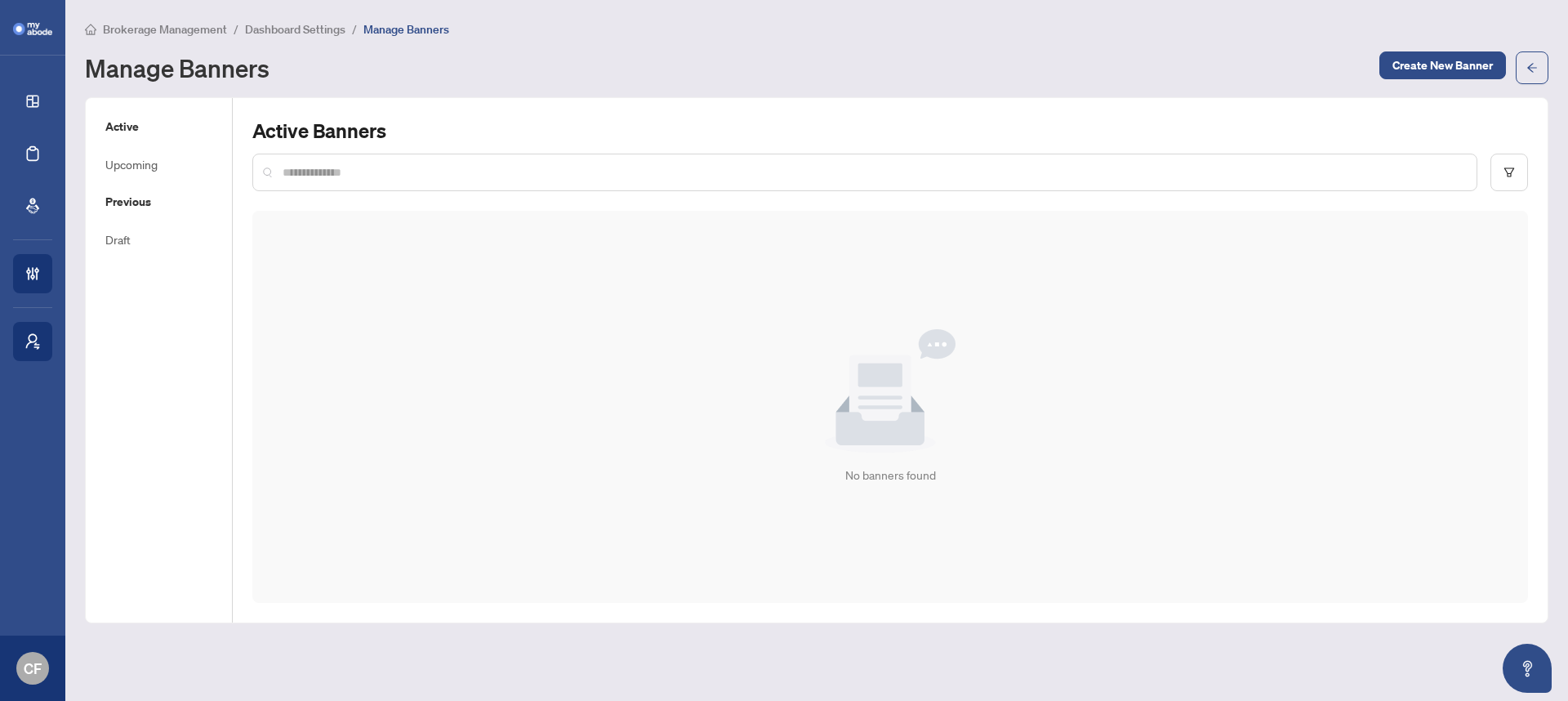
click at [171, 205] on h5 "Previous" at bounding box center [159, 202] width 107 height 18
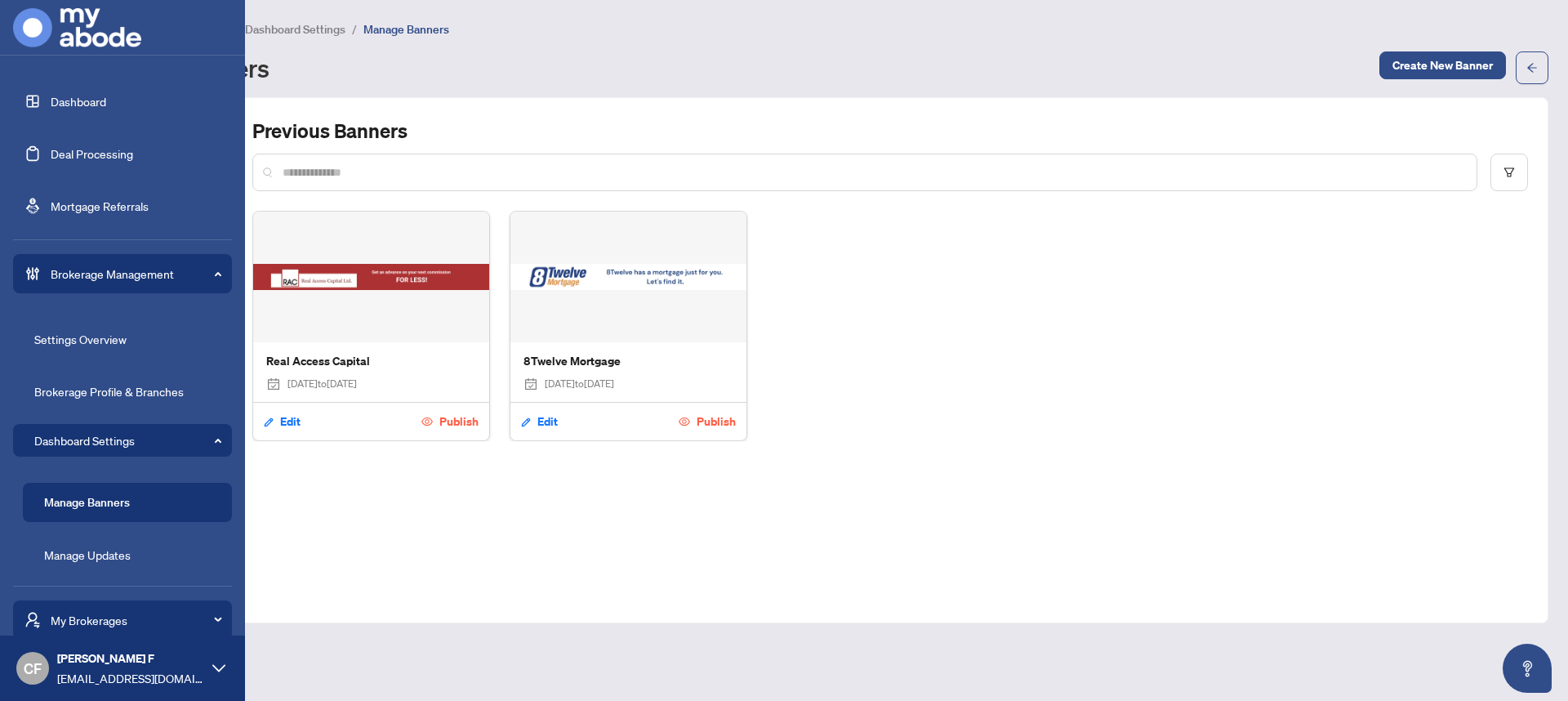
click at [151, 393] on link "Brokerage Profile & Branches" at bounding box center [109, 391] width 150 height 15
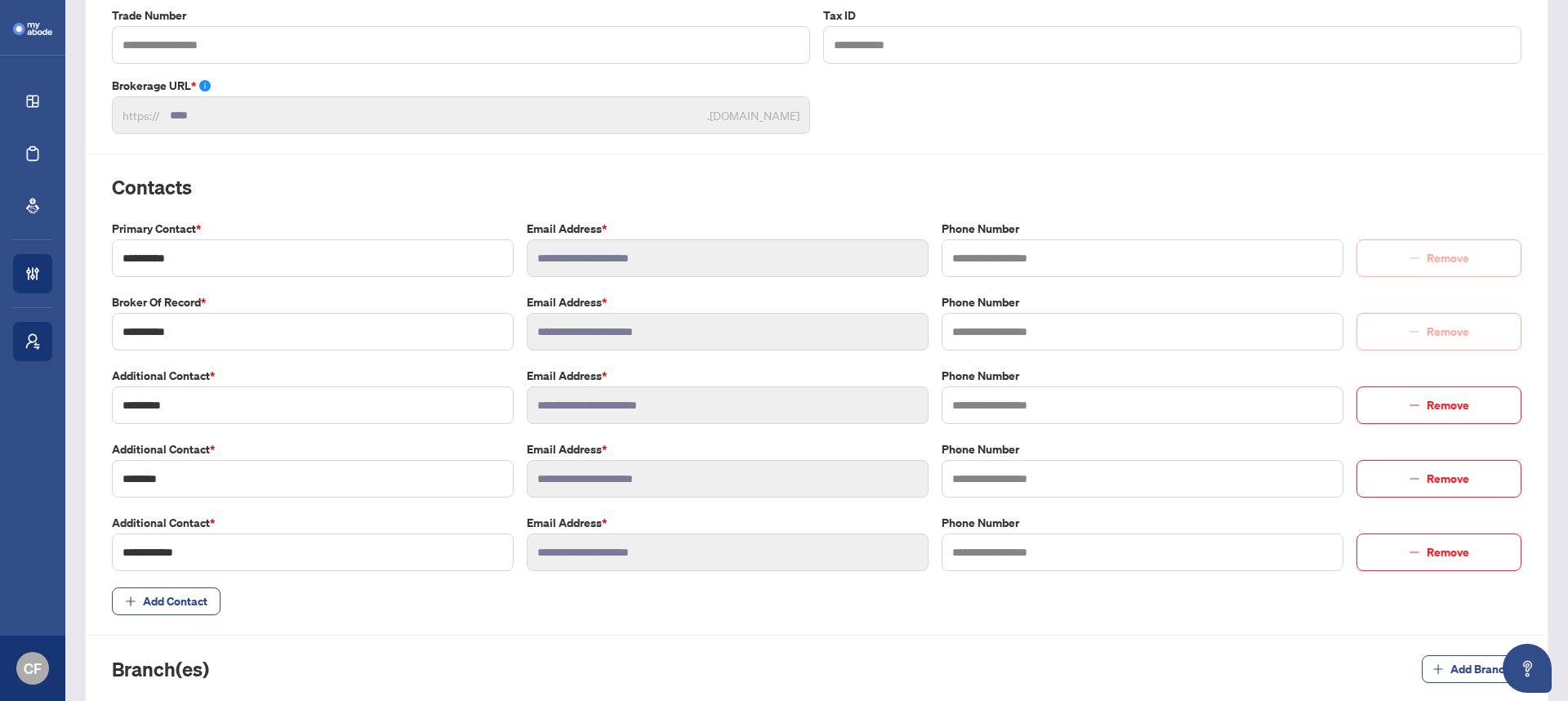
scroll to position [235, 0]
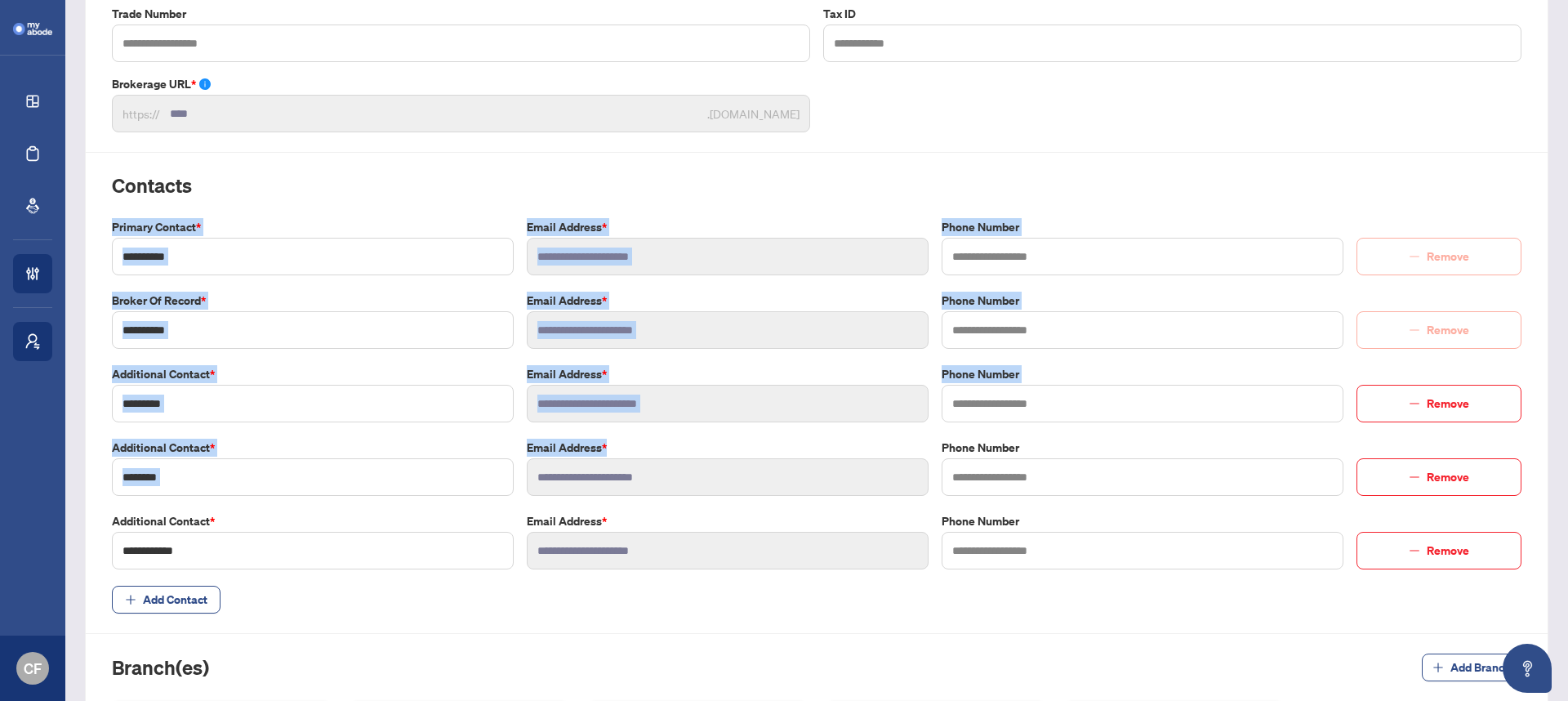
drag, startPoint x: 113, startPoint y: 213, endPoint x: 807, endPoint y: 502, distance: 751.8
click at [807, 502] on div "**********" at bounding box center [816, 393] width 1423 height 441
click at [808, 508] on div "**********" at bounding box center [728, 476] width 415 height 73
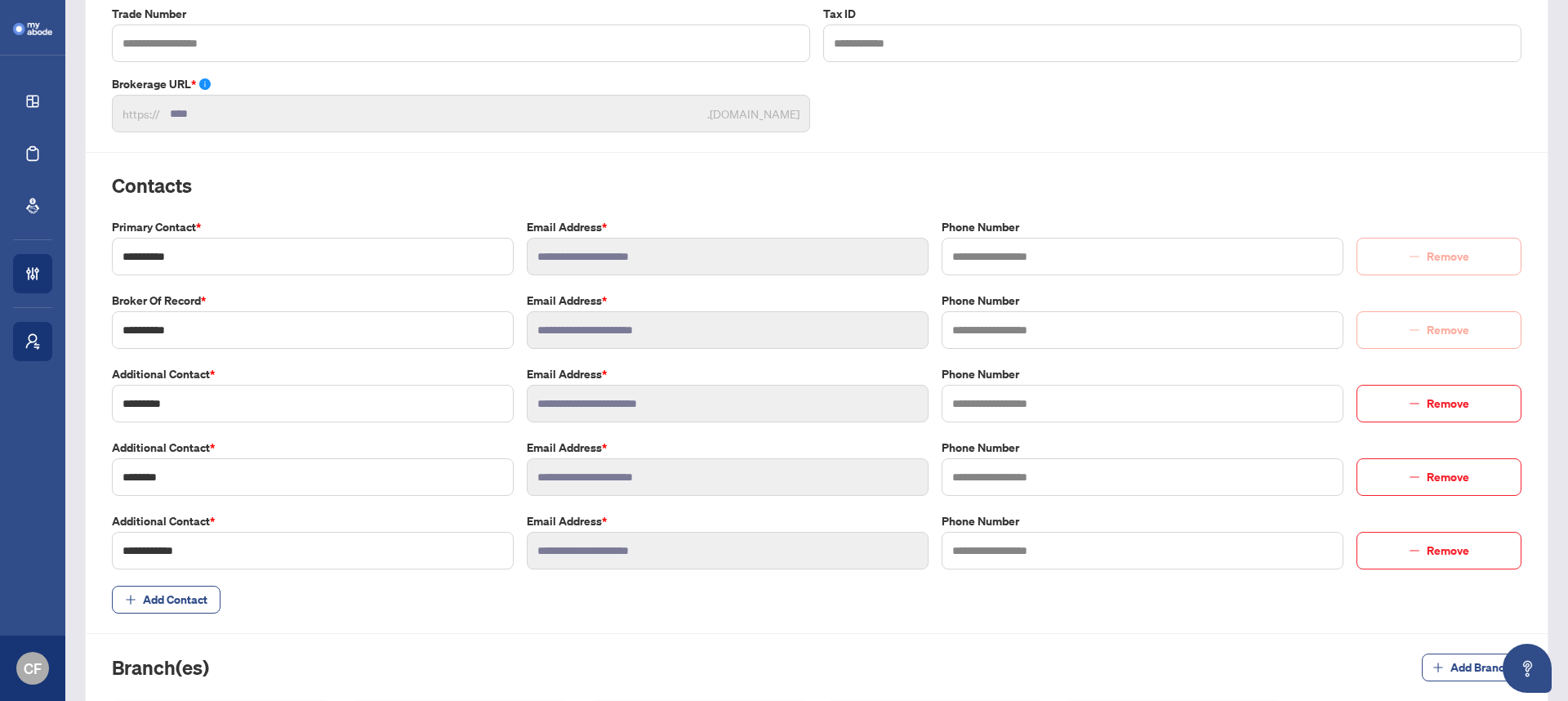
click at [196, 555] on div "**********" at bounding box center [816, 549] width 1423 height 73
click at [591, 651] on div "**********" at bounding box center [816, 428] width 1423 height 987
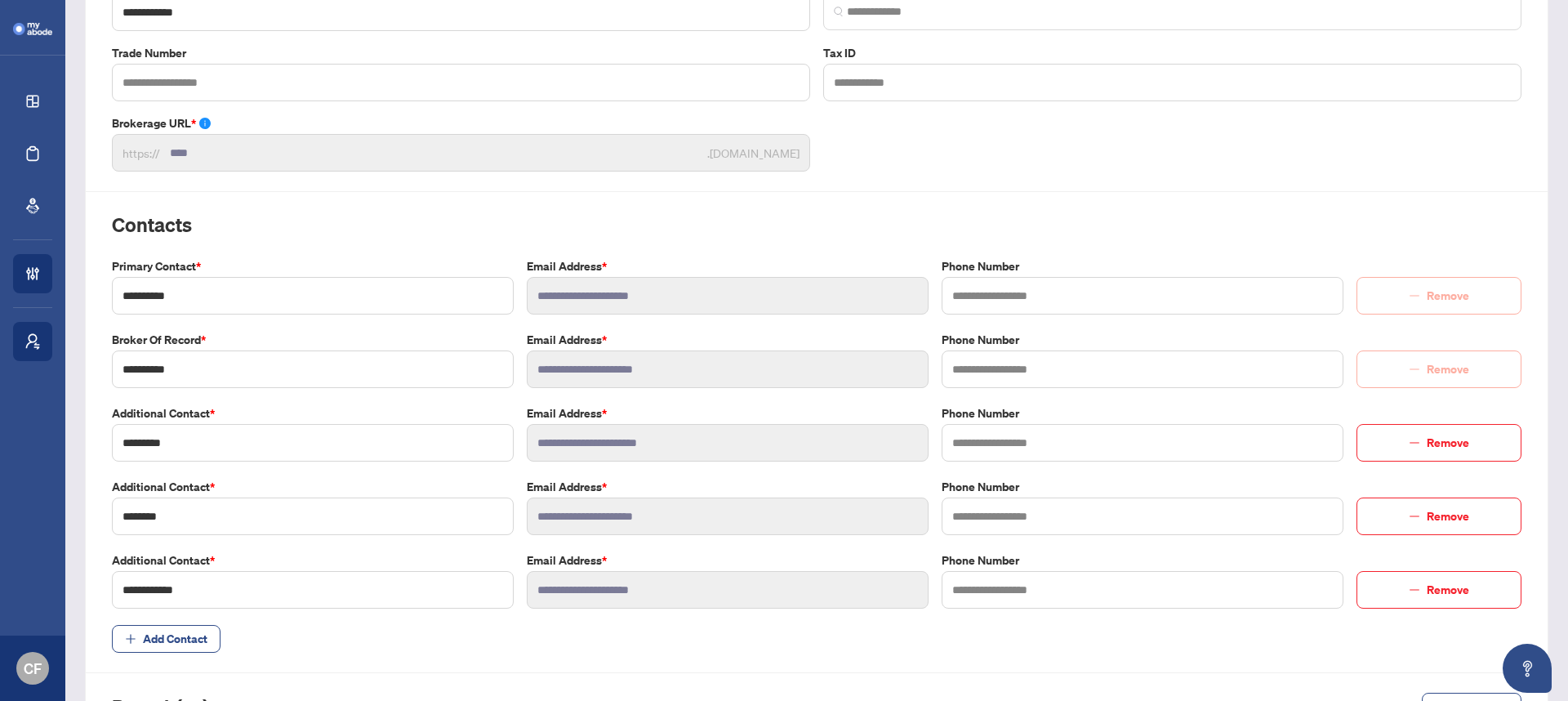
scroll to position [292, 0]
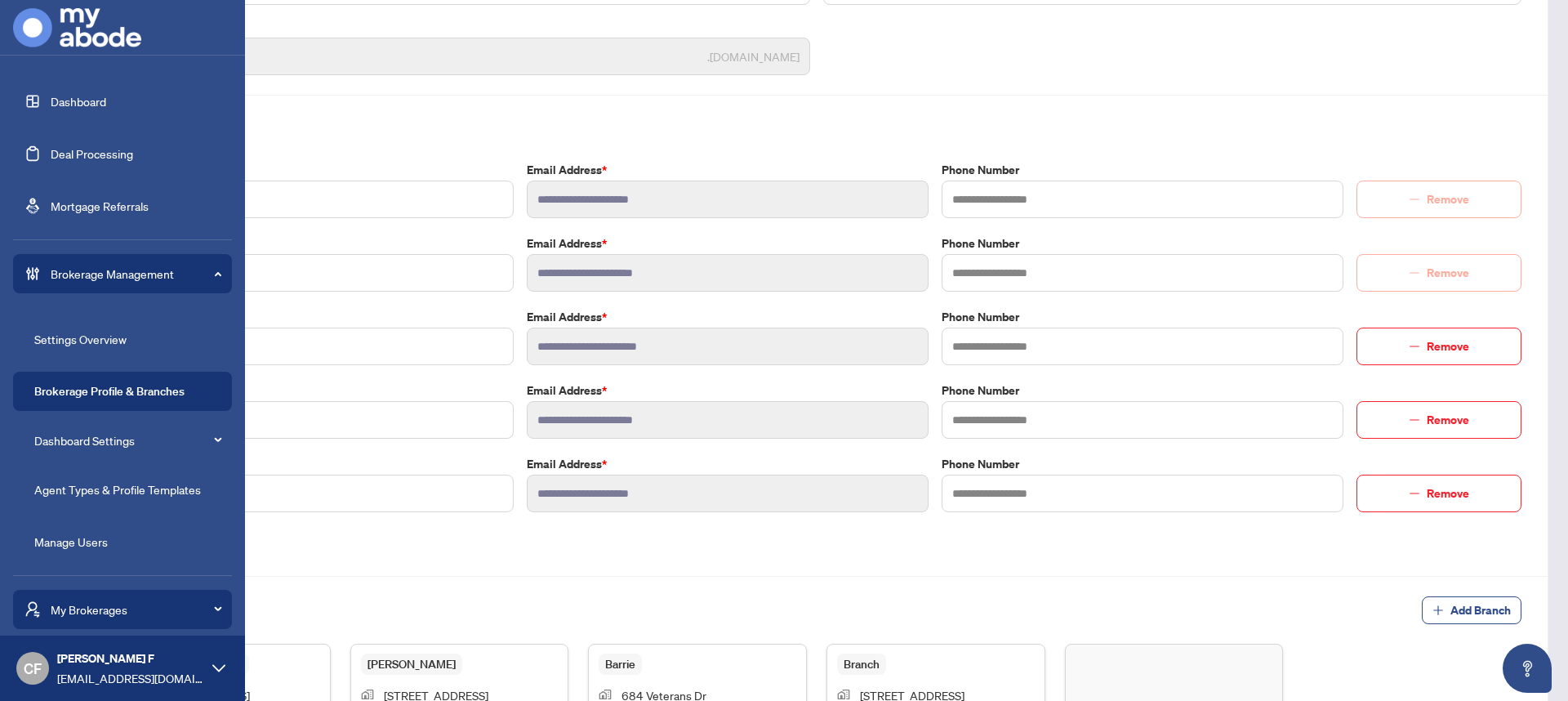
click at [125, 452] on span "Dashboard Settings" at bounding box center [128, 440] width 187 height 33
click at [98, 499] on link "Manage Banners" at bounding box center [86, 501] width 85 height 15
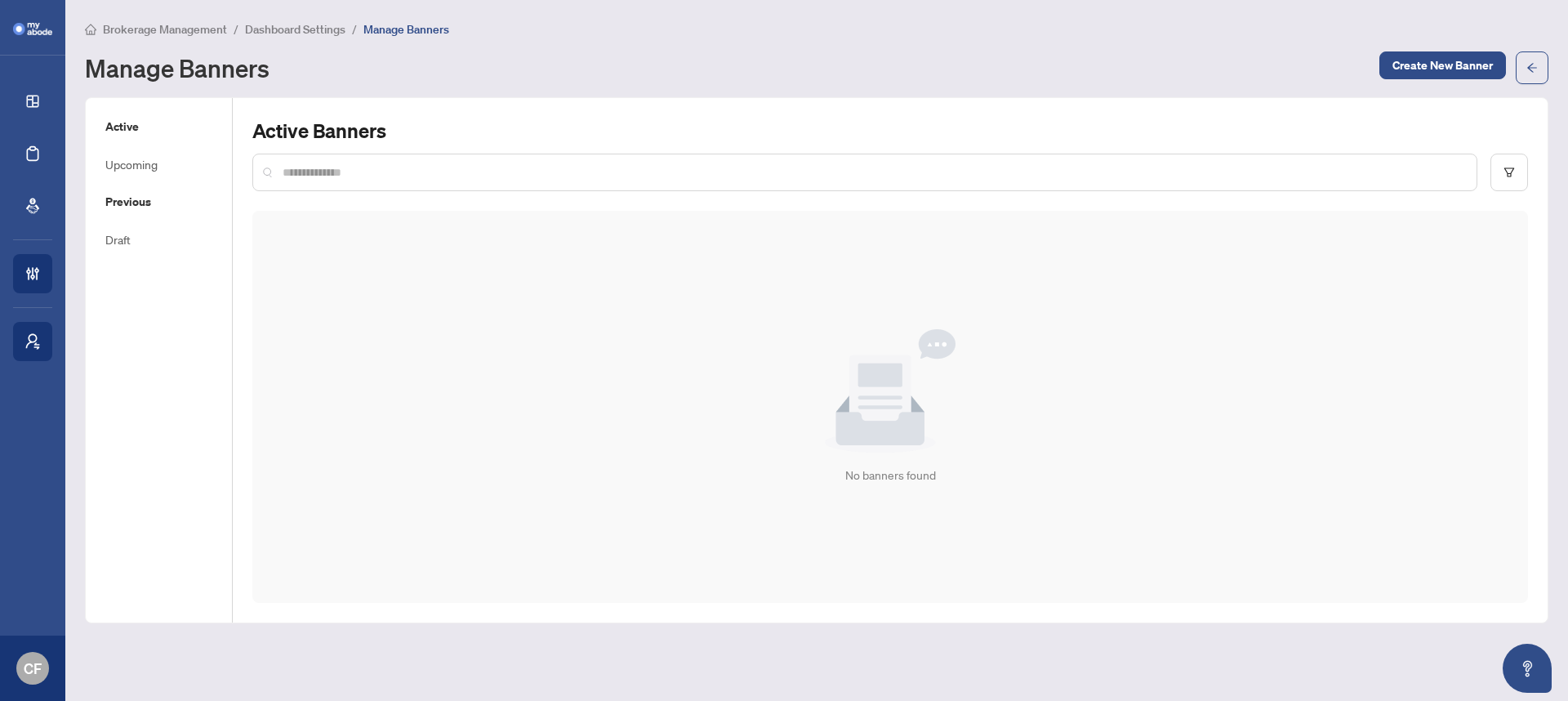
click at [149, 205] on h5 "Previous" at bounding box center [159, 202] width 107 height 18
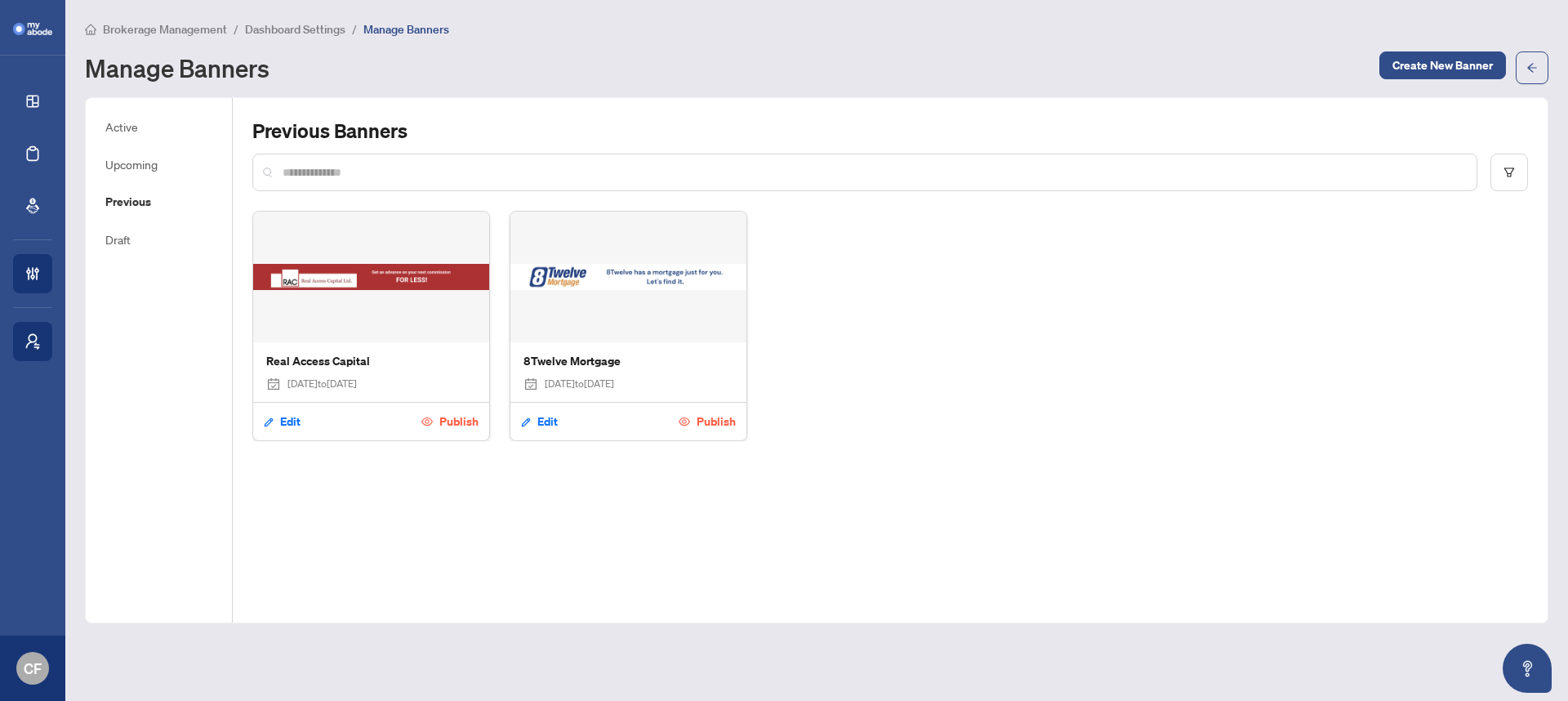
drag, startPoint x: 694, startPoint y: 380, endPoint x: 544, endPoint y: 392, distance: 150.5
click at [544, 392] on div "8Twelve Mortgage [DATE] to [DATE]" at bounding box center [629, 372] width 236 height 60
click at [718, 515] on div "Previous Banners Real Access Capital [DATE] to [DATE] Edit Publish 8Twelve Mort…" at bounding box center [890, 360] width 1315 height 524
drag, startPoint x: 688, startPoint y: 380, endPoint x: 656, endPoint y: 391, distance: 33.8
click at [656, 391] on div "8Twelve Mortgage [DATE] to [DATE]" at bounding box center [629, 372] width 236 height 60
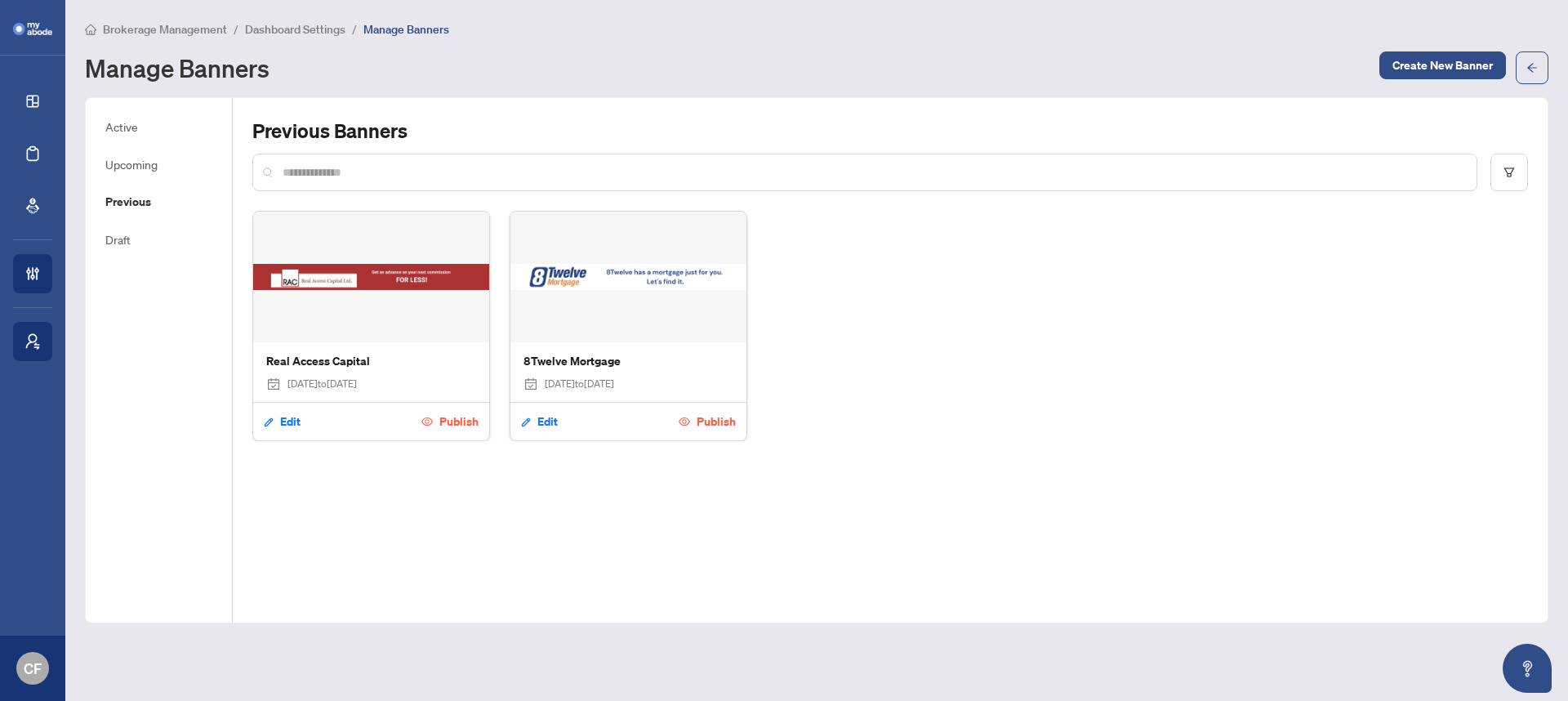
click at [659, 564] on div "Previous Banners Real Access Capital [DATE] to [DATE] Edit Publish 8Twelve Mort…" at bounding box center [890, 360] width 1315 height 524
click at [284, 425] on span "Edit" at bounding box center [290, 421] width 21 height 26
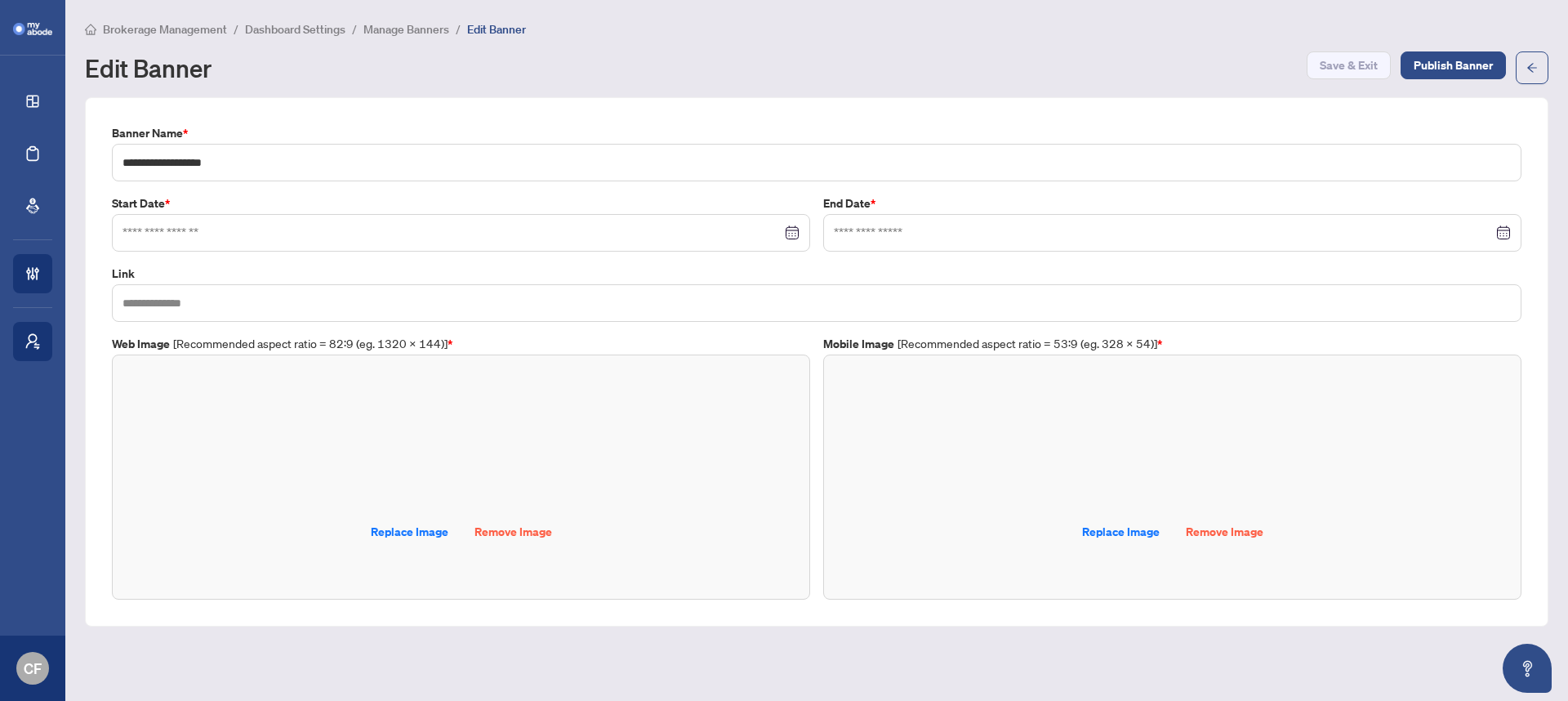
type input "**********"
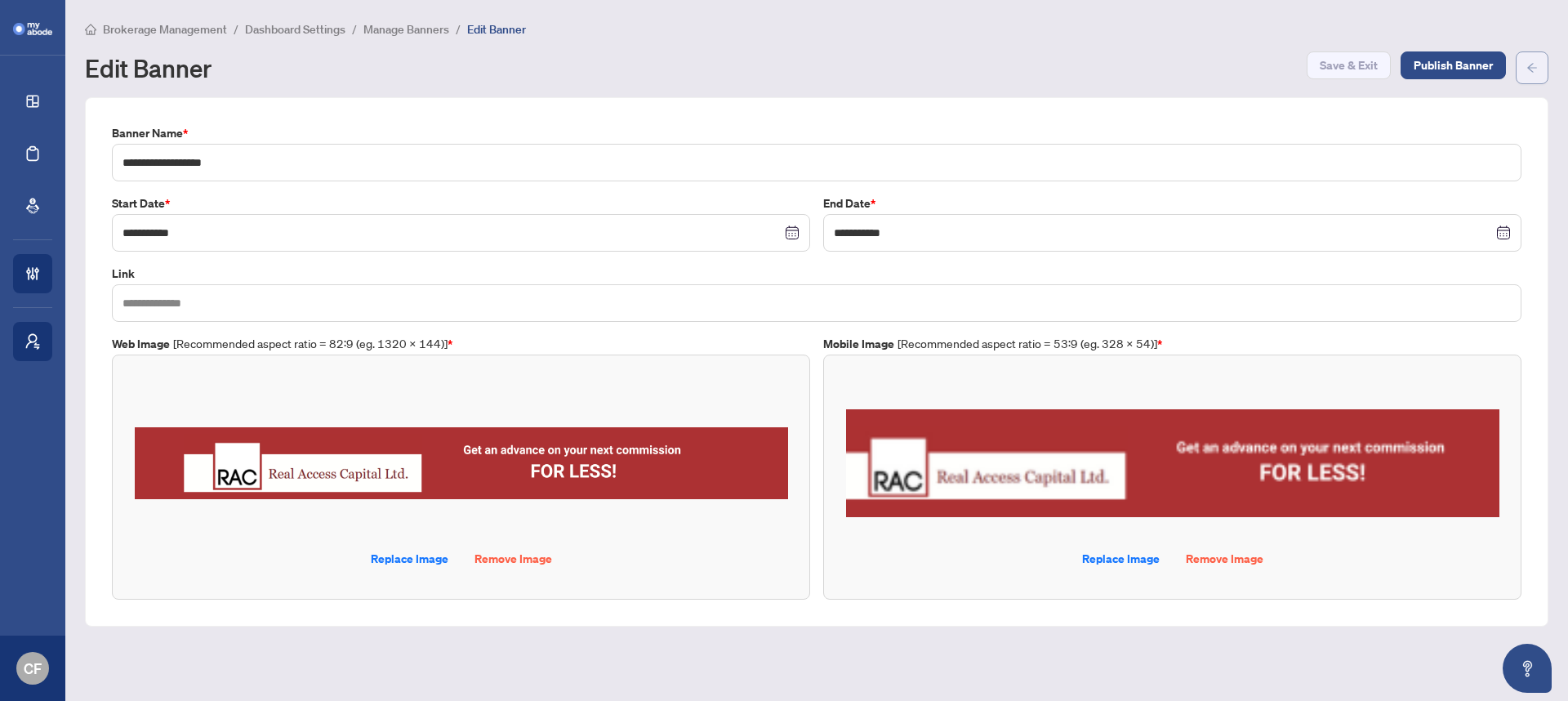
click at [1520, 79] on button "button" at bounding box center [1532, 68] width 33 height 33
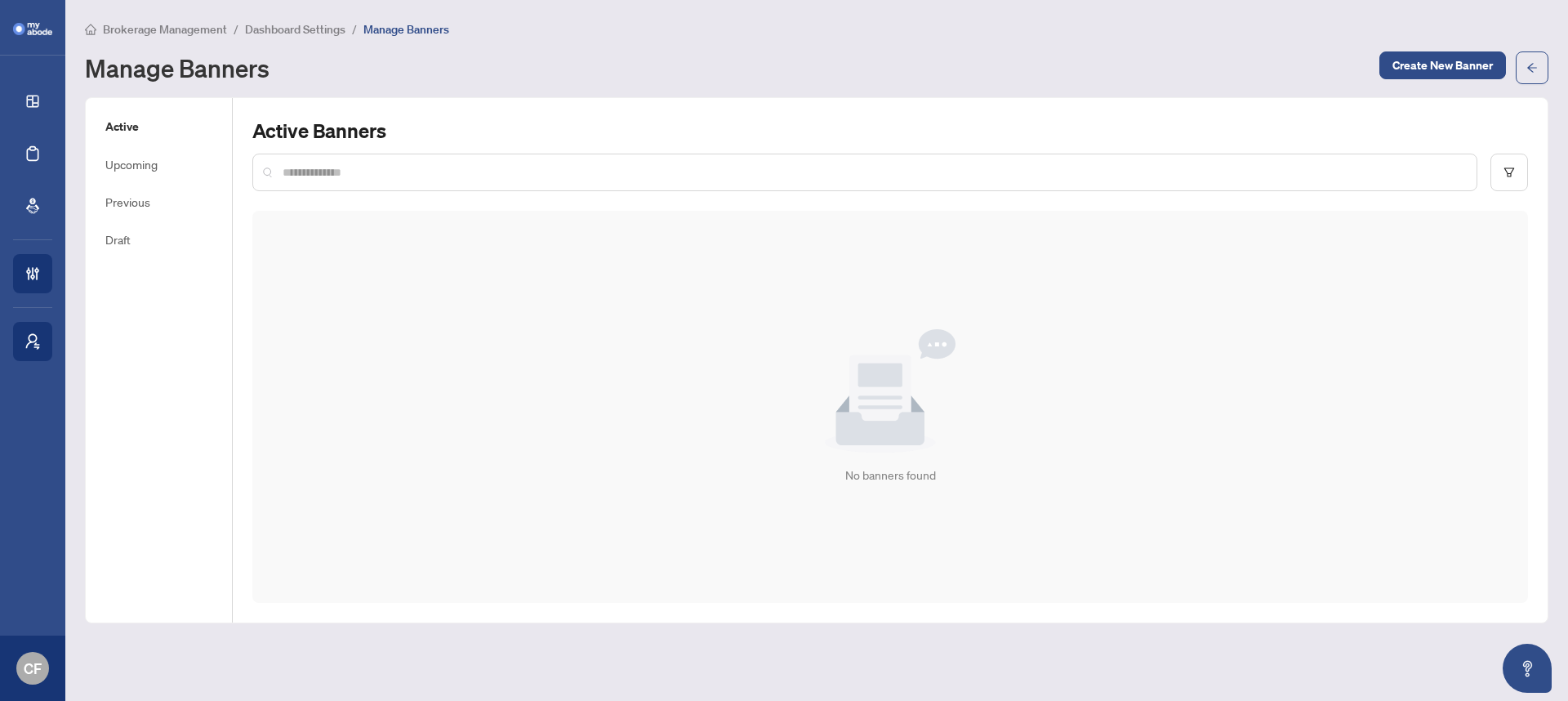
click at [135, 211] on div "Active Upcoming Previous Draft" at bounding box center [159, 360] width 147 height 524
click at [135, 209] on h5 "Previous" at bounding box center [159, 202] width 107 height 18
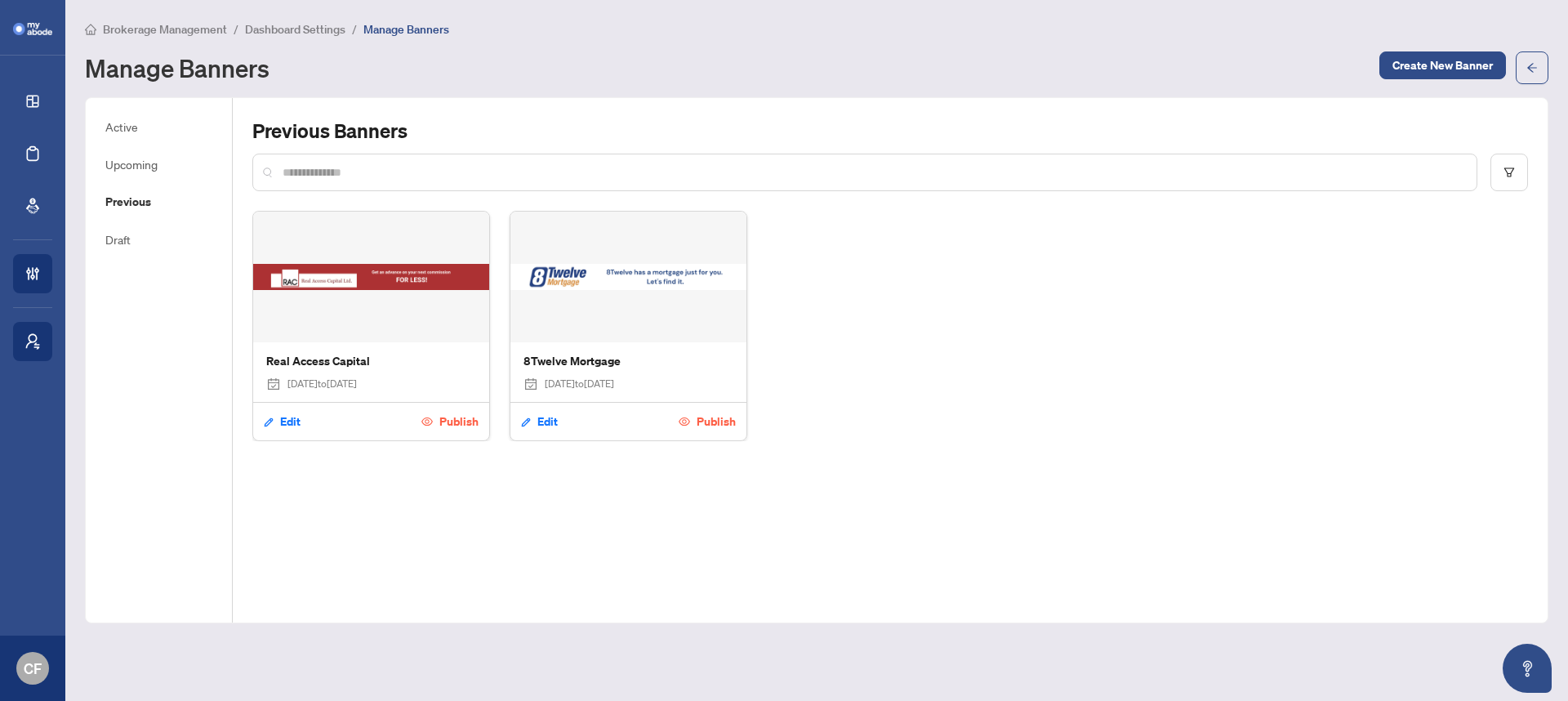
click at [181, 27] on span "Brokerage Management" at bounding box center [165, 29] width 124 height 15
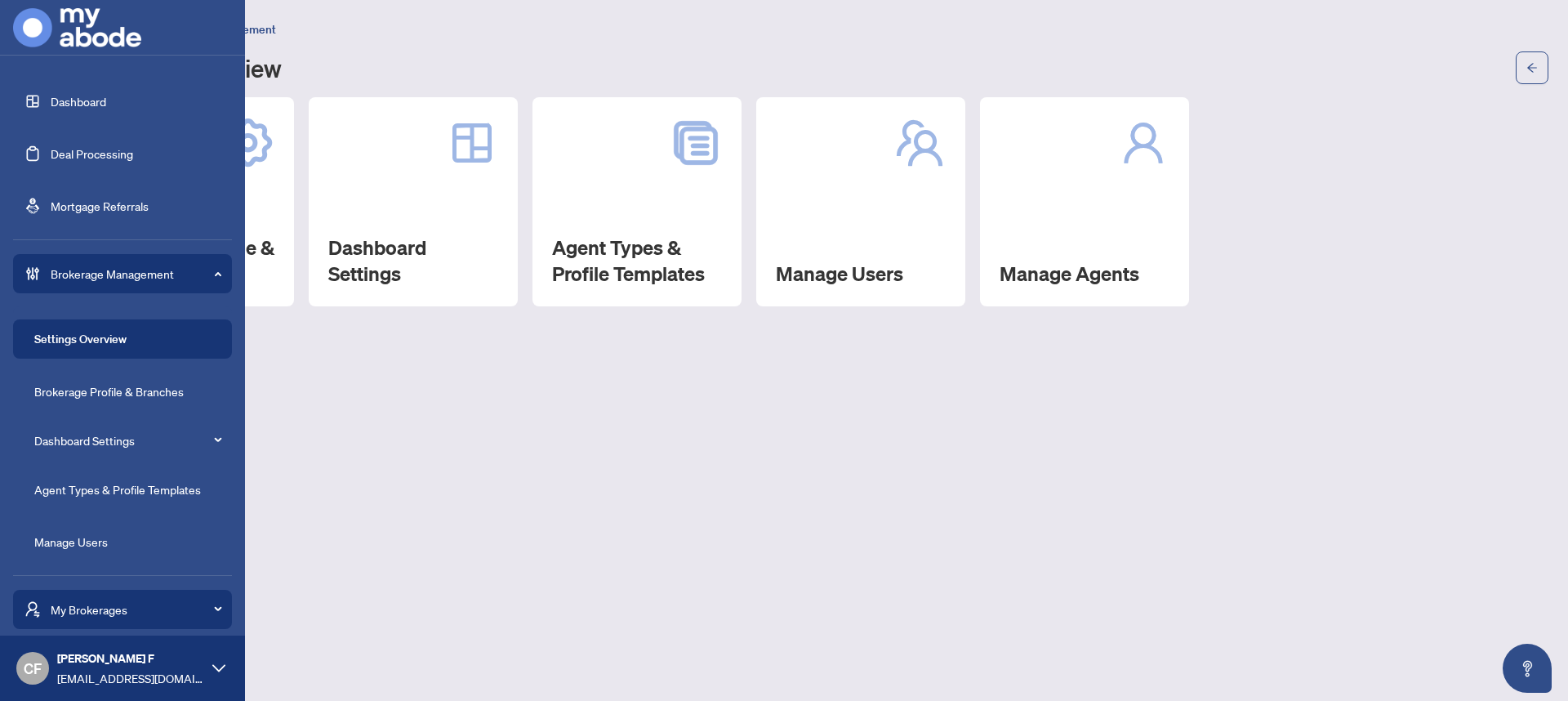
click at [81, 103] on link "Dashboard" at bounding box center [78, 101] width 56 height 15
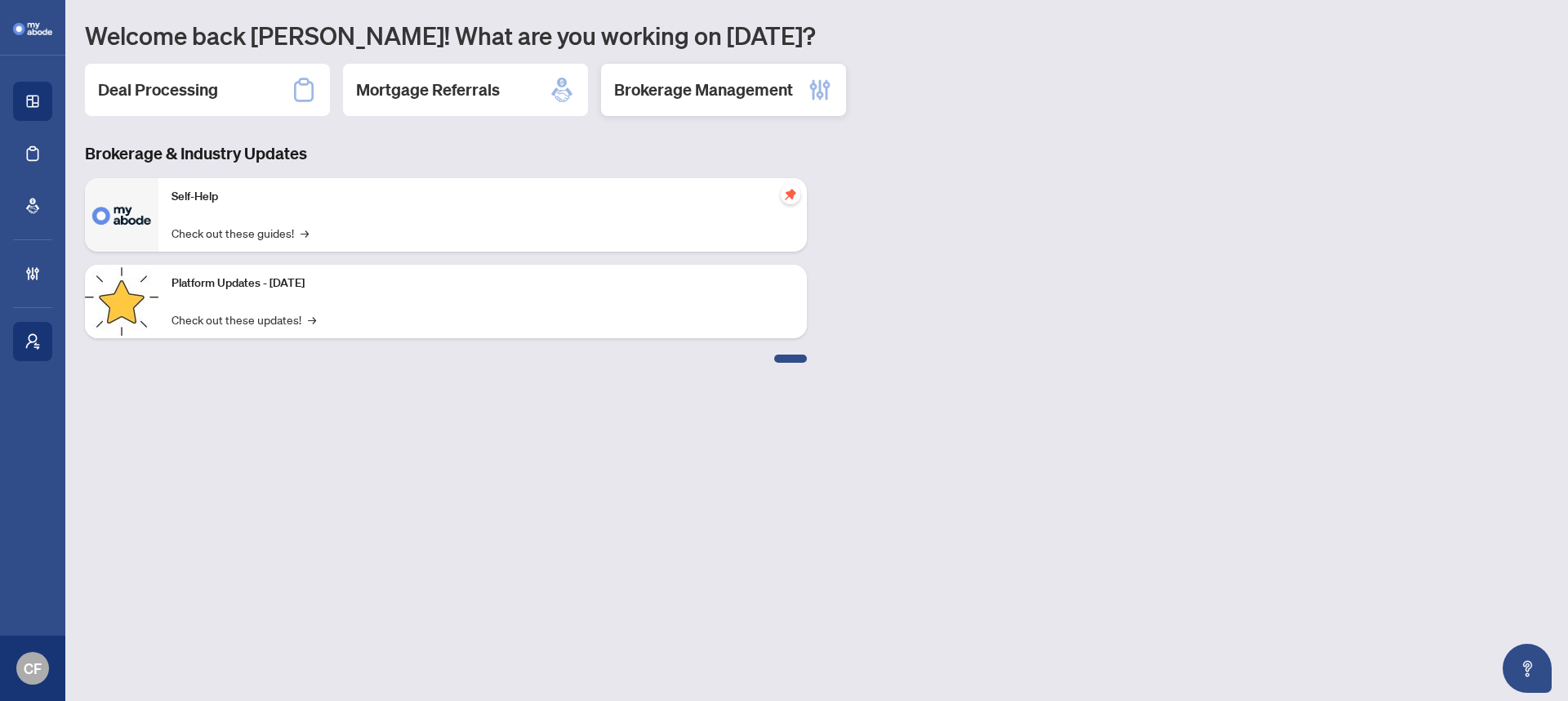
click at [656, 94] on h2 "Brokerage Management" at bounding box center [704, 89] width 179 height 23
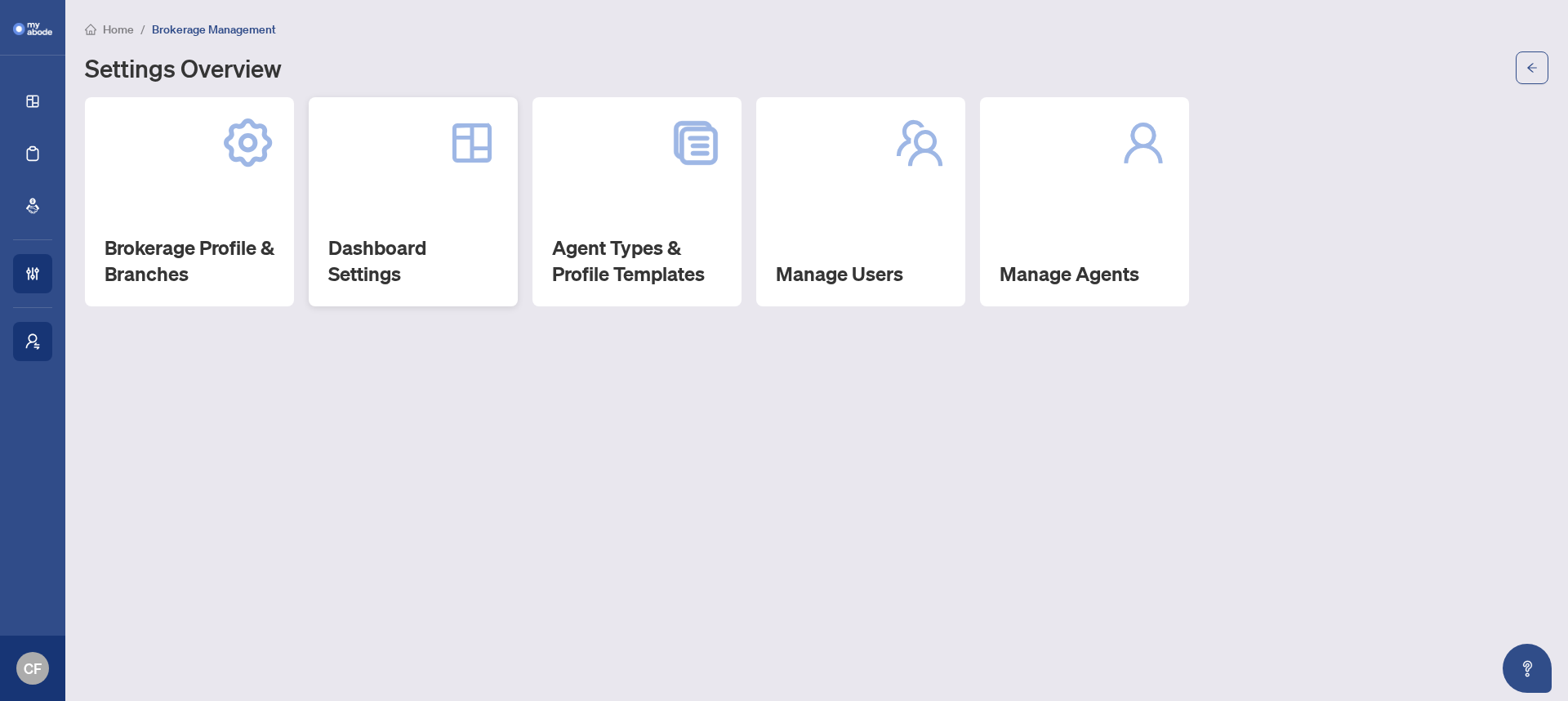
click at [398, 227] on div "Dashboard Settings" at bounding box center [413, 202] width 210 height 210
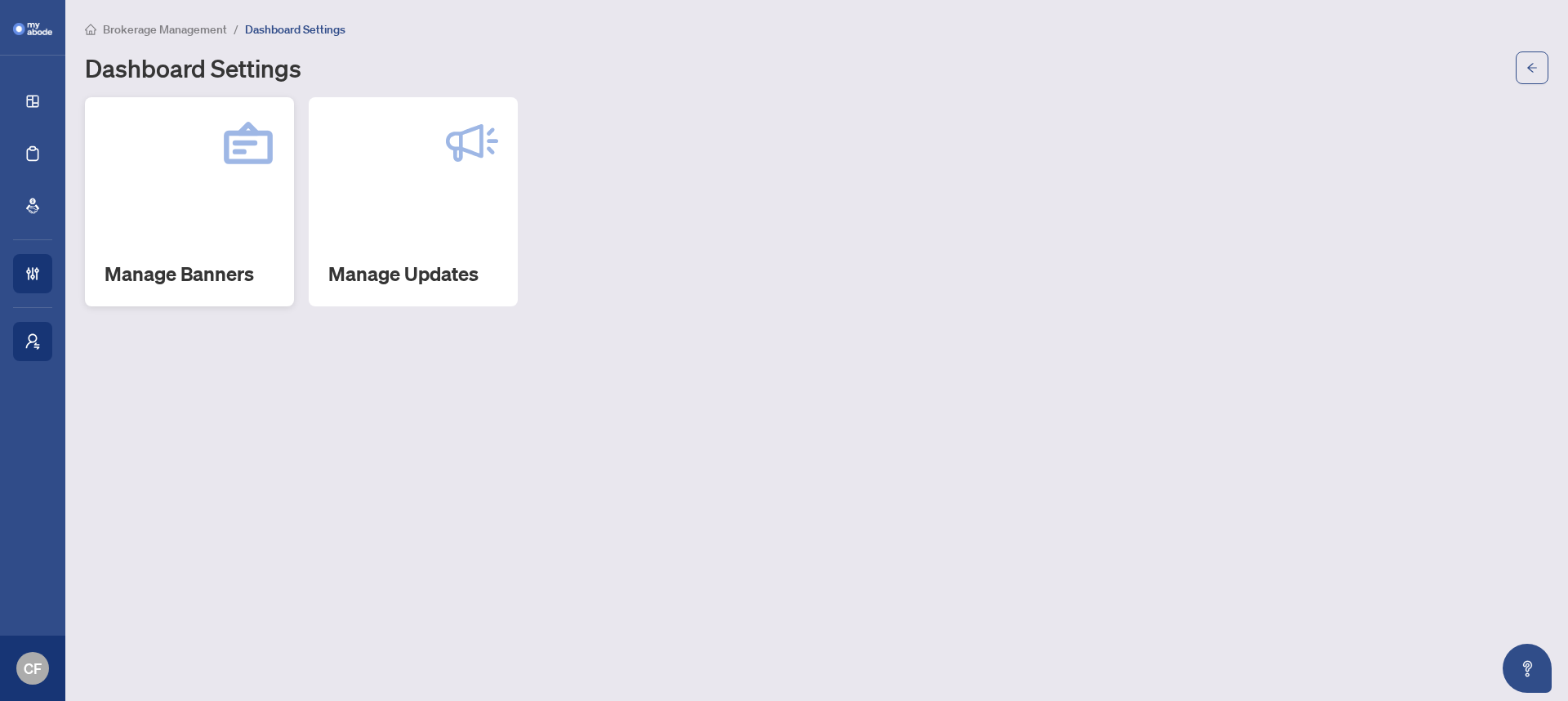
click at [232, 273] on h2 "Manage Banners" at bounding box center [189, 273] width 170 height 26
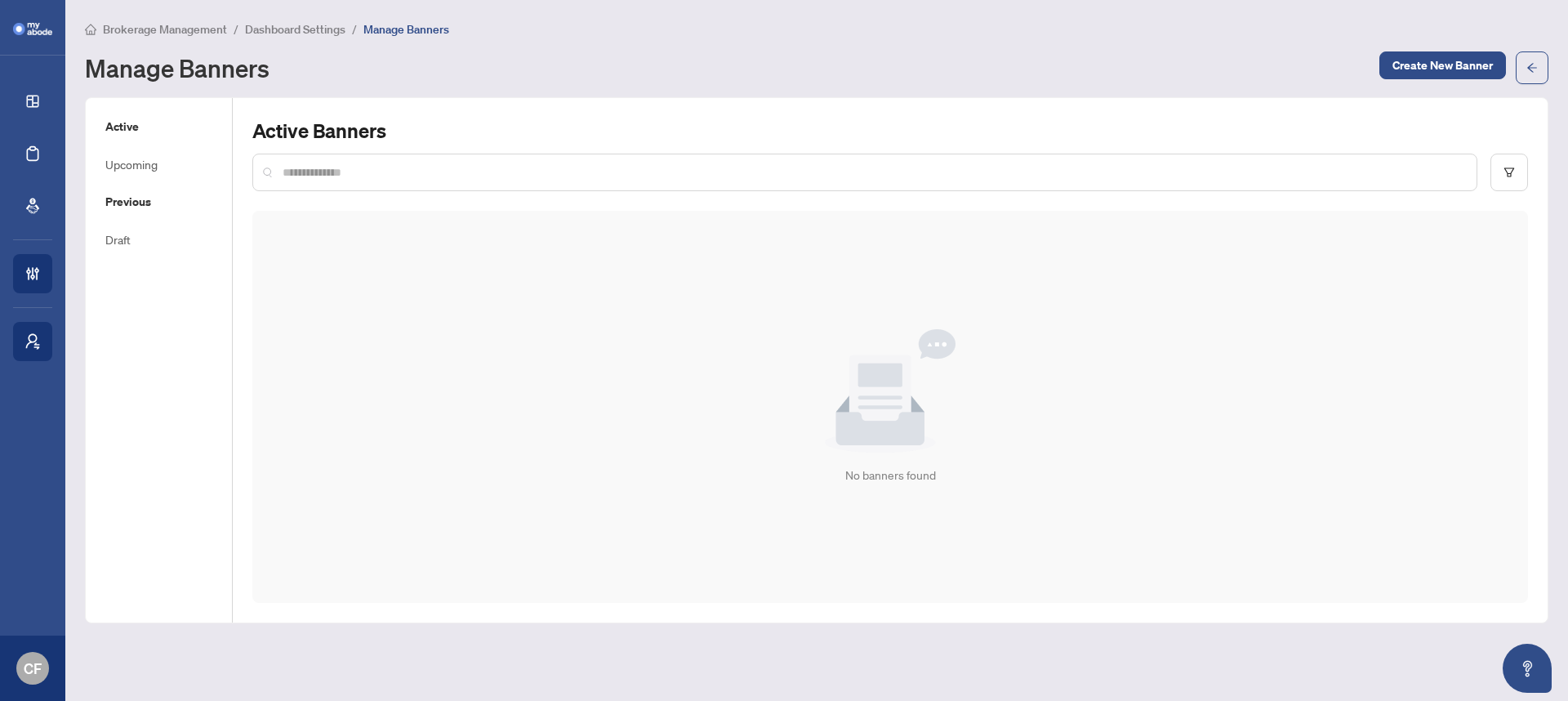
click at [150, 204] on h5 "Previous" at bounding box center [159, 202] width 107 height 18
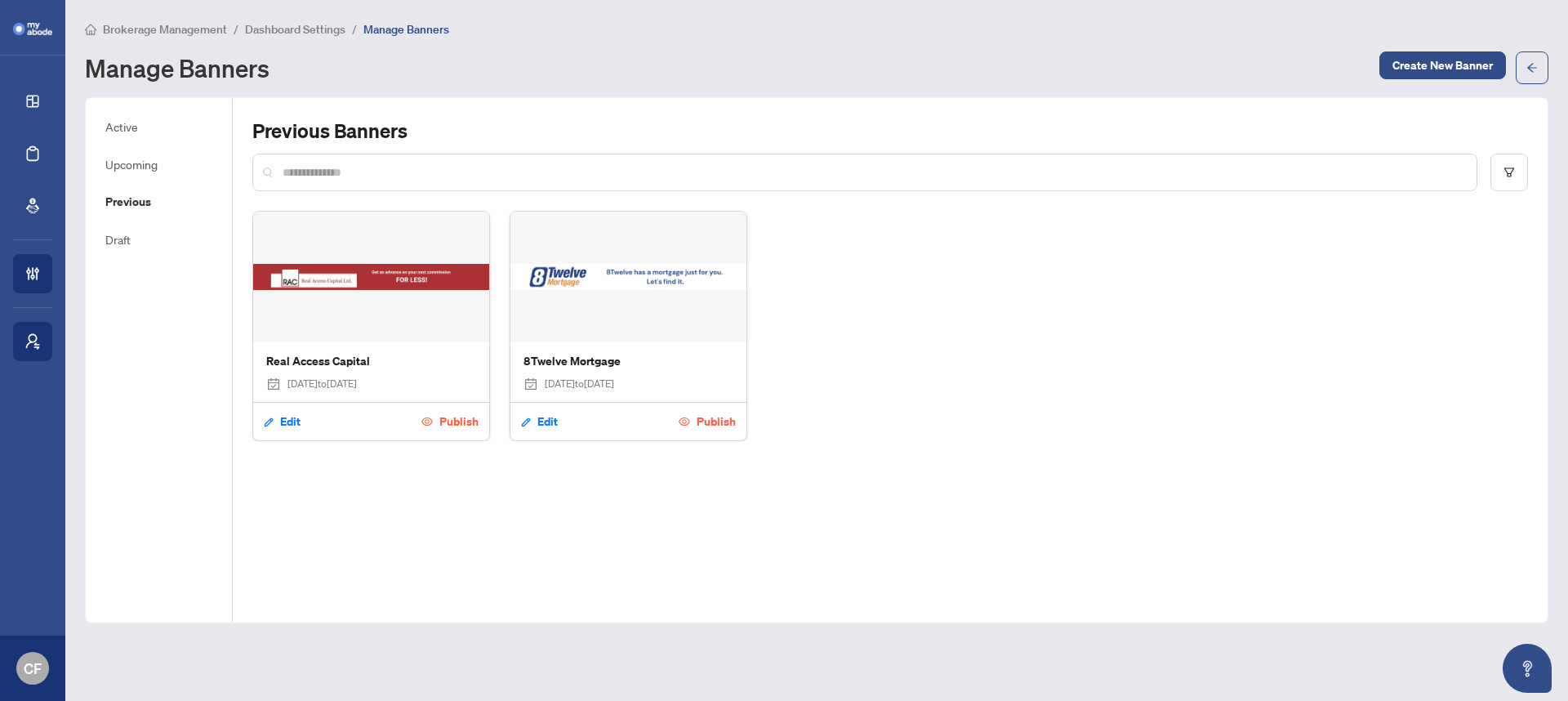
click at [454, 420] on span "Publish" at bounding box center [459, 421] width 39 height 26
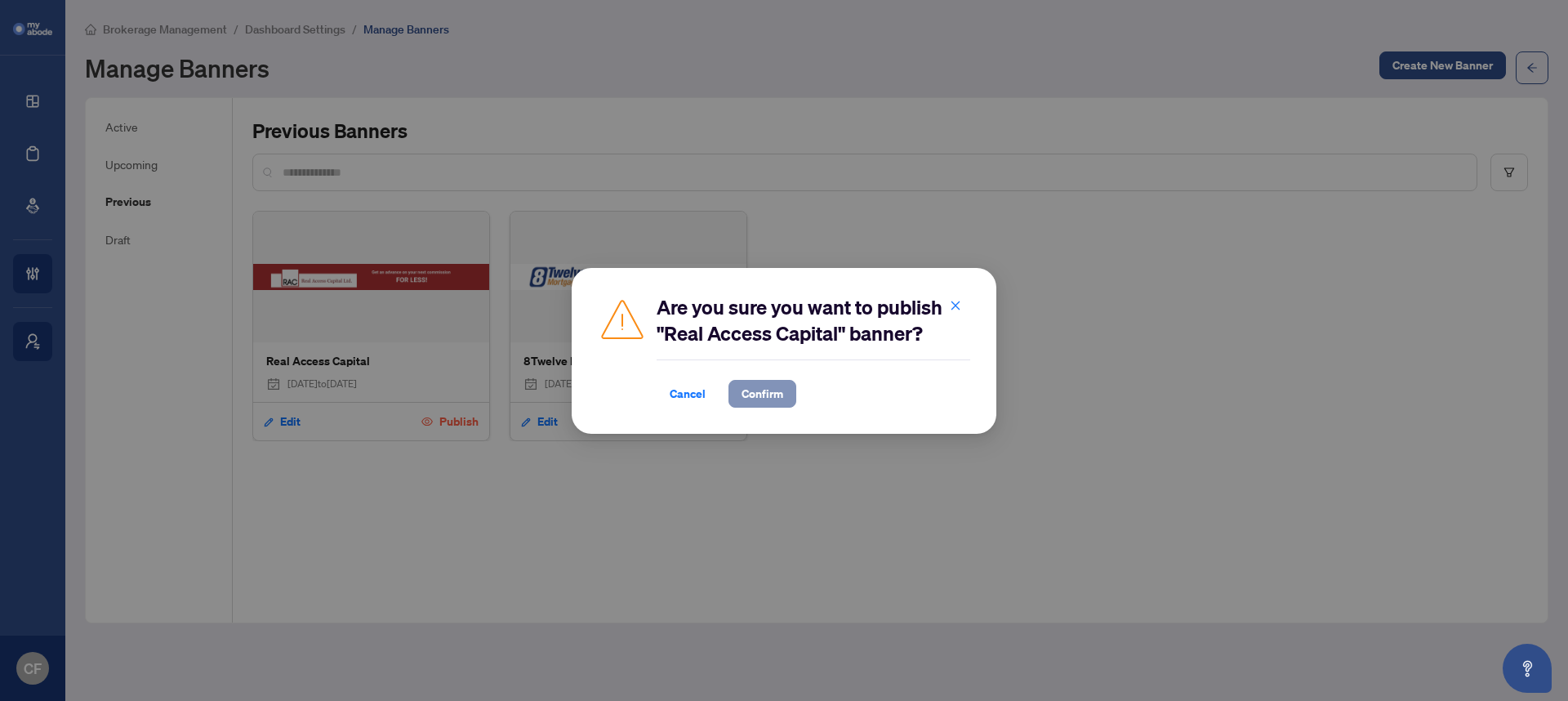
click at [767, 398] on span "Confirm" at bounding box center [763, 393] width 42 height 26
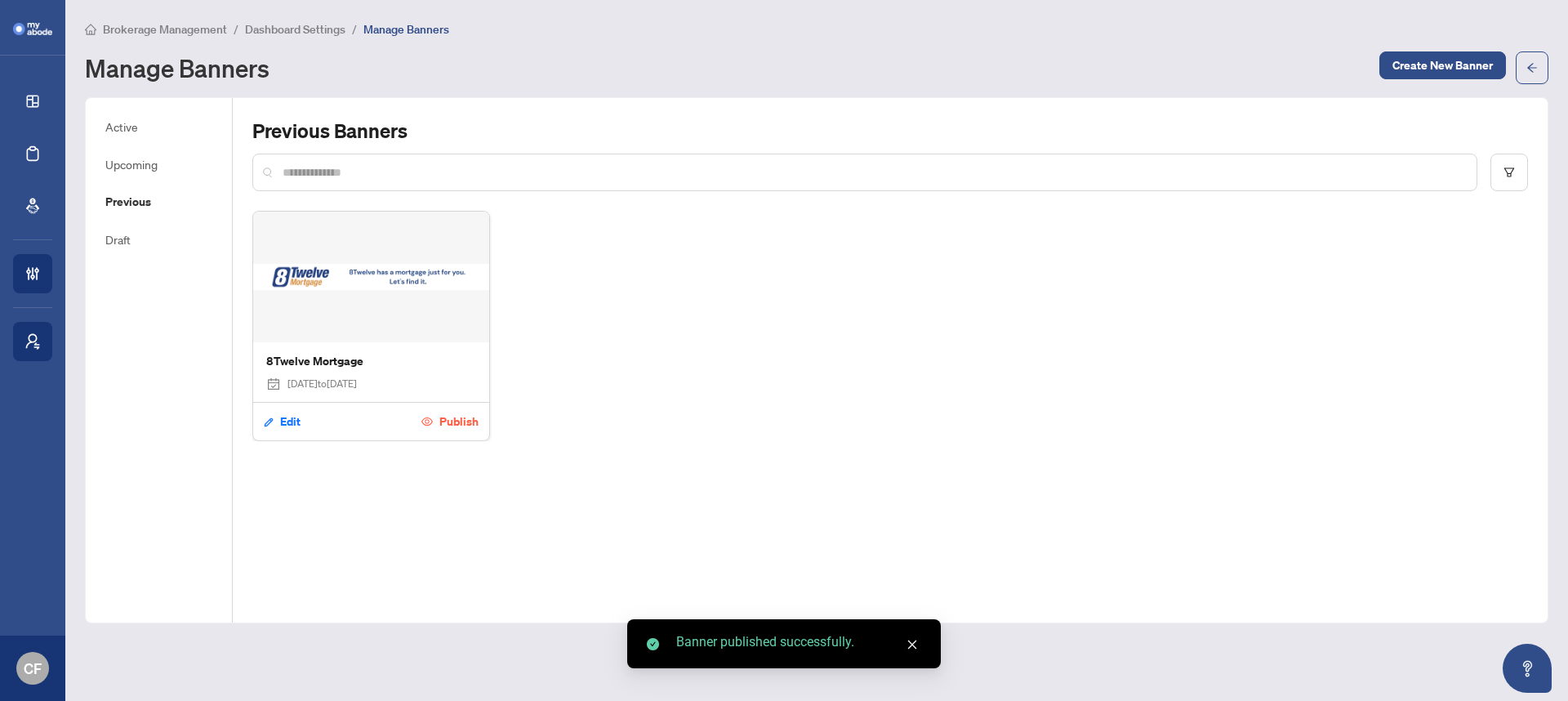
click at [454, 419] on span "Publish" at bounding box center [459, 421] width 39 height 26
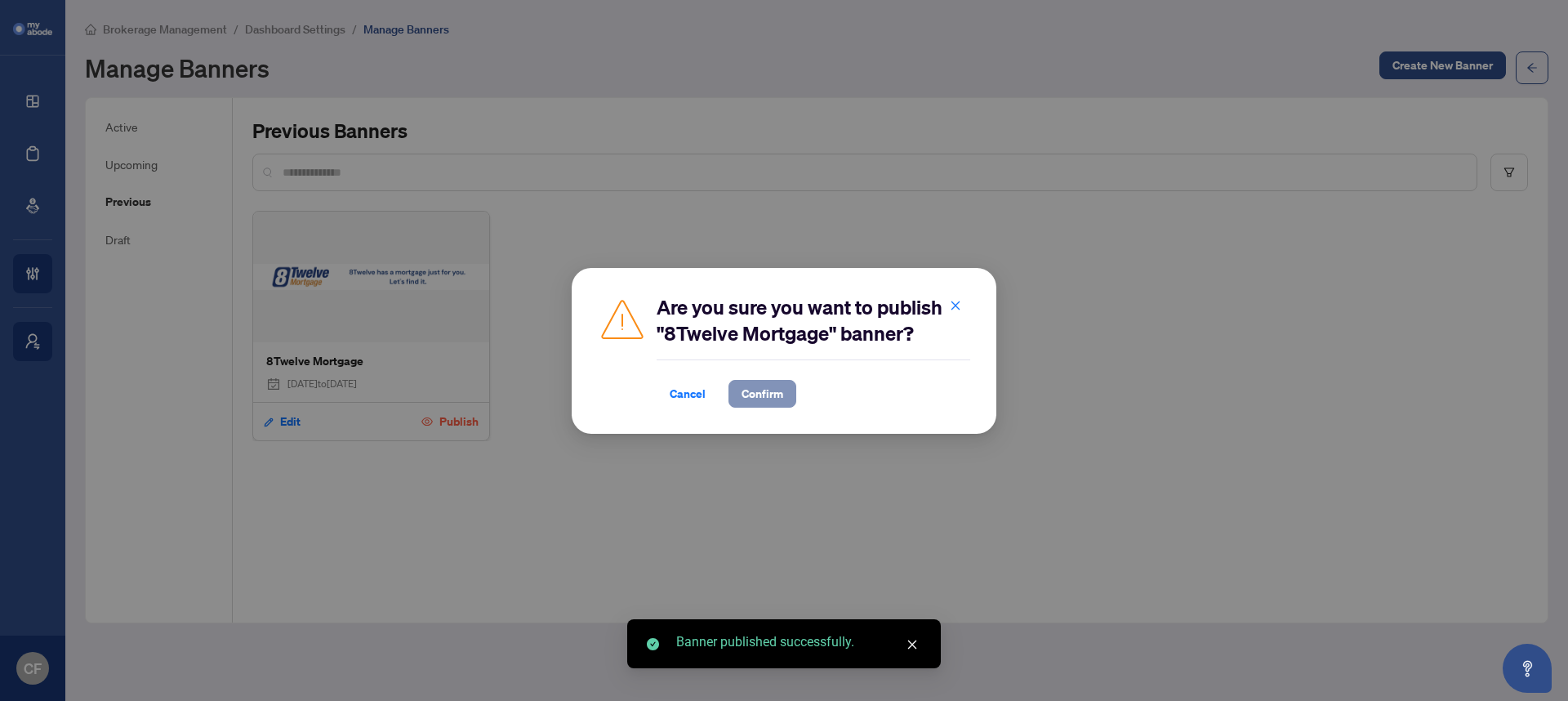
click at [781, 380] on span "Confirm" at bounding box center [763, 393] width 42 height 26
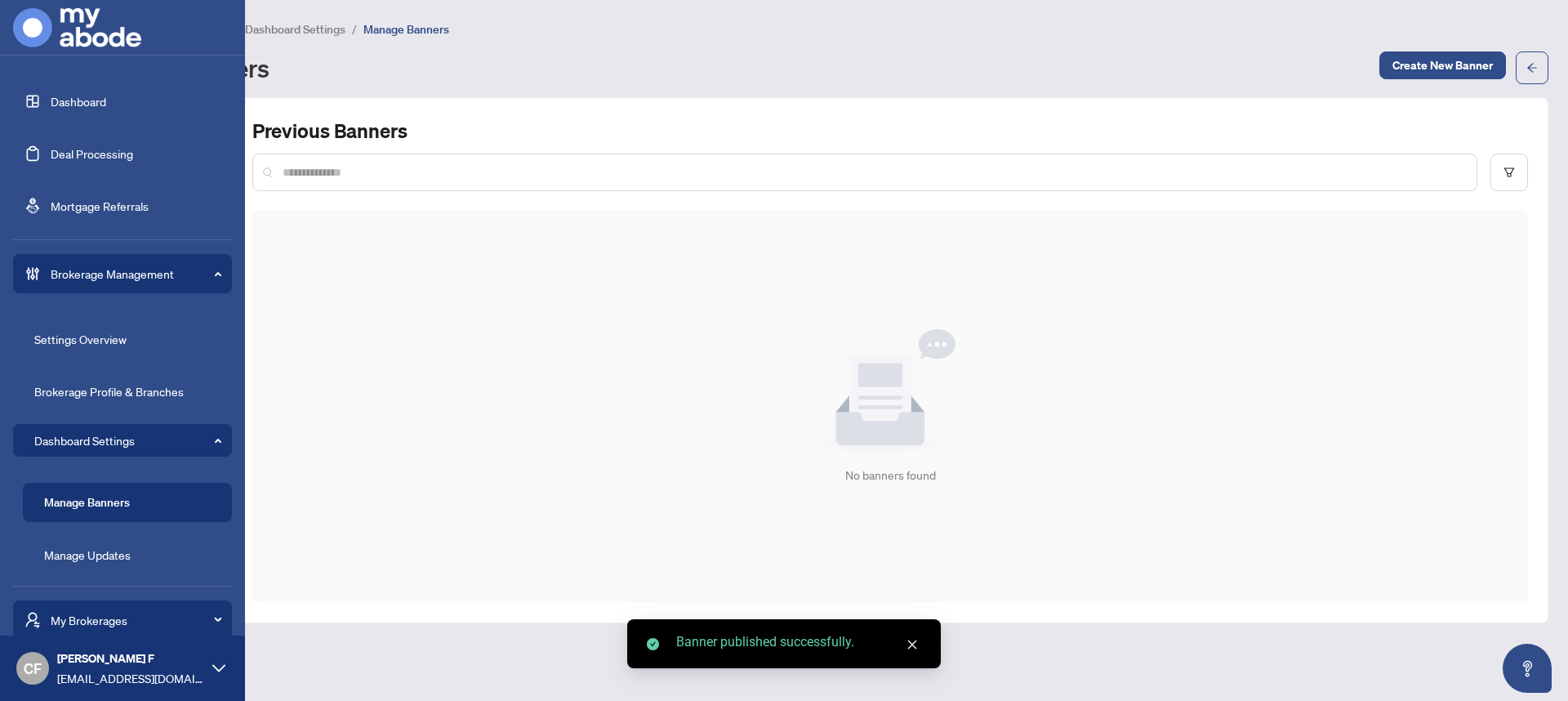
click at [95, 94] on link "Dashboard" at bounding box center [78, 101] width 56 height 15
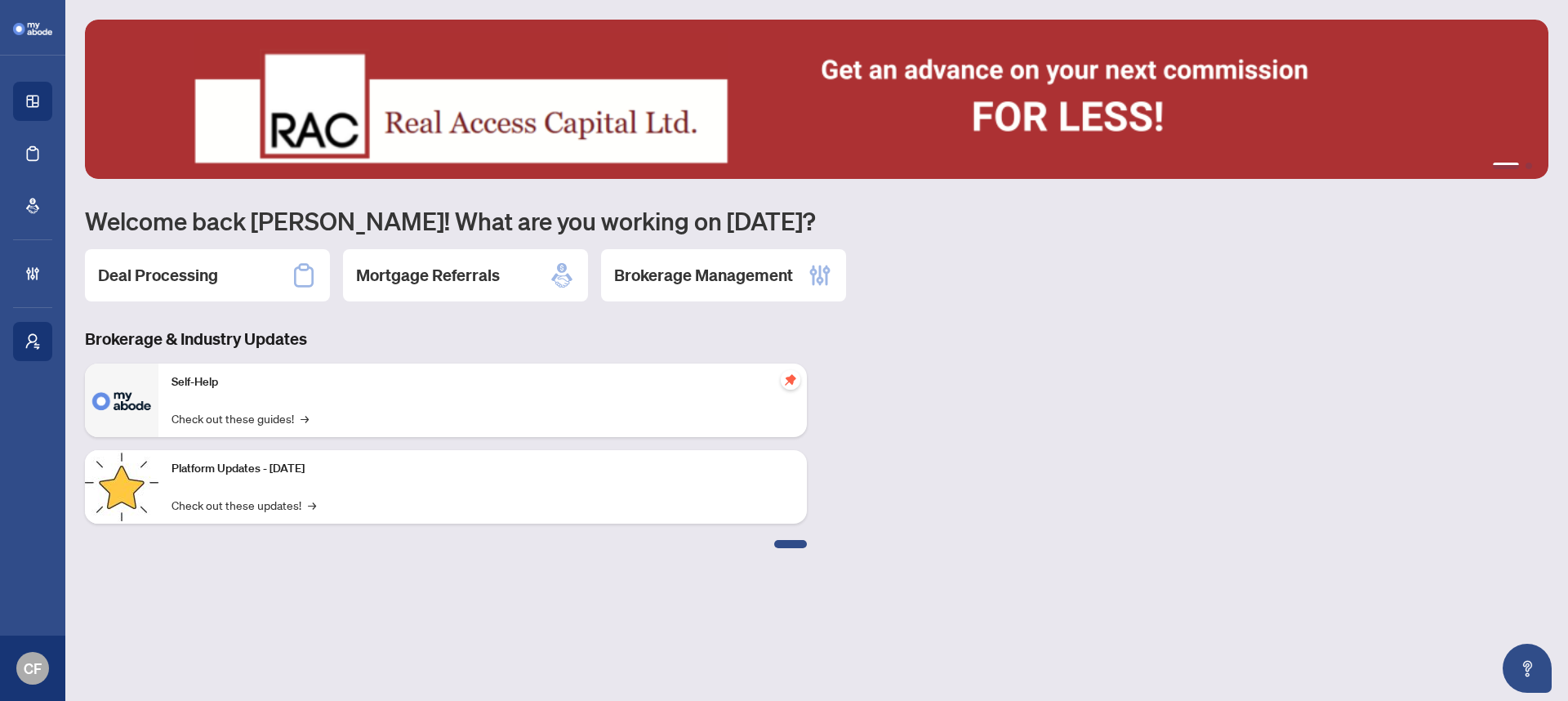
click at [975, 380] on div "Brokerage & Industry Updates Self-Help Check out these guides! → Platform Updat…" at bounding box center [817, 438] width 1484 height 220
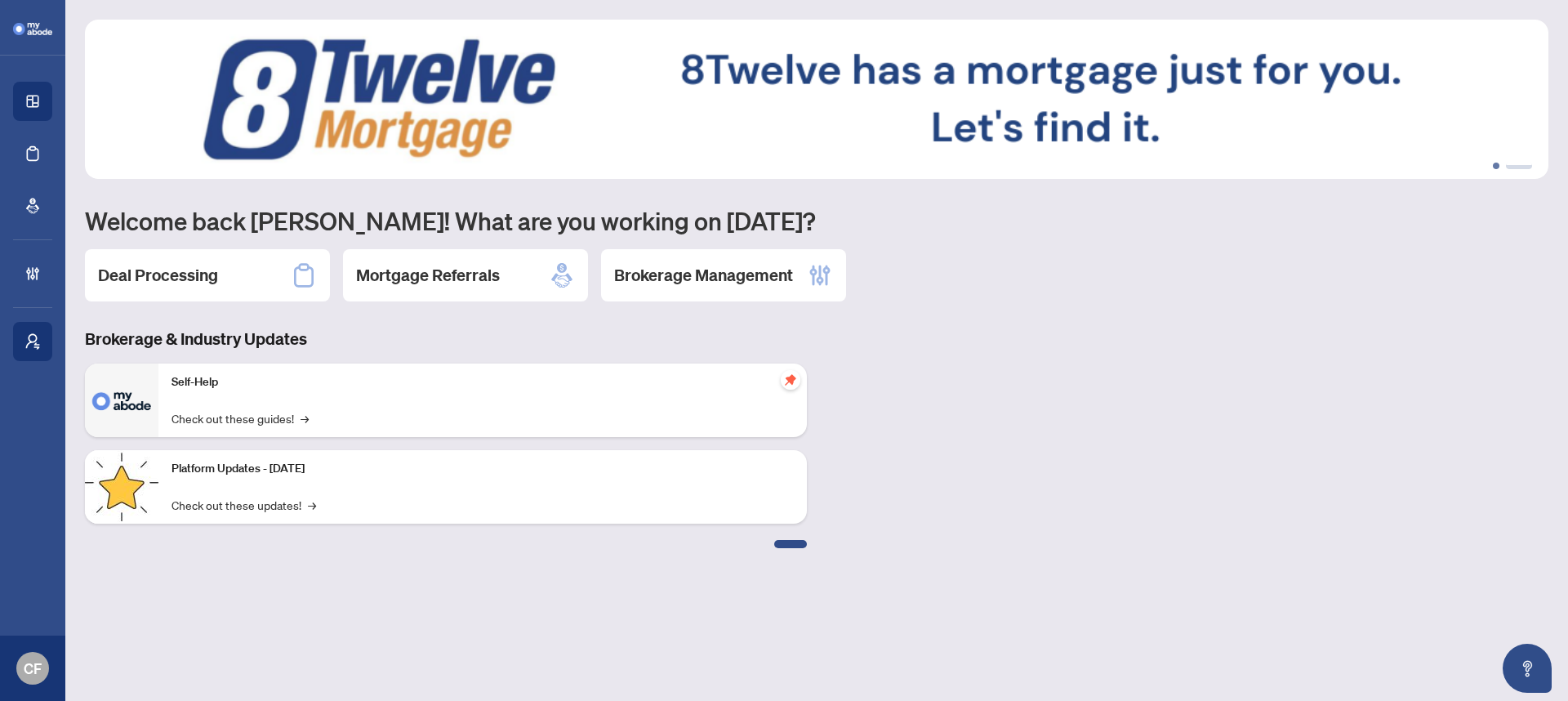
click at [1495, 164] on button "1" at bounding box center [1497, 166] width 7 height 7
click at [1496, 167] on button "1" at bounding box center [1497, 166] width 7 height 7
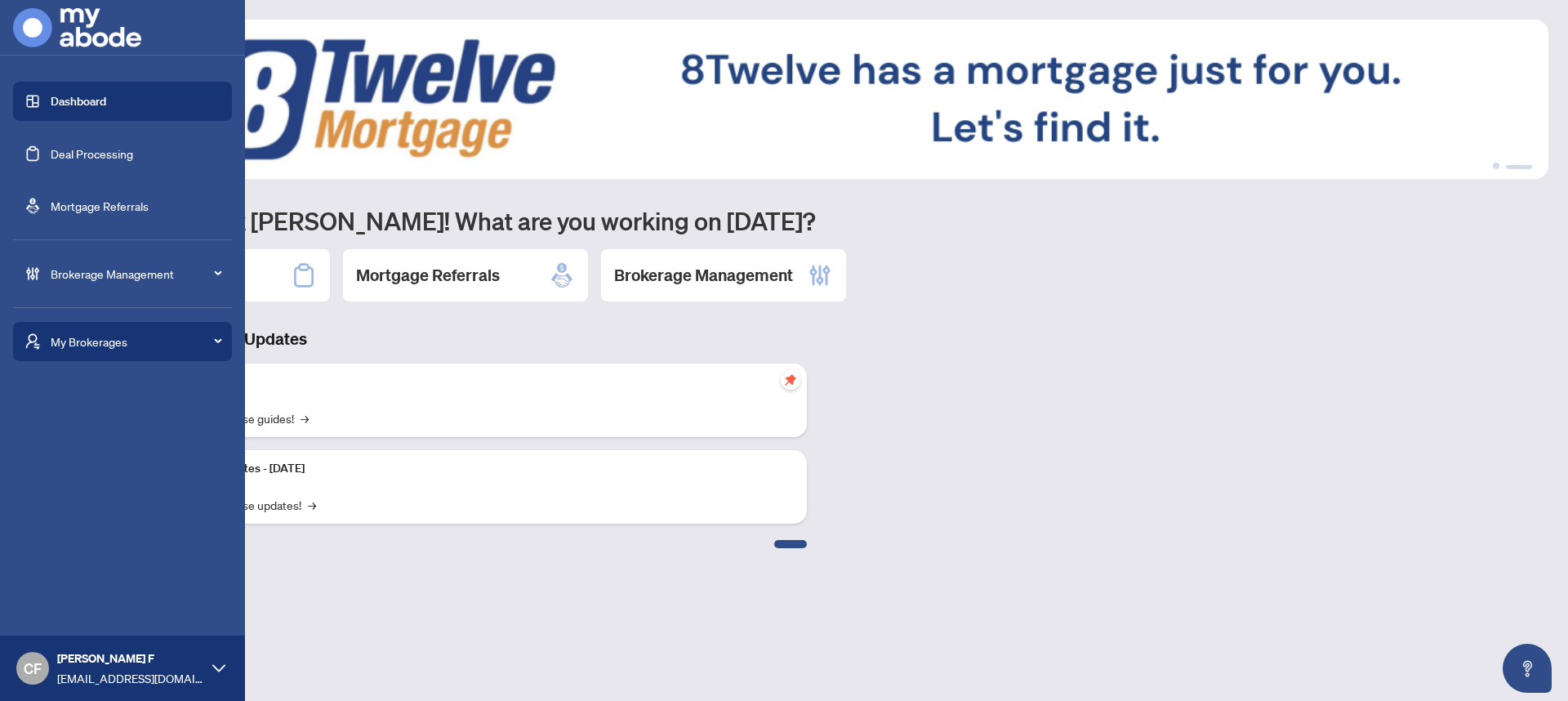
click at [76, 160] on link "Deal Processing" at bounding box center [91, 153] width 82 height 15
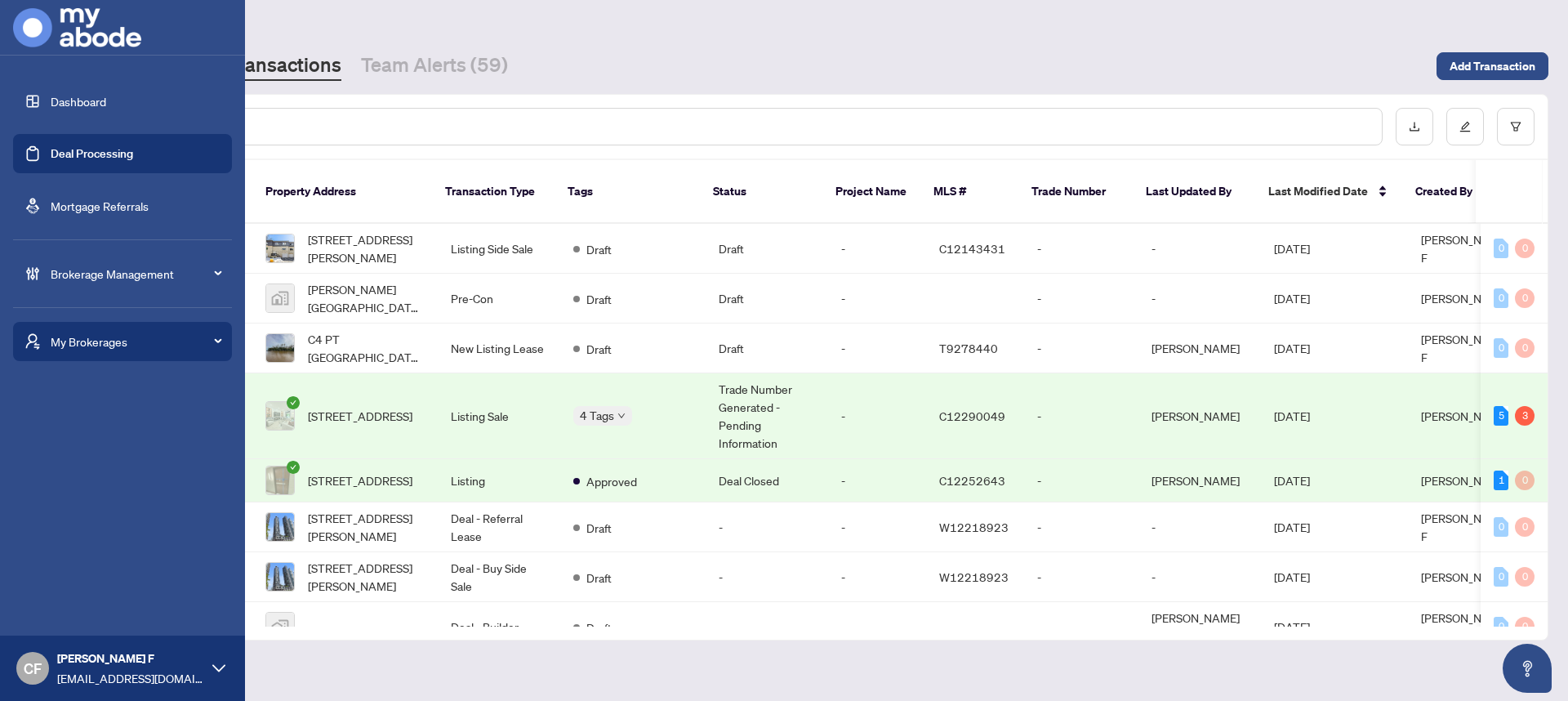
click at [62, 103] on link "Dashboard" at bounding box center [78, 101] width 56 height 15
